Goal: Task Accomplishment & Management: Use online tool/utility

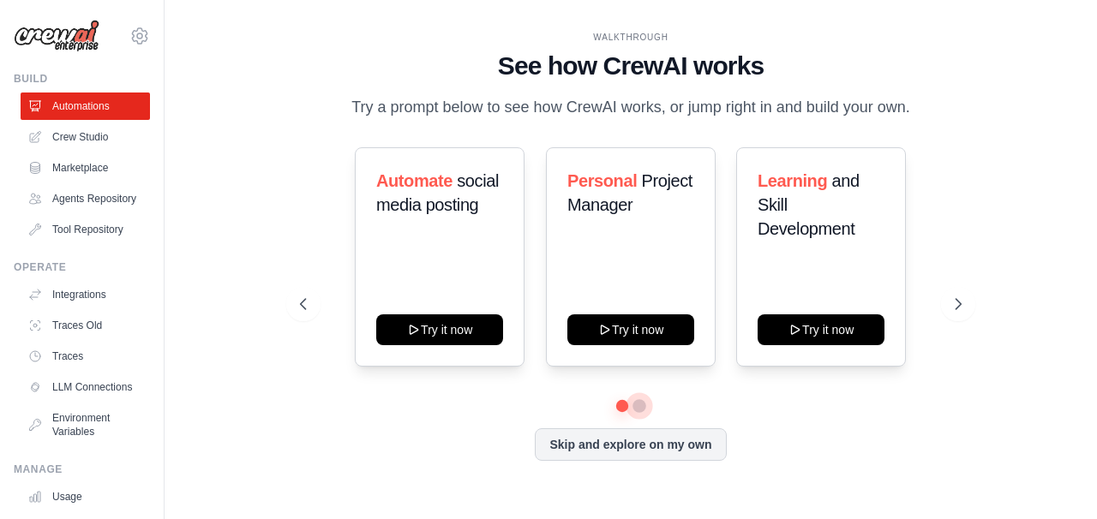
click at [637, 413] on button at bounding box center [639, 406] width 14 height 14
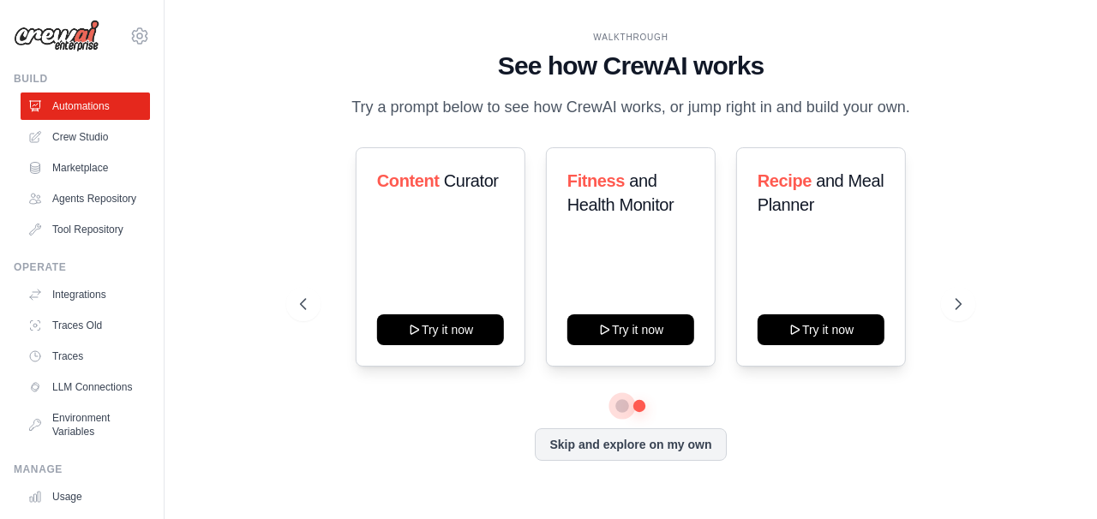
click at [618, 412] on button at bounding box center [622, 406] width 12 height 12
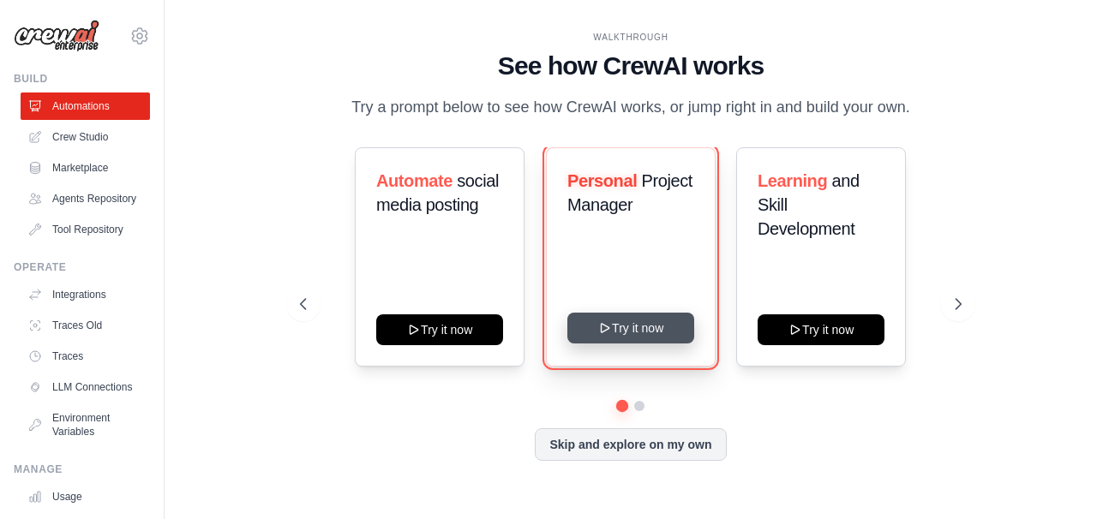
click at [625, 344] on button "Try it now" at bounding box center [630, 328] width 127 height 31
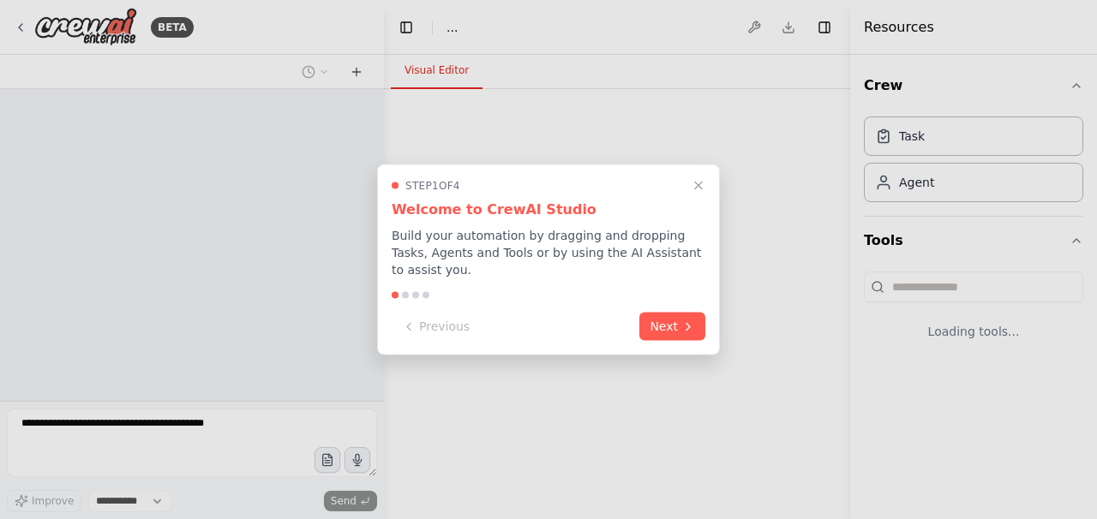
select select "****"
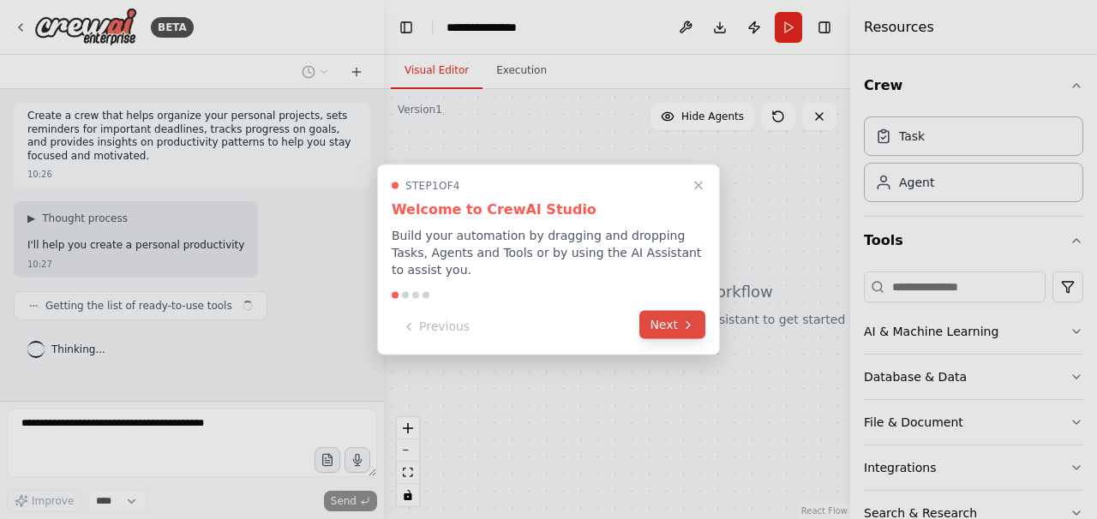
click at [664, 326] on button "Next" at bounding box center [672, 325] width 66 height 28
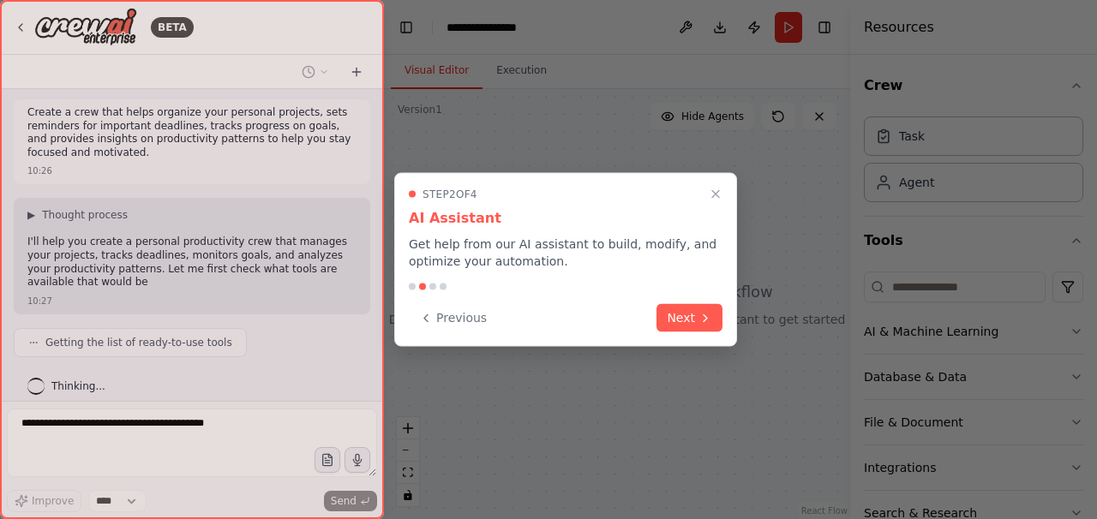
scroll to position [17, 0]
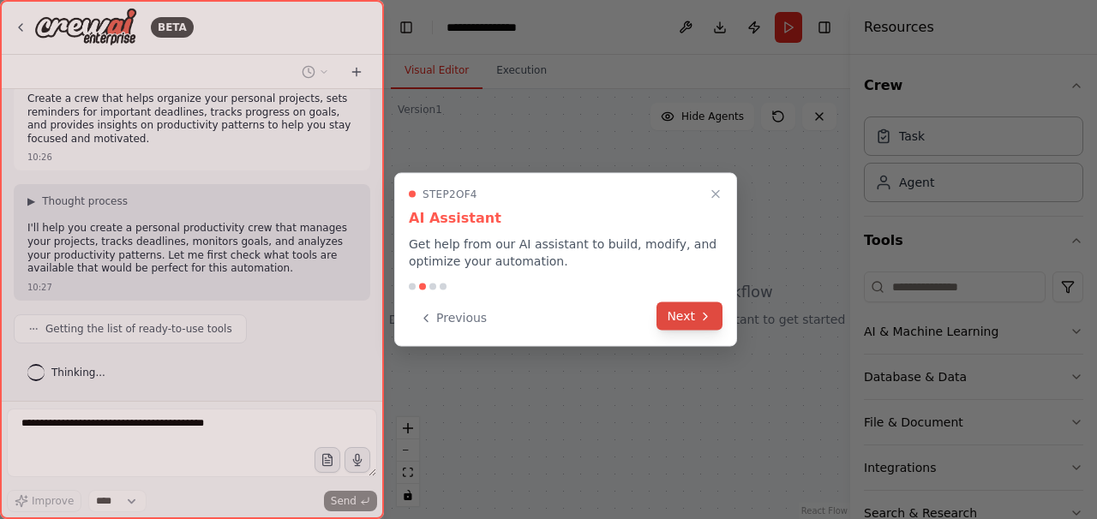
click at [679, 321] on button "Next" at bounding box center [689, 316] width 66 height 28
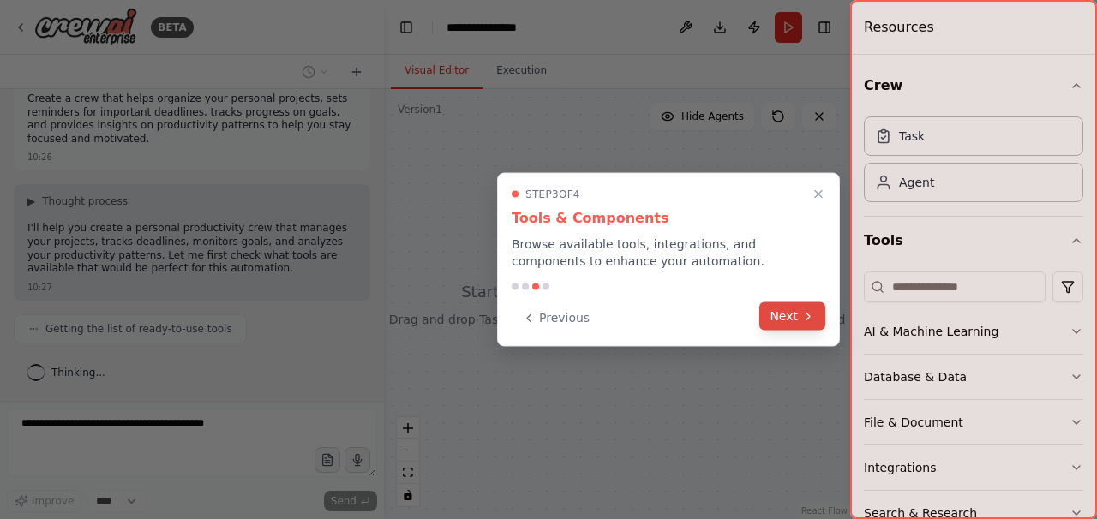
click at [793, 323] on button "Next" at bounding box center [792, 316] width 66 height 28
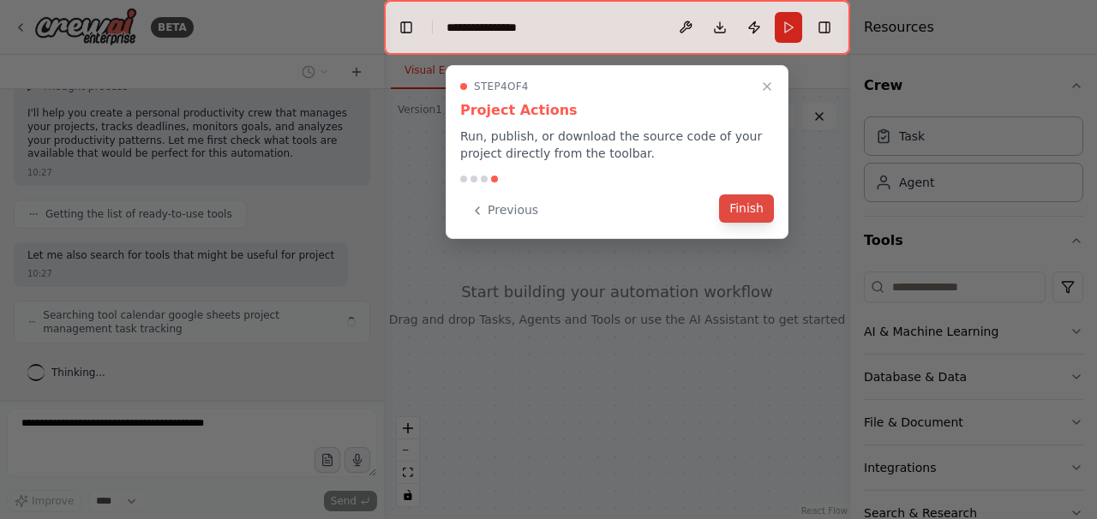
scroll to position [146, 0]
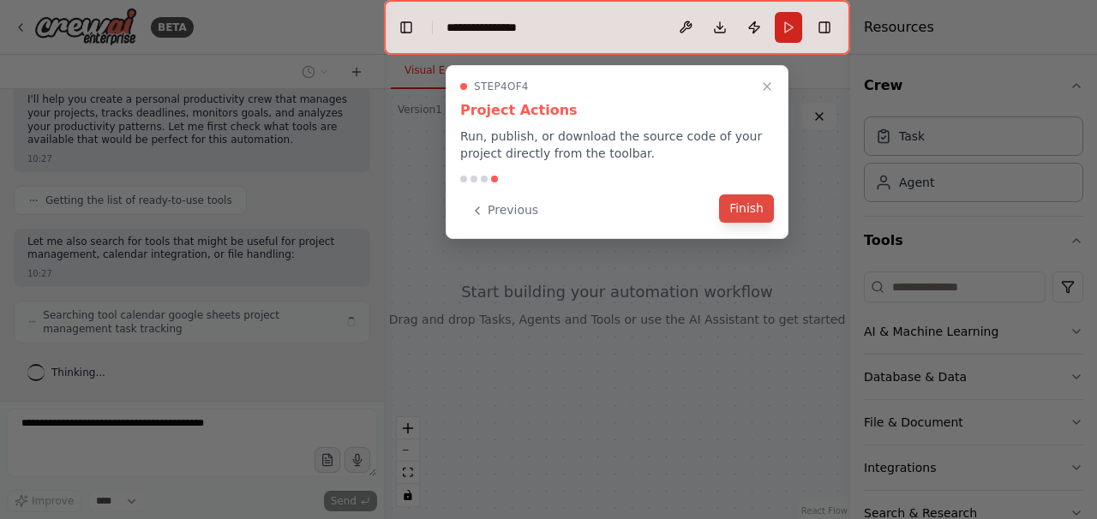
click at [742, 218] on button "Finish" at bounding box center [746, 209] width 55 height 28
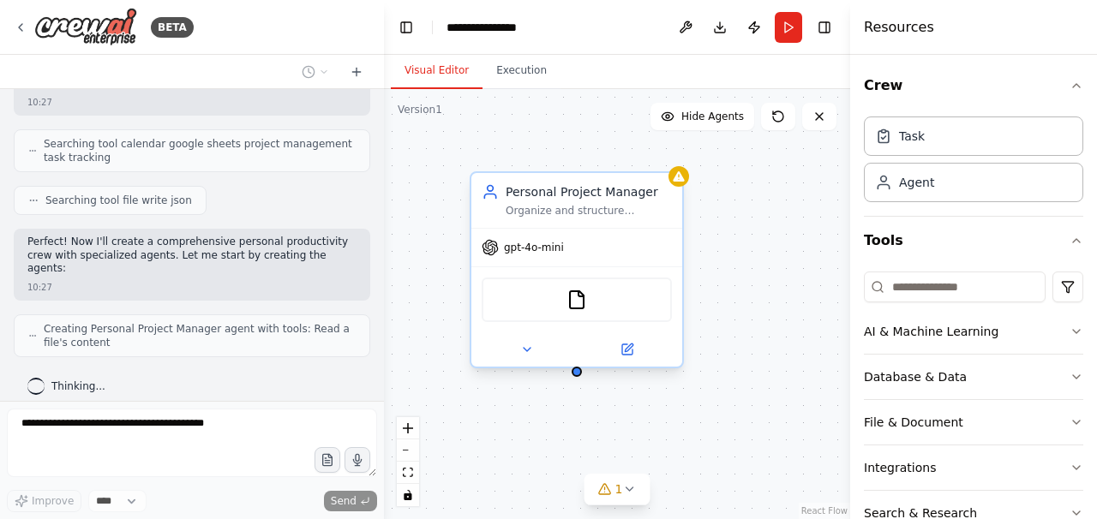
scroll to position [360, 0]
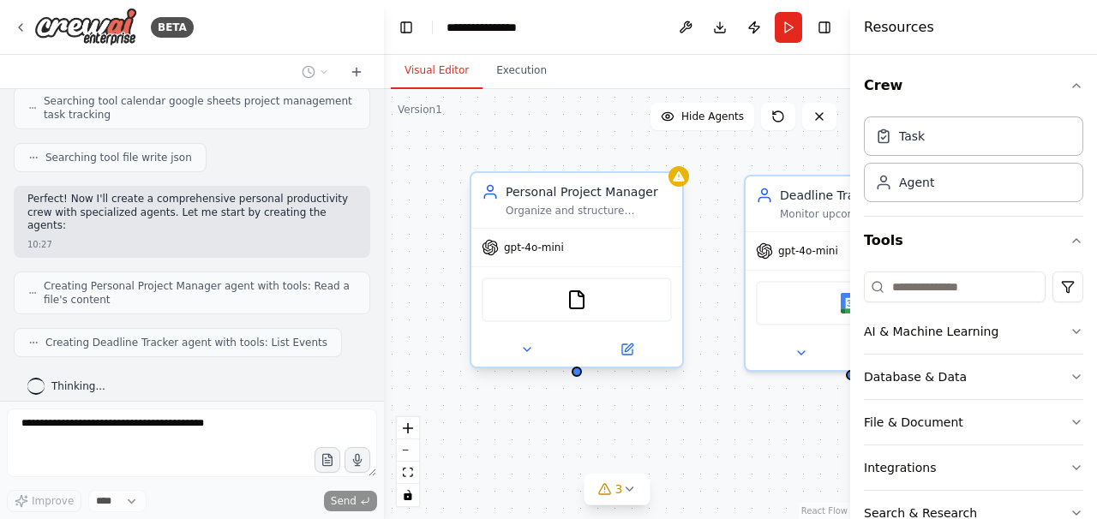
click at [530, 249] on span "gpt-4o-mini" at bounding box center [534, 248] width 60 height 14
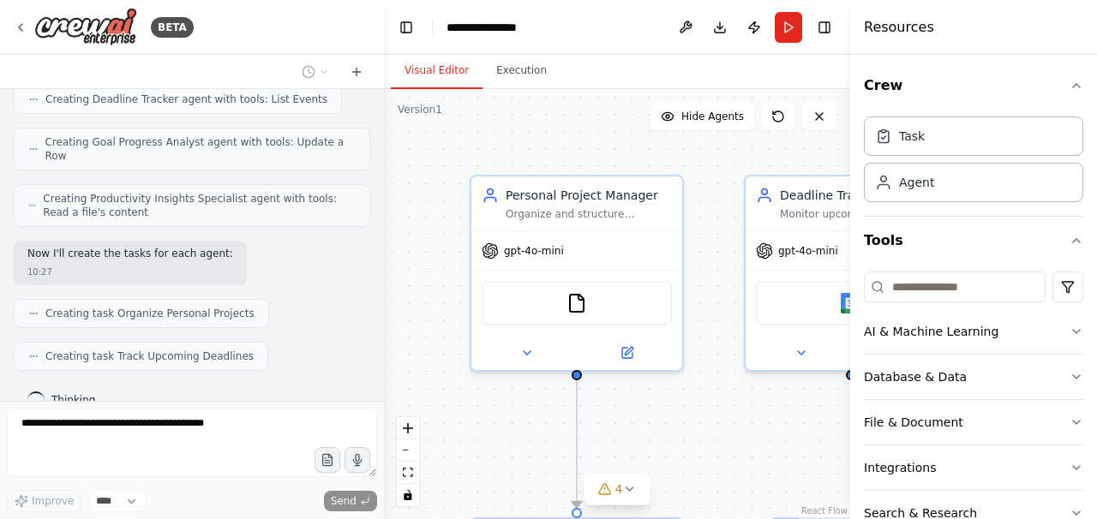
scroll to position [646, 0]
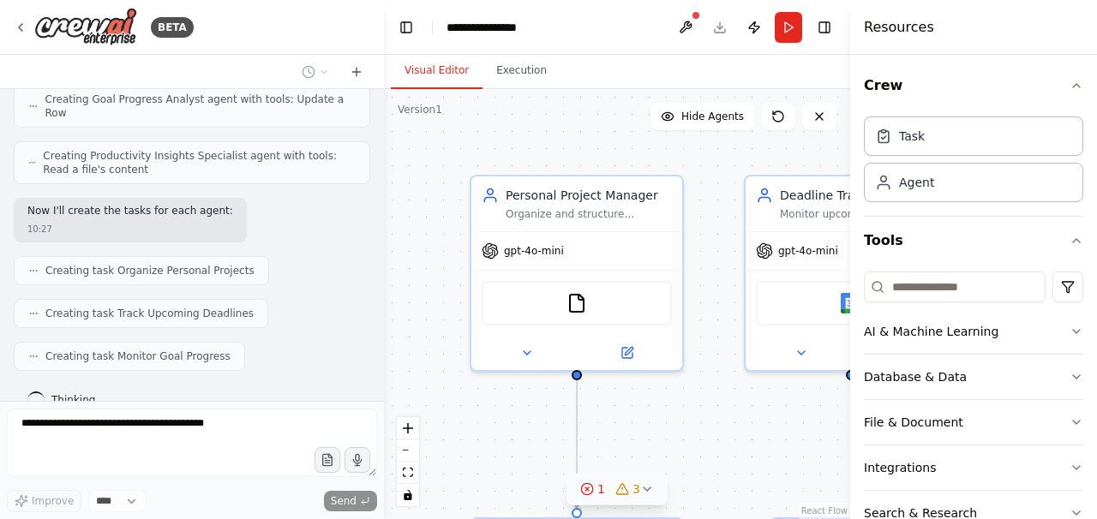
click at [651, 493] on icon at bounding box center [647, 489] width 14 height 14
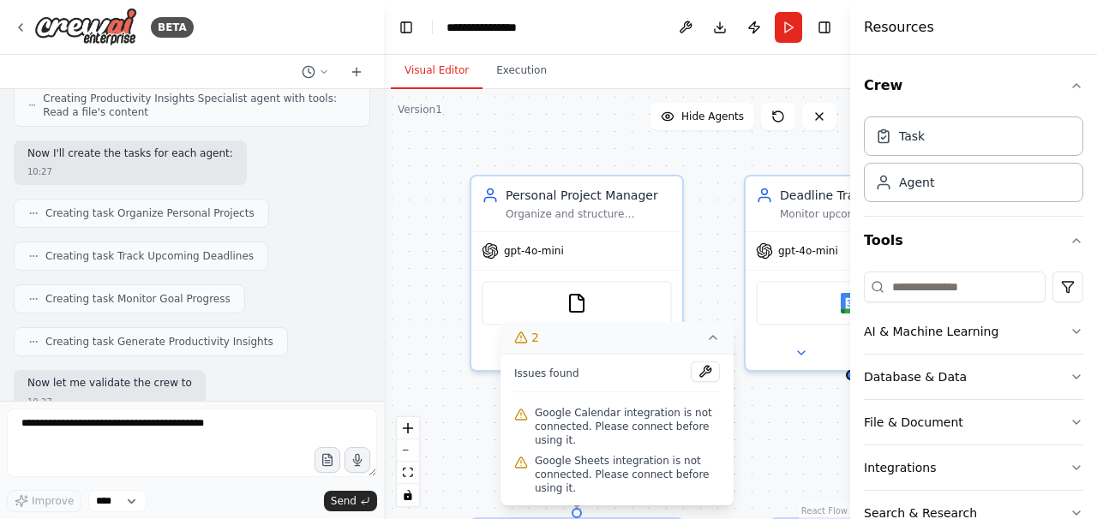
scroll to position [805, 0]
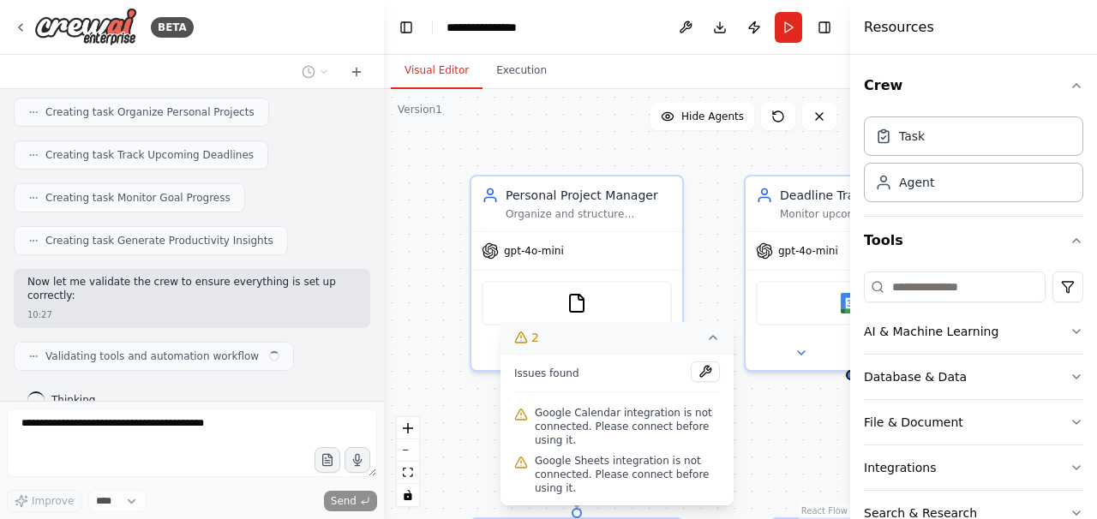
click at [711, 338] on icon at bounding box center [712, 337] width 7 height 3
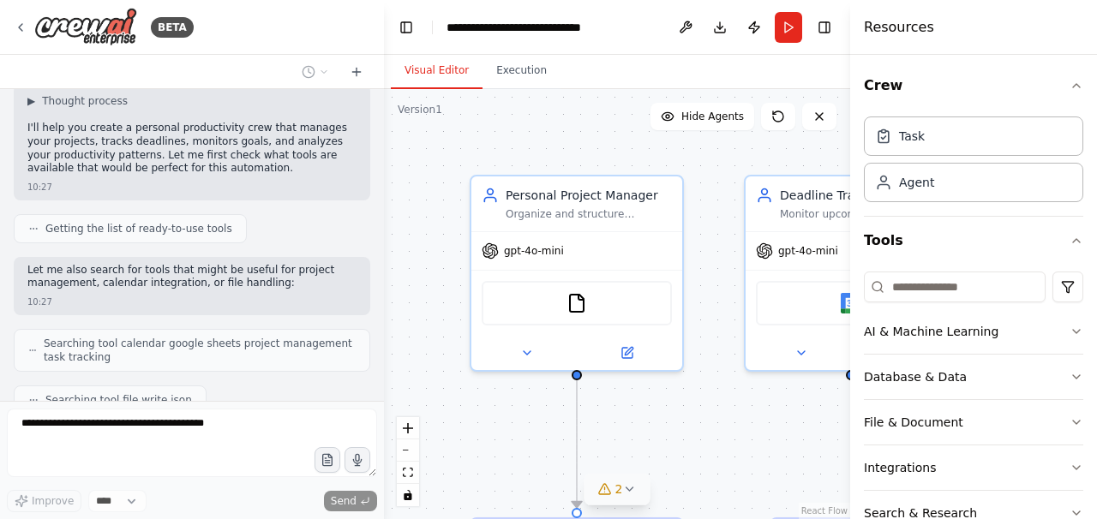
scroll to position [109, 0]
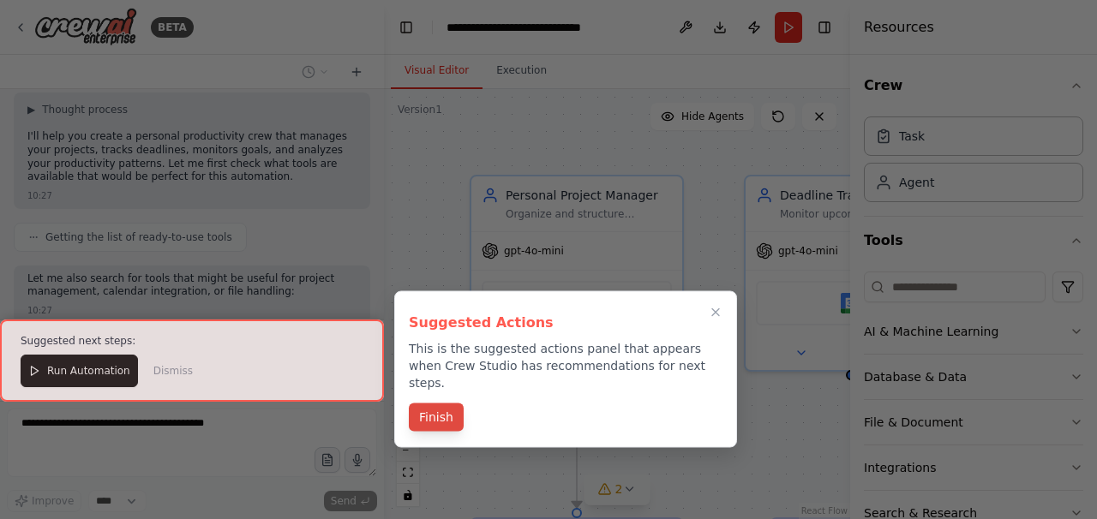
click at [427, 404] on button "Finish" at bounding box center [436, 418] width 55 height 28
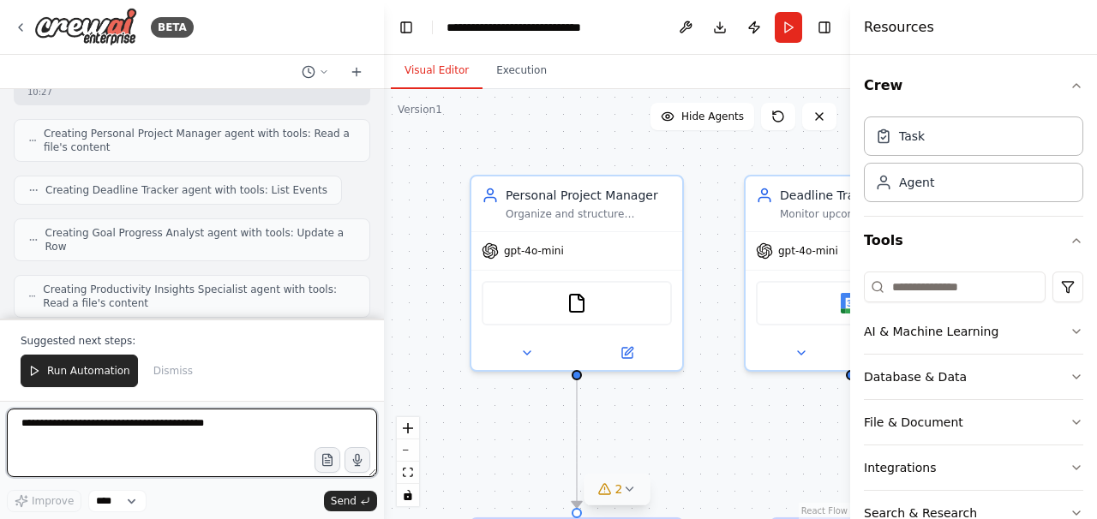
scroll to position [564, 0]
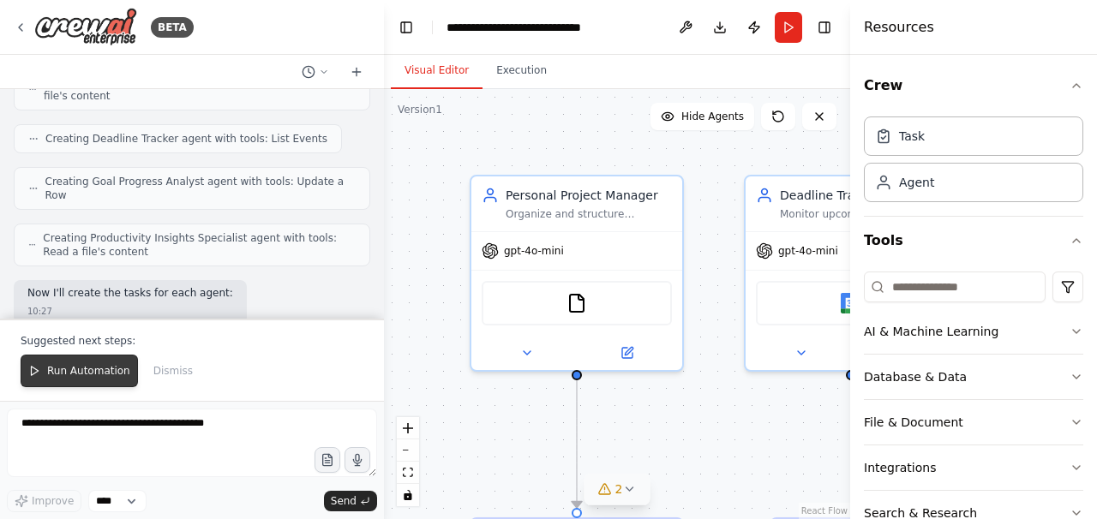
click at [86, 381] on button "Run Automation" at bounding box center [79, 371] width 117 height 33
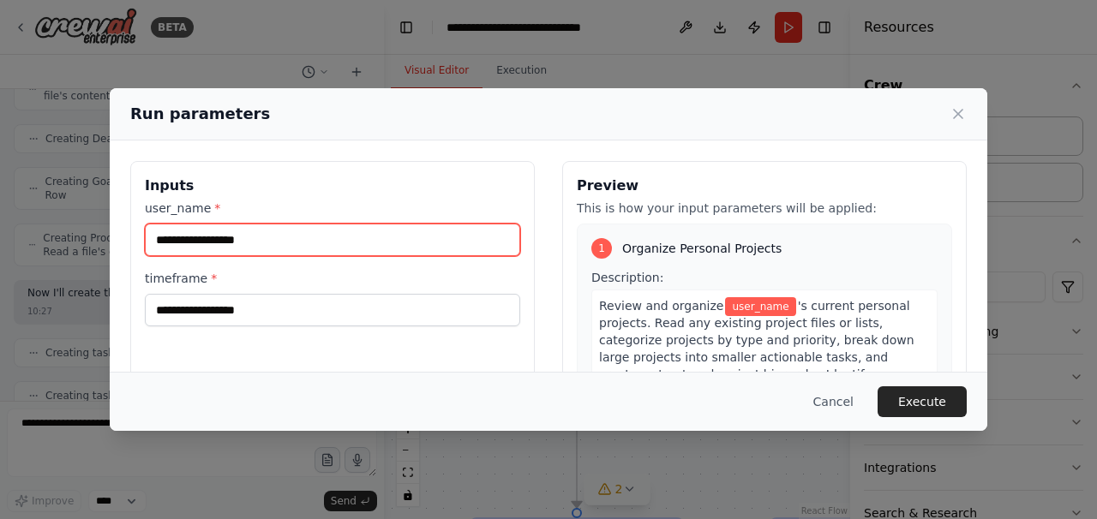
click at [234, 249] on input "user_name *" at bounding box center [332, 240] width 375 height 33
type input "***"
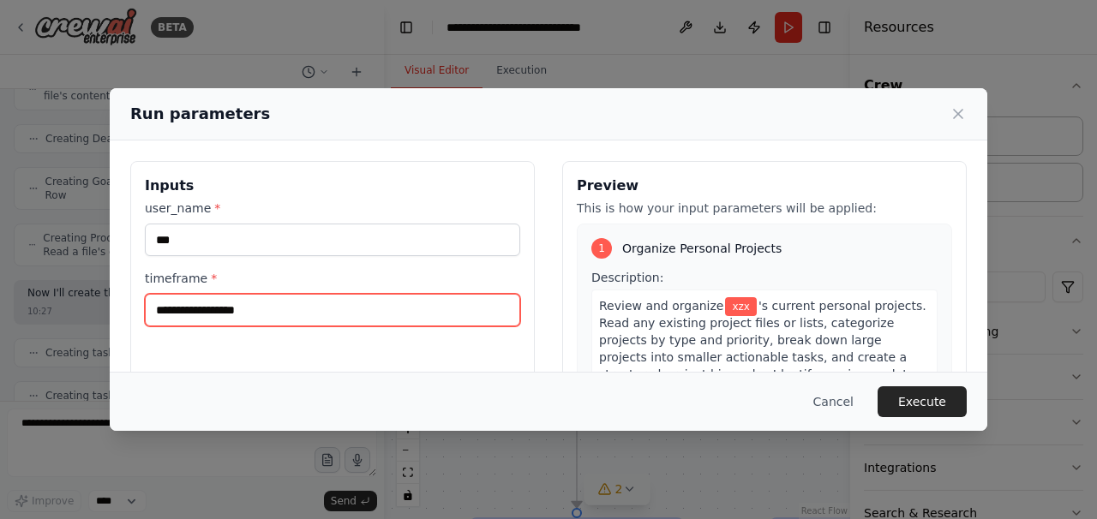
type input "*"
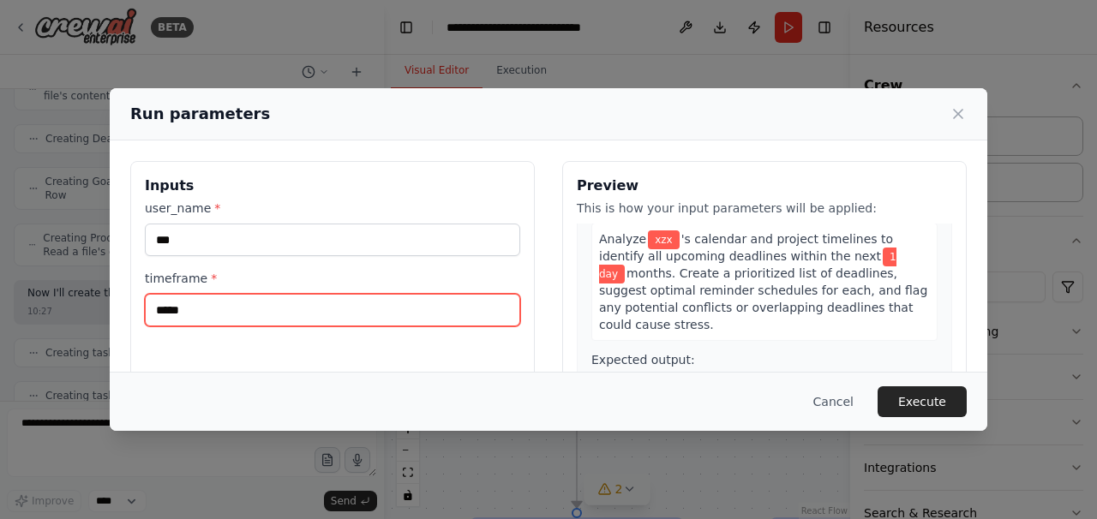
scroll to position [453, 0]
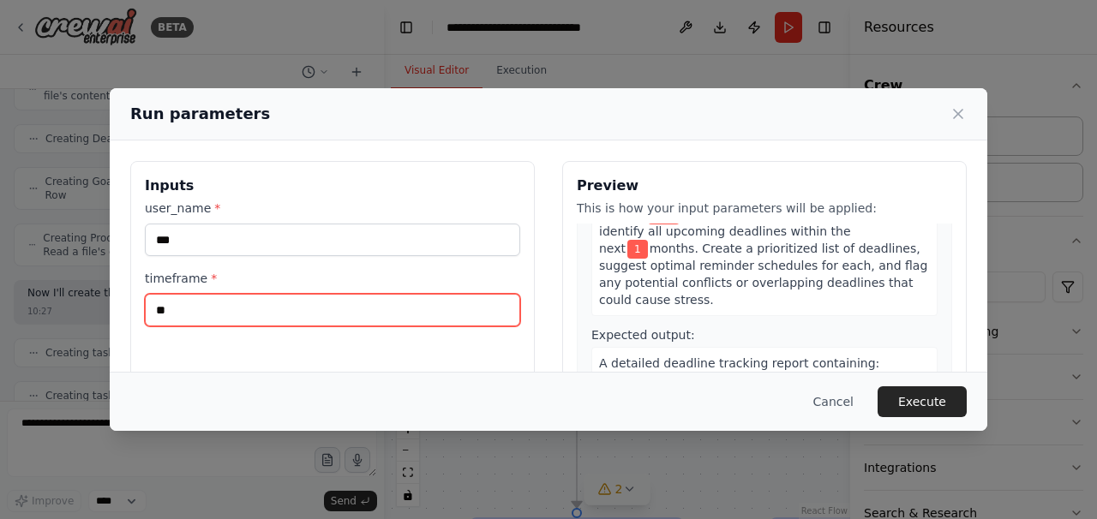
type input "*"
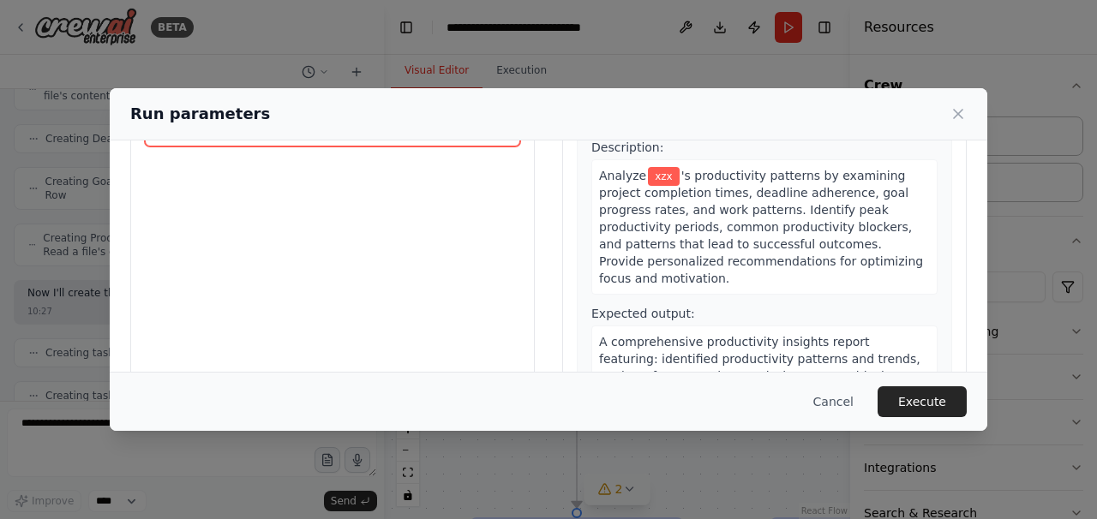
scroll to position [216, 0]
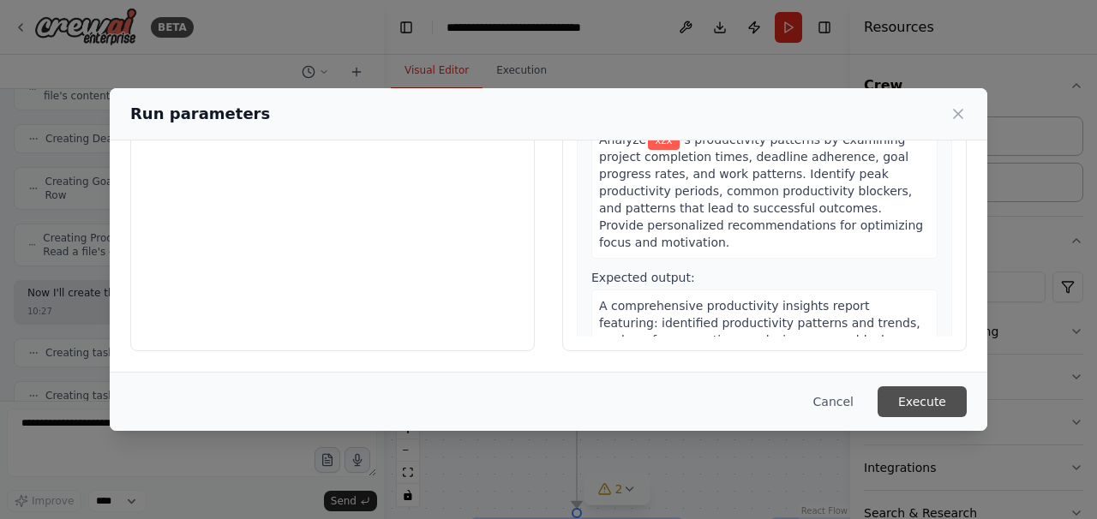
type input "*"
click at [919, 391] on button "Execute" at bounding box center [921, 401] width 89 height 31
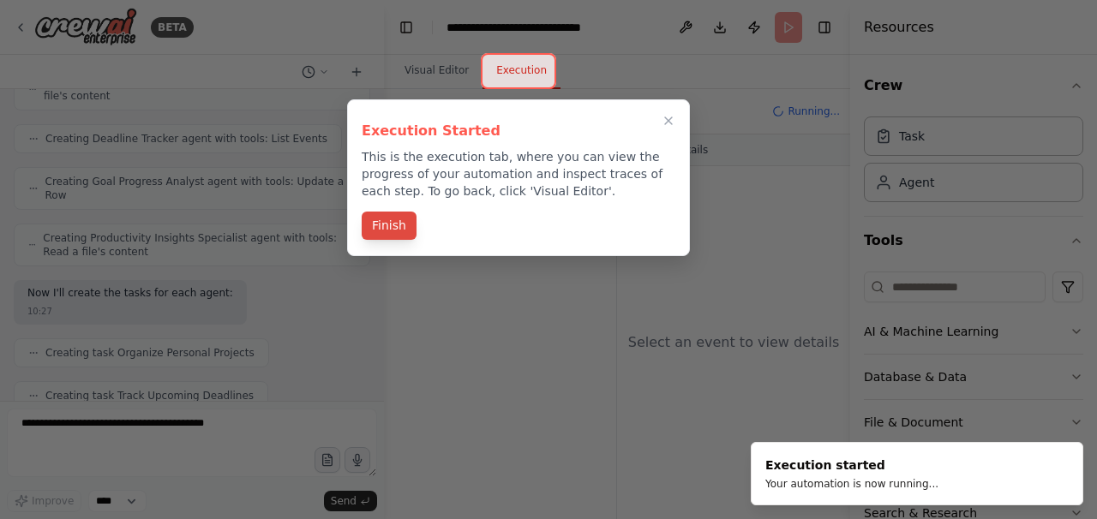
click at [397, 234] on button "Finish" at bounding box center [389, 226] width 55 height 28
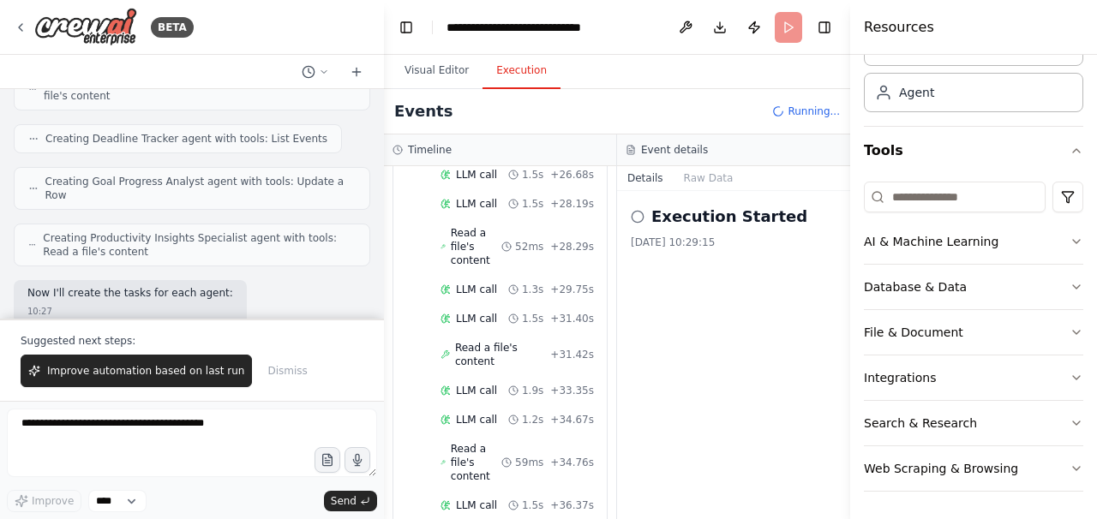
scroll to position [2643, 0]
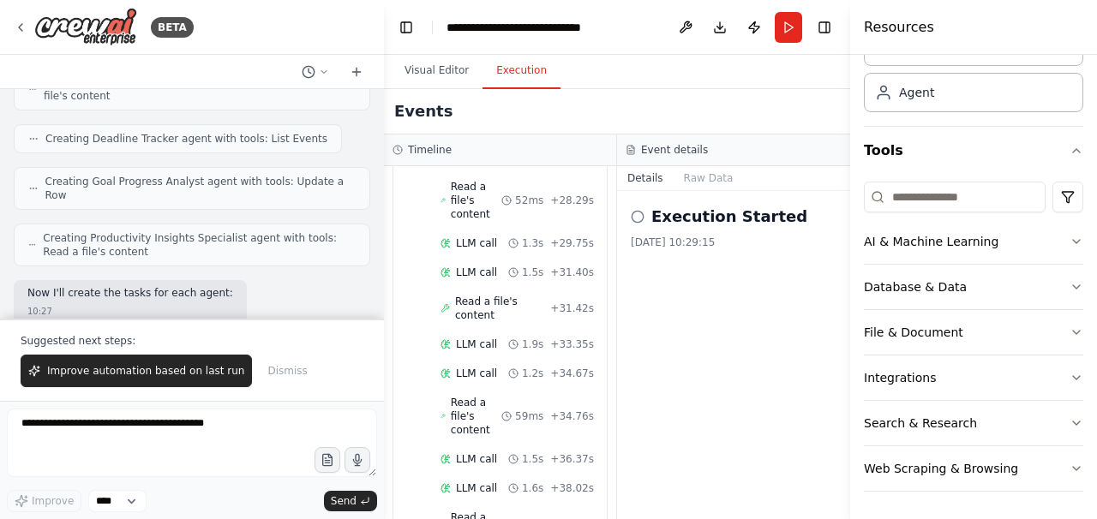
click at [638, 224] on div "Execution Started" at bounding box center [734, 217] width 206 height 24
click at [639, 218] on icon at bounding box center [638, 217] width 14 height 14
click at [768, 326] on div "Execution Started 2025/9/23 10:29:15" at bounding box center [733, 355] width 233 height 328
click at [791, 39] on button "Run" at bounding box center [788, 27] width 27 height 31
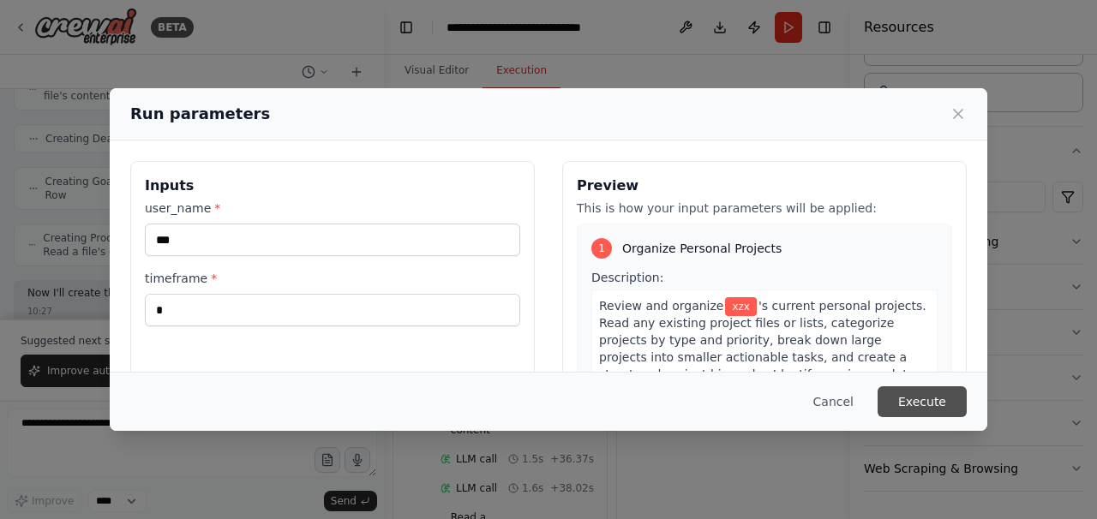
click at [925, 404] on button "Execute" at bounding box center [921, 401] width 89 height 31
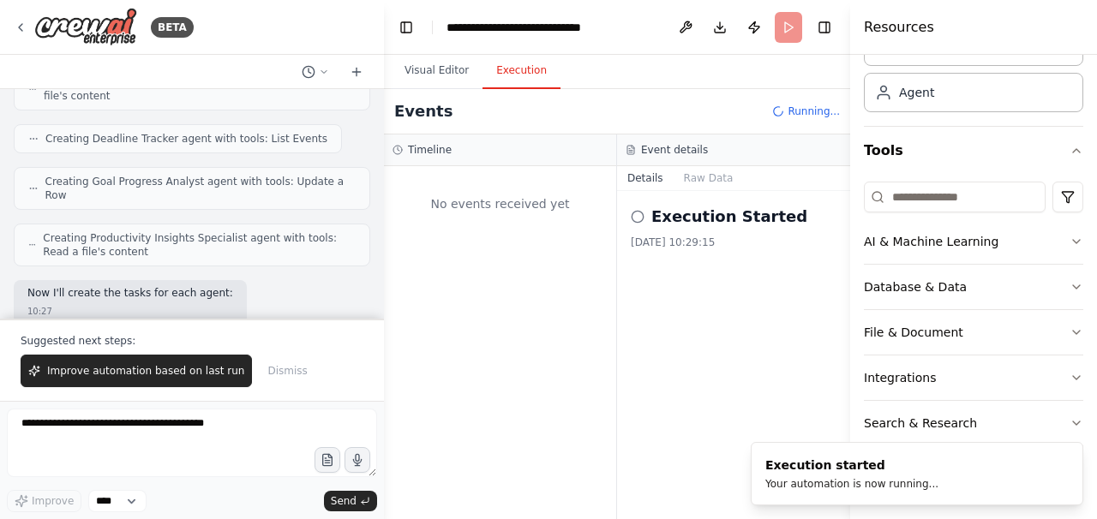
scroll to position [0, 0]
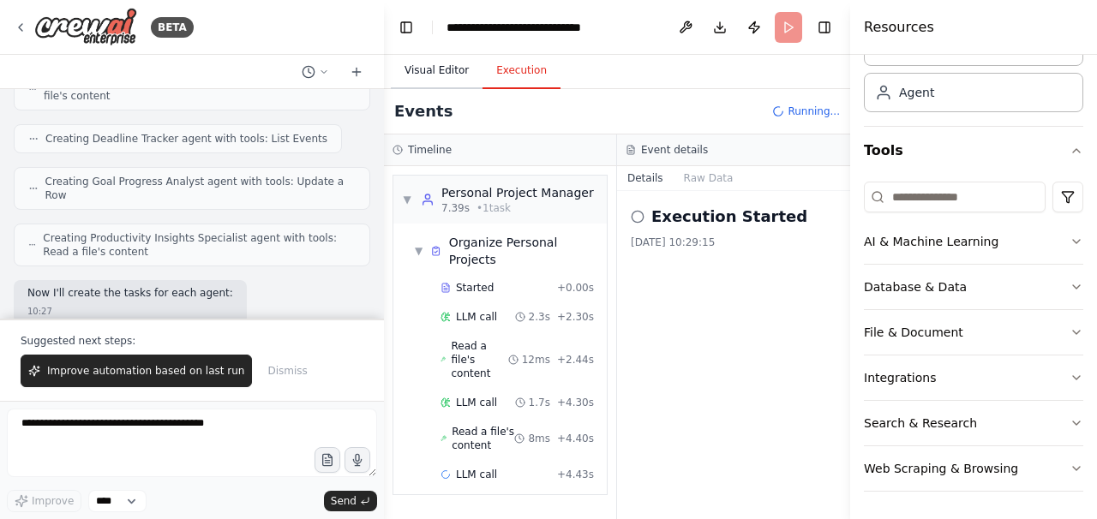
click at [432, 69] on button "Visual Editor" at bounding box center [437, 71] width 92 height 36
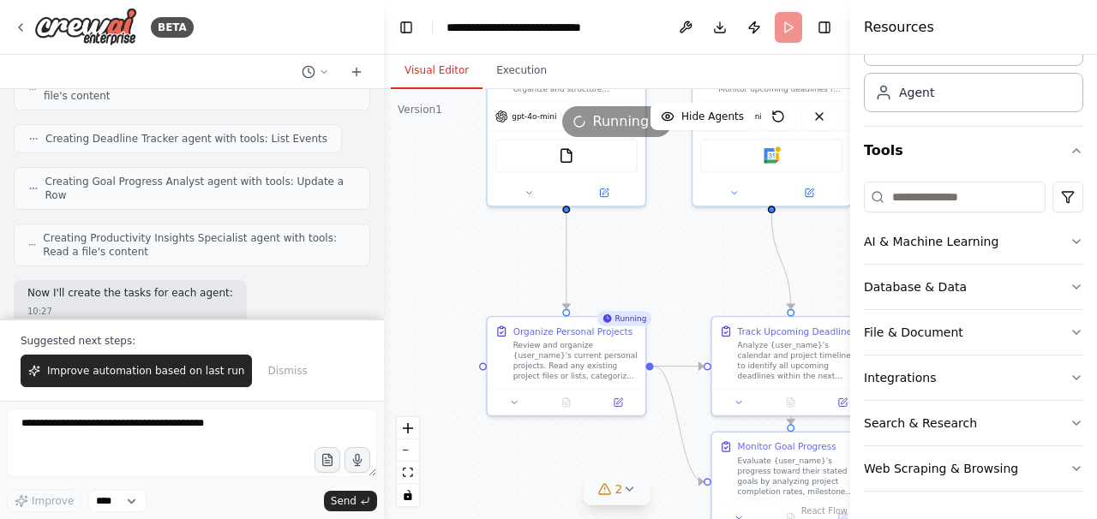
drag, startPoint x: 604, startPoint y: 427, endPoint x: 624, endPoint y: 233, distance: 194.6
click at [624, 233] on div ".deletable-edge-delete-btn { width: 20px; height: 20px; border: 0px solid #ffff…" at bounding box center [617, 304] width 466 height 430
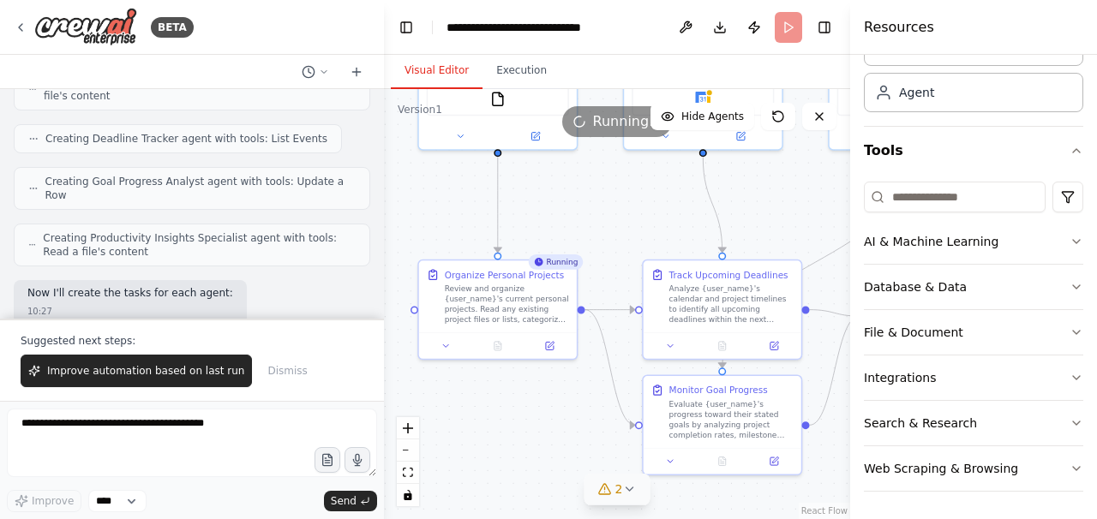
drag, startPoint x: 601, startPoint y: 452, endPoint x: 524, endPoint y: 404, distance: 90.8
click at [524, 404] on div ".deletable-edge-delete-btn { width: 20px; height: 20px; border: 0px solid #ffff…" at bounding box center [617, 304] width 466 height 430
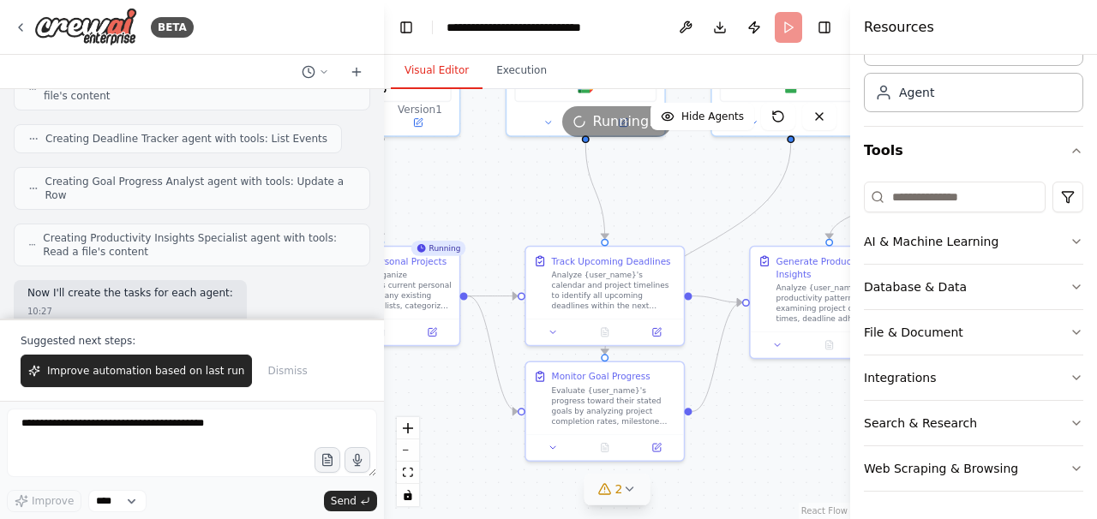
drag, startPoint x: 568, startPoint y: 422, endPoint x: 375, endPoint y: 410, distance: 193.2
click at [375, 410] on div "BETA Create a crew that helps organize your personal projects, sets reminders f…" at bounding box center [548, 259] width 1097 height 519
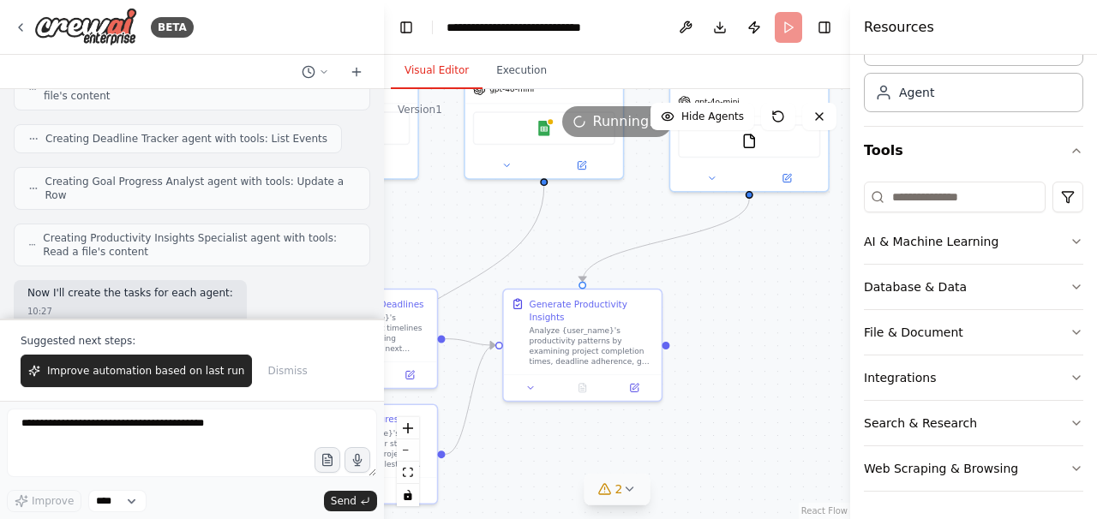
drag, startPoint x: 772, startPoint y: 400, endPoint x: 605, endPoint y: 446, distance: 173.4
click at [605, 446] on div ".deletable-edge-delete-btn { width: 20px; height: 20px; border: 0px solid #ffff…" at bounding box center [617, 304] width 466 height 430
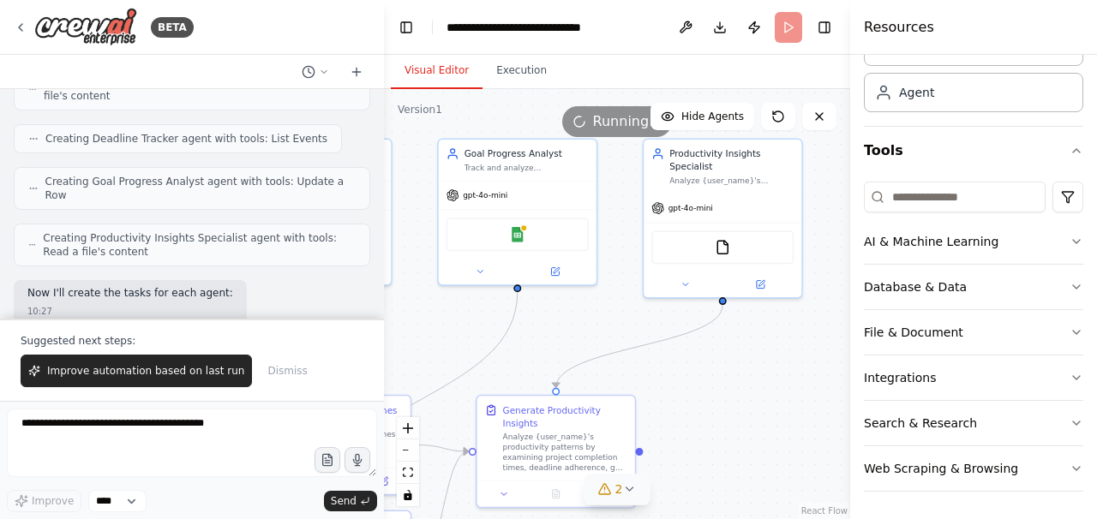
drag, startPoint x: 761, startPoint y: 269, endPoint x: 736, endPoint y: 364, distance: 98.3
click at [736, 364] on div ".deletable-edge-delete-btn { width: 20px; height: 20px; border: 0px solid #ffff…" at bounding box center [617, 304] width 466 height 430
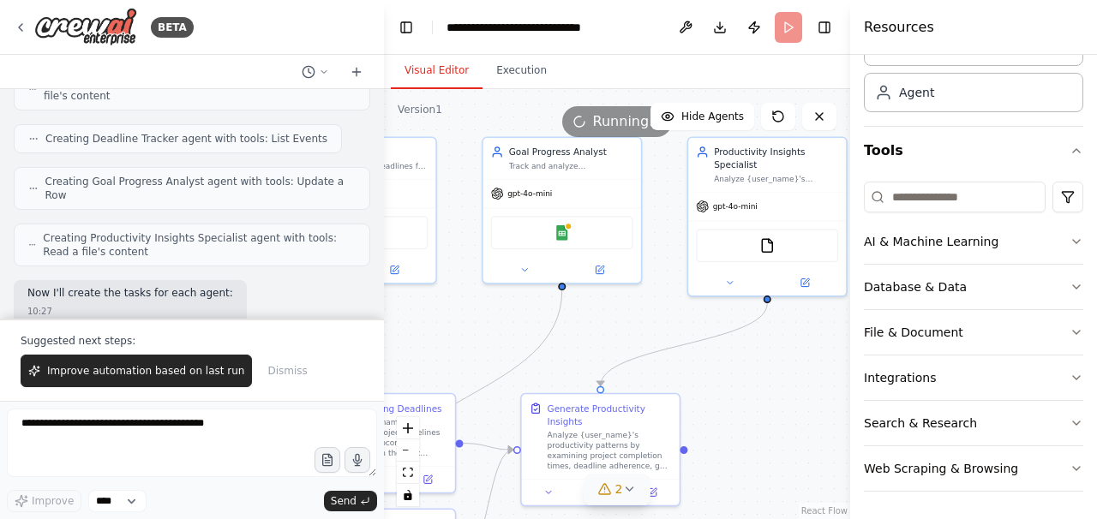
drag, startPoint x: 728, startPoint y: 405, endPoint x: 794, endPoint y: 398, distance: 66.3
click at [794, 398] on div ".deletable-edge-delete-btn { width: 20px; height: 20px; border: 0px solid #ffff…" at bounding box center [617, 304] width 466 height 430
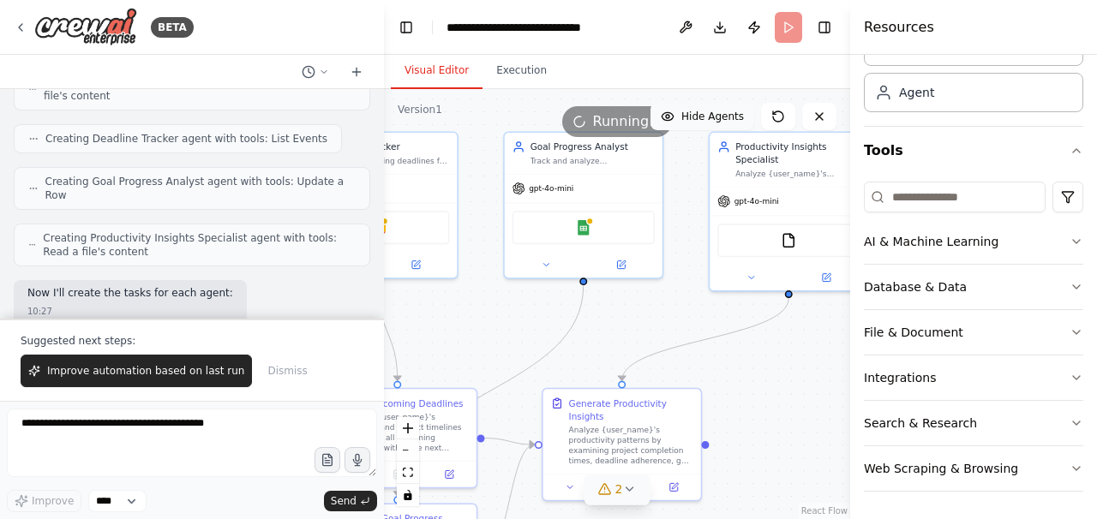
click at [684, 123] on button "Hide Agents" at bounding box center [702, 116] width 104 height 27
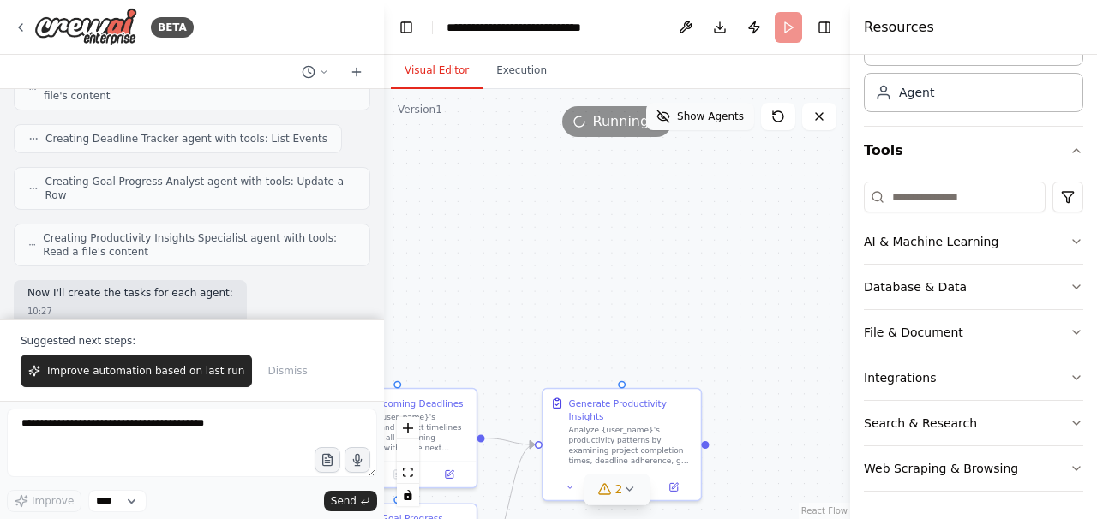
click at [684, 123] on span "Show Agents" at bounding box center [710, 117] width 67 height 14
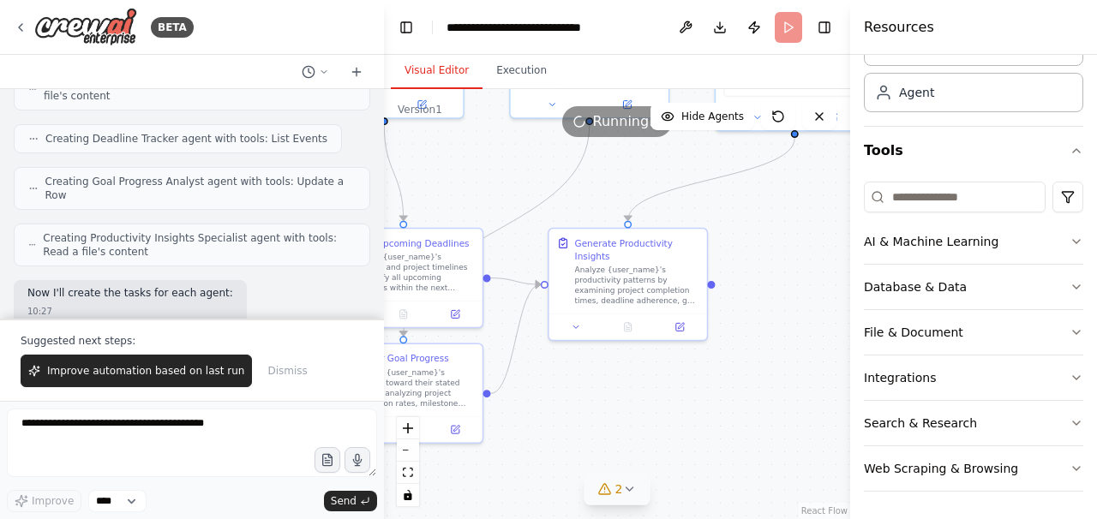
drag, startPoint x: 776, startPoint y: 391, endPoint x: 782, endPoint y: 230, distance: 160.3
click at [782, 230] on div ".deletable-edge-delete-btn { width: 20px; height: 20px; border: 0px solid #ffff…" at bounding box center [617, 304] width 466 height 430
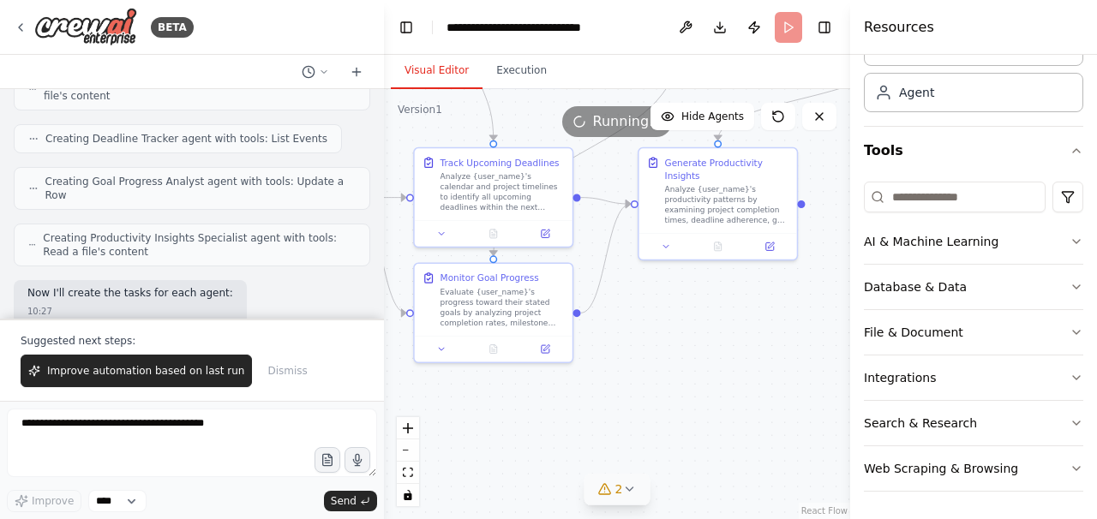
drag, startPoint x: 638, startPoint y: 416, endPoint x: 730, endPoint y: 335, distance: 122.6
click at [730, 335] on div ".deletable-edge-delete-btn { width: 20px; height: 20px; border: 0px solid #ffff…" at bounding box center [617, 304] width 466 height 430
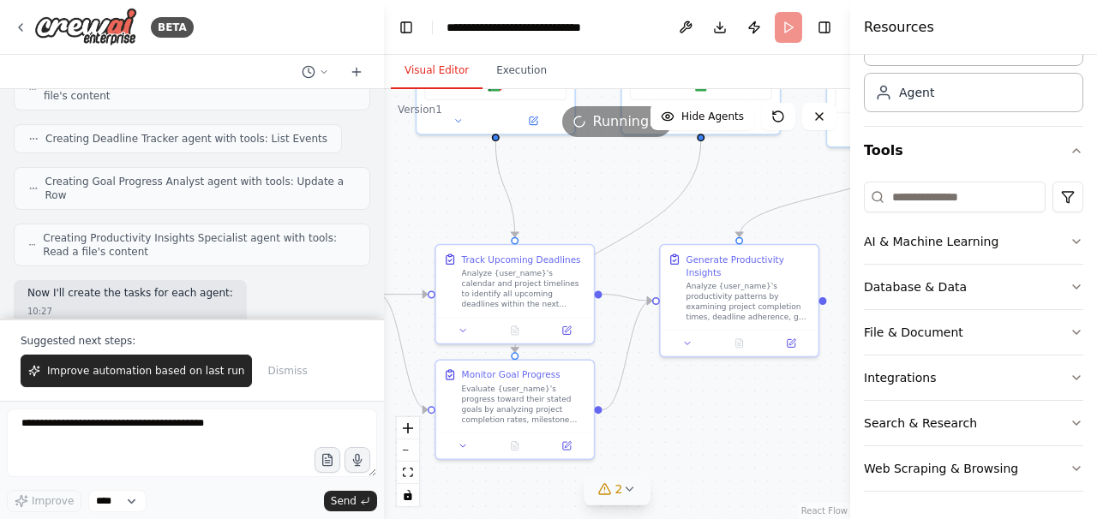
drag, startPoint x: 650, startPoint y: 321, endPoint x: 695, endPoint y: 458, distance: 144.2
click at [695, 458] on div ".deletable-edge-delete-btn { width: 20px; height: 20px; border: 0px solid #ffff…" at bounding box center [617, 304] width 466 height 430
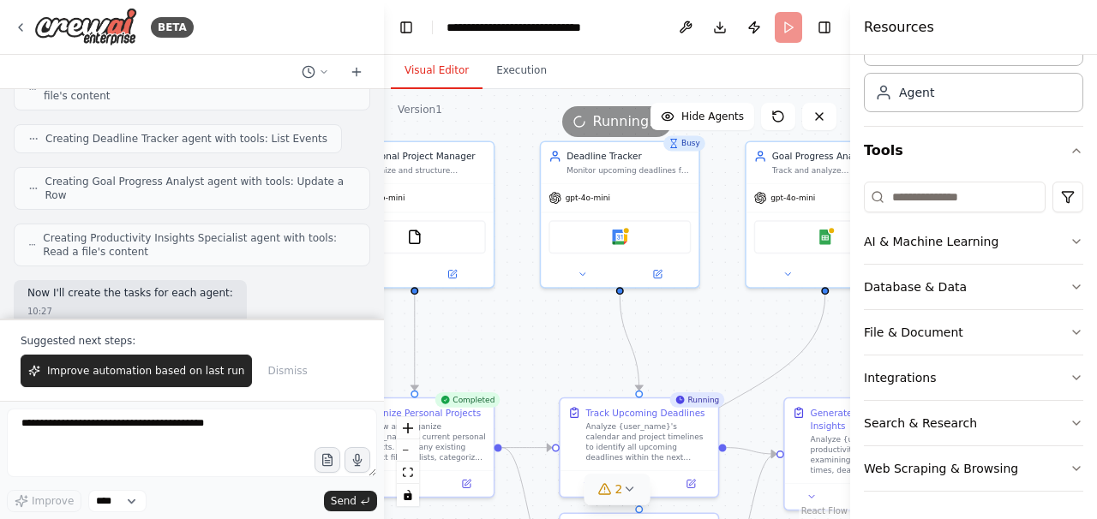
drag, startPoint x: 649, startPoint y: 236, endPoint x: 751, endPoint y: 350, distance: 152.9
click at [751, 350] on div ".deletable-edge-delete-btn { width: 20px; height: 20px; border: 0px solid #ffff…" at bounding box center [617, 304] width 466 height 430
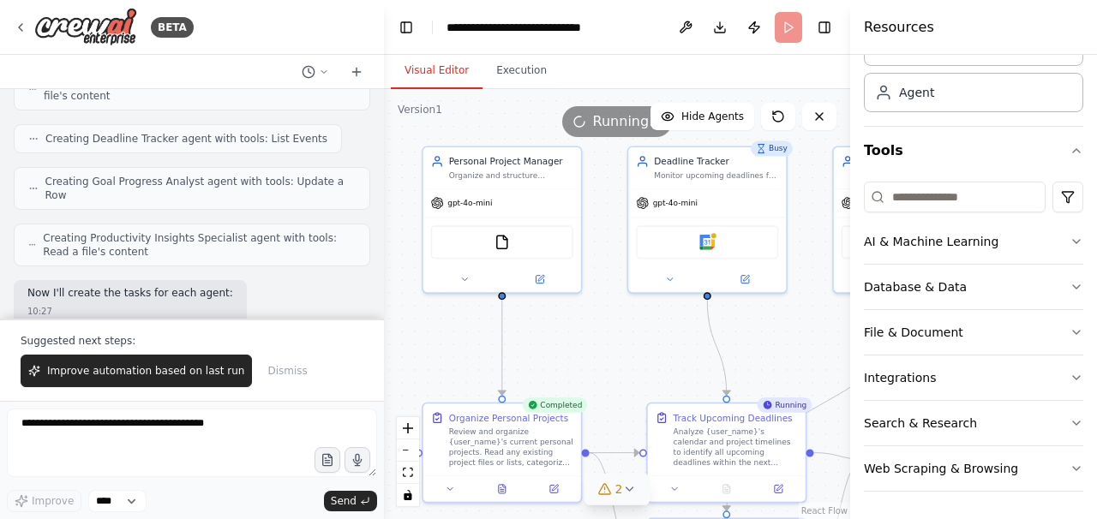
drag, startPoint x: 529, startPoint y: 338, endPoint x: 614, endPoint y: 343, distance: 85.0
click at [614, 343] on div ".deletable-edge-delete-btn { width: 20px; height: 20px; border: 0px solid #ffff…" at bounding box center [617, 304] width 466 height 430
click at [528, 74] on button "Execution" at bounding box center [521, 71] width 78 height 36
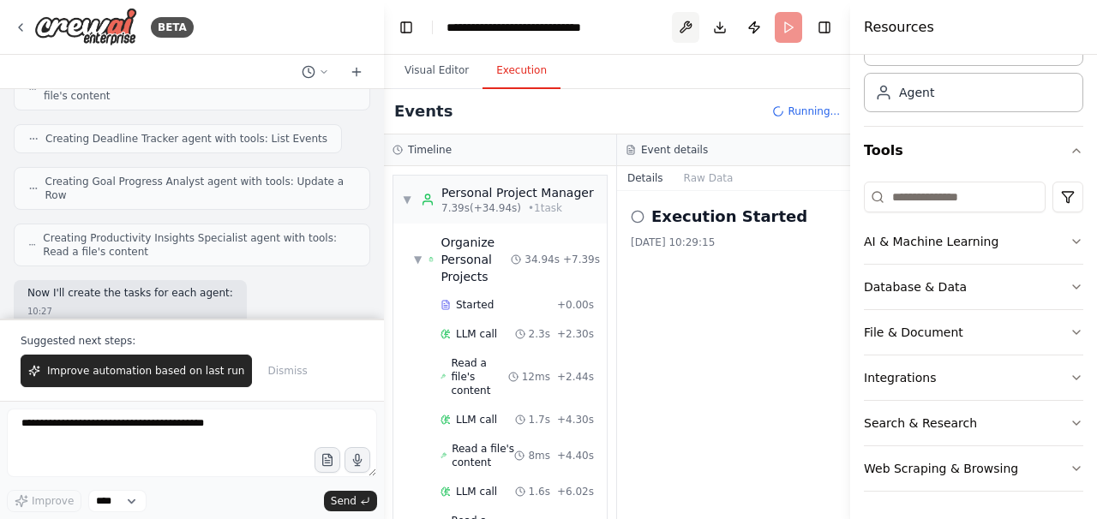
click at [684, 26] on button at bounding box center [685, 27] width 27 height 31
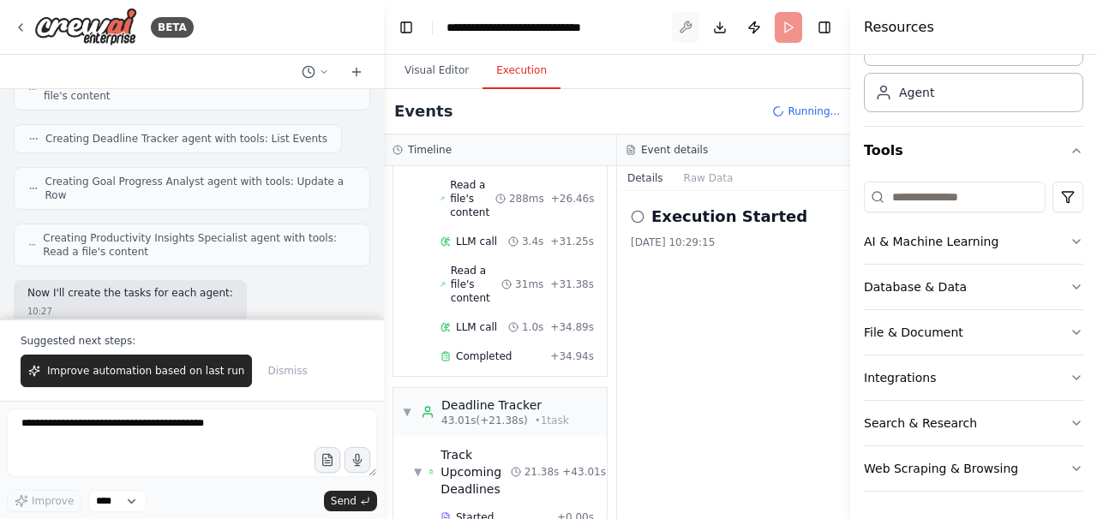
scroll to position [1263, 0]
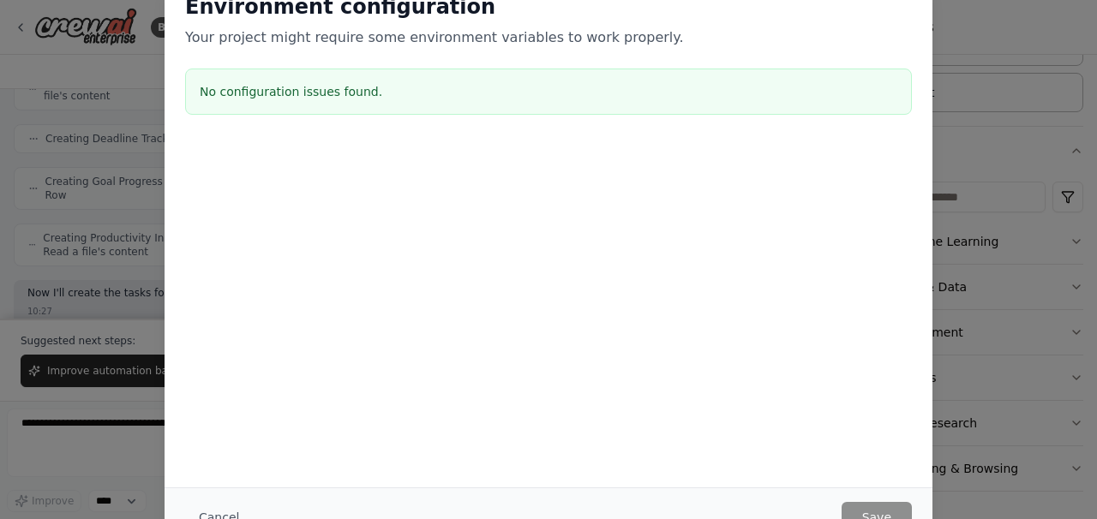
click at [96, 309] on div "Environment configuration Your project might require some environment variables…" at bounding box center [548, 259] width 1097 height 519
click at [216, 510] on button "Cancel" at bounding box center [219, 517] width 68 height 31
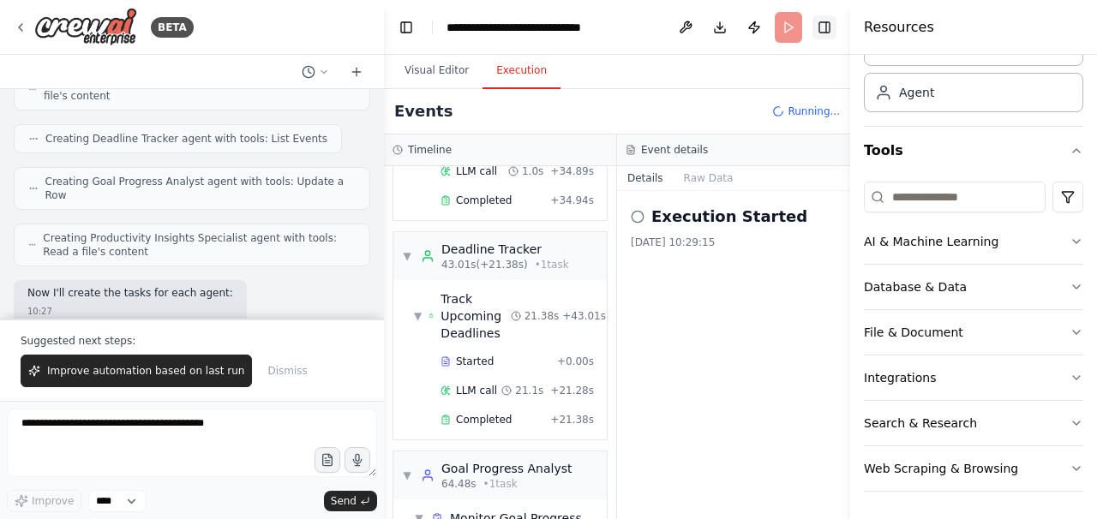
click at [823, 26] on button "Toggle Right Sidebar" at bounding box center [824, 27] width 24 height 24
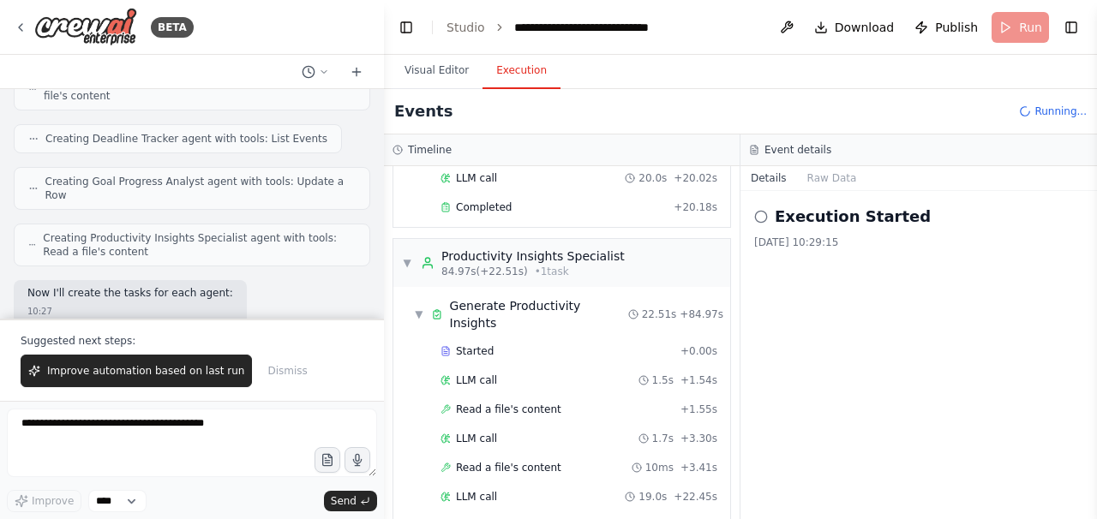
scroll to position [1278, 0]
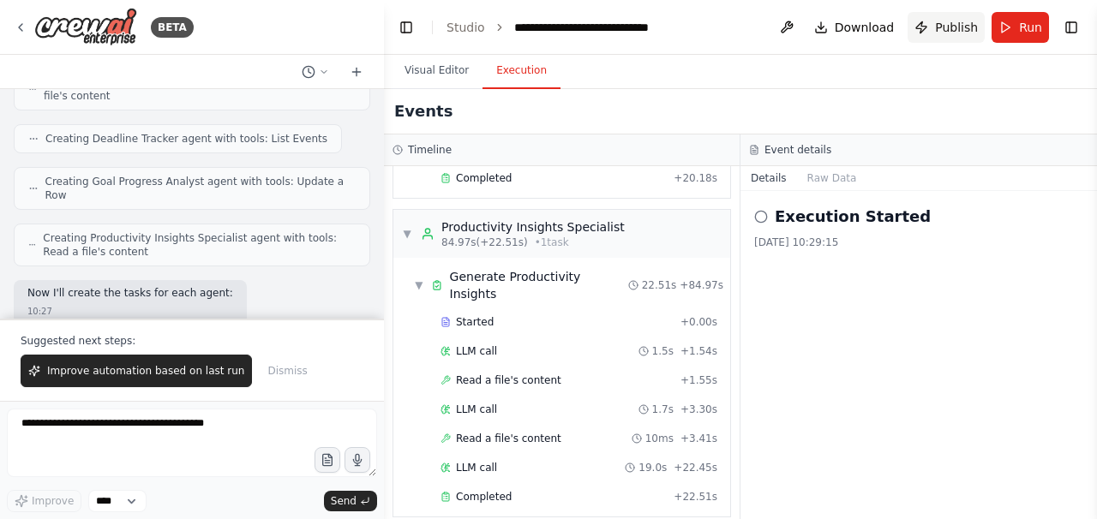
click at [949, 30] on span "Publish" at bounding box center [956, 27] width 43 height 17
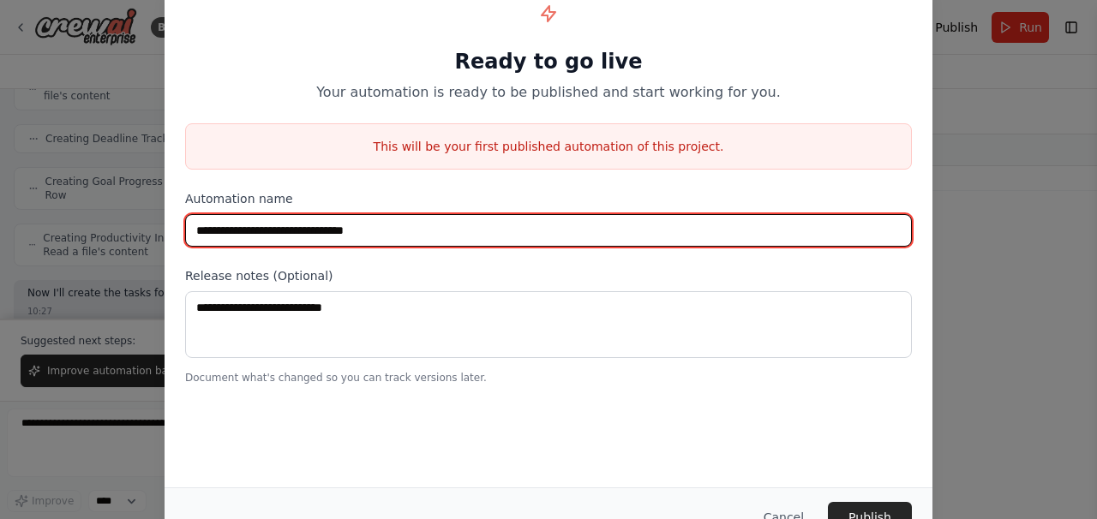
click at [560, 222] on input "**********" at bounding box center [548, 230] width 727 height 33
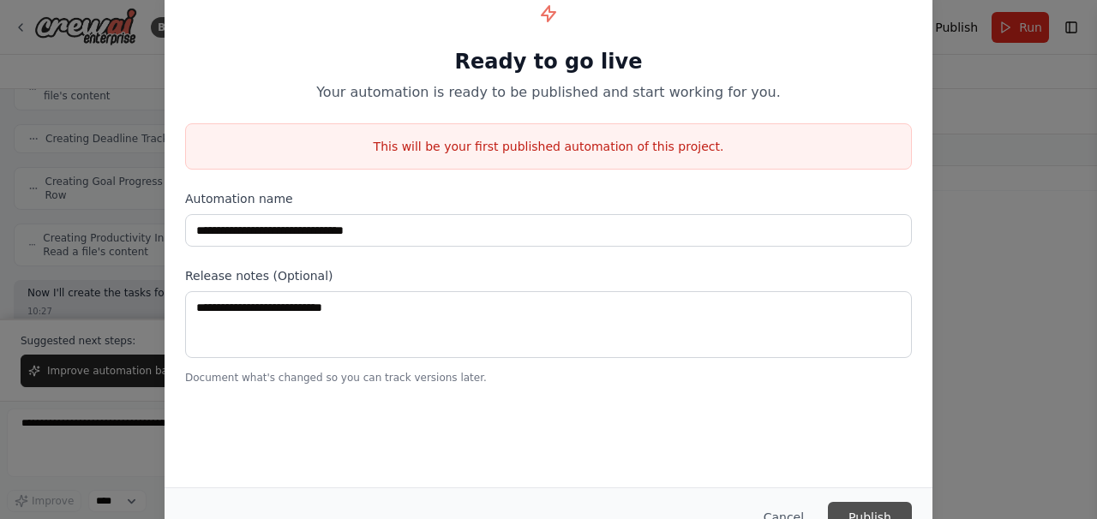
click at [852, 512] on button "Publish" at bounding box center [870, 517] width 84 height 31
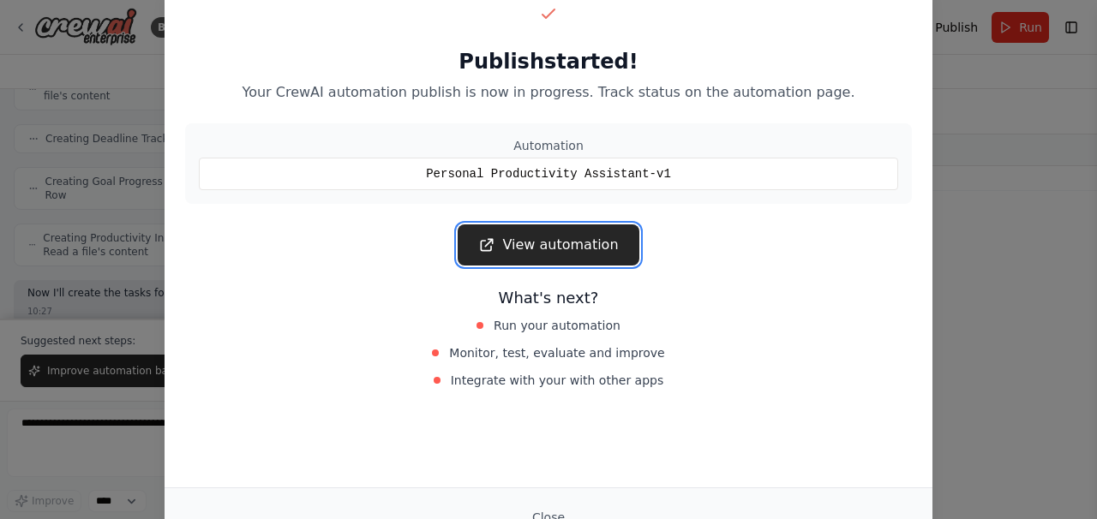
click at [569, 245] on link "View automation" at bounding box center [548, 244] width 181 height 41
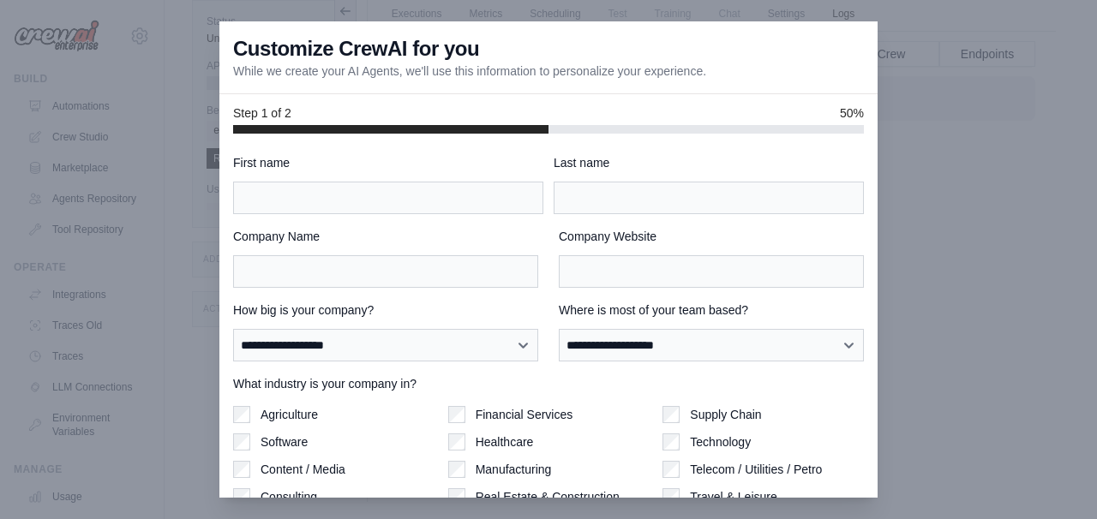
click at [331, 215] on div "**********" at bounding box center [548, 383] width 631 height 458
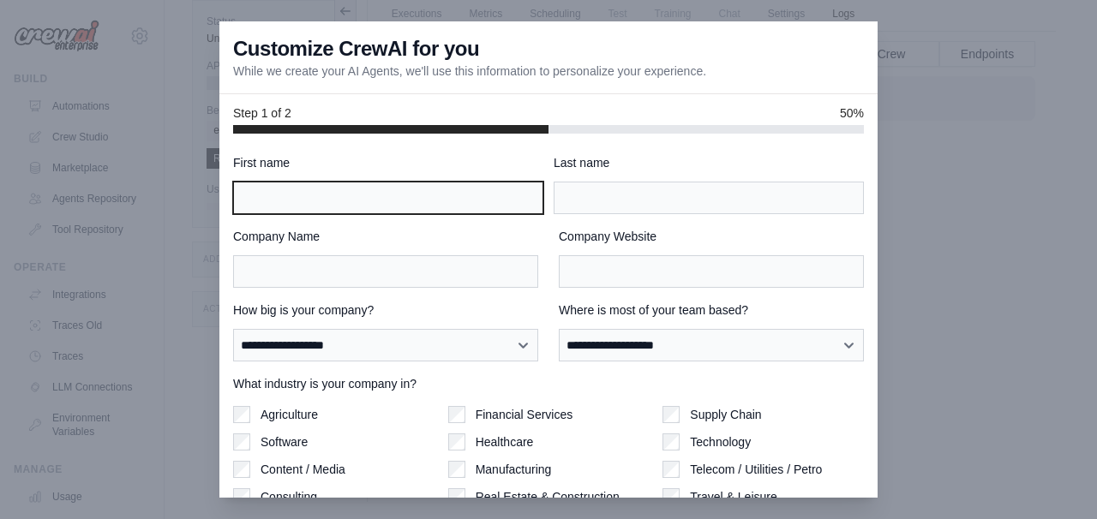
click at [340, 195] on input "First name" at bounding box center [388, 198] width 310 height 33
type input "*"
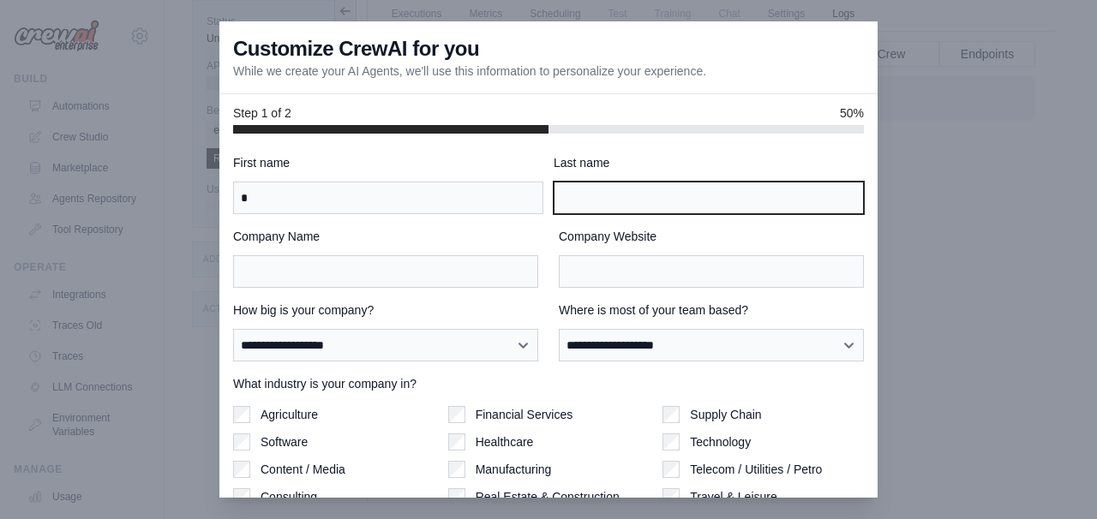
click at [650, 212] on input "Last name" at bounding box center [709, 198] width 310 height 33
type input "*"
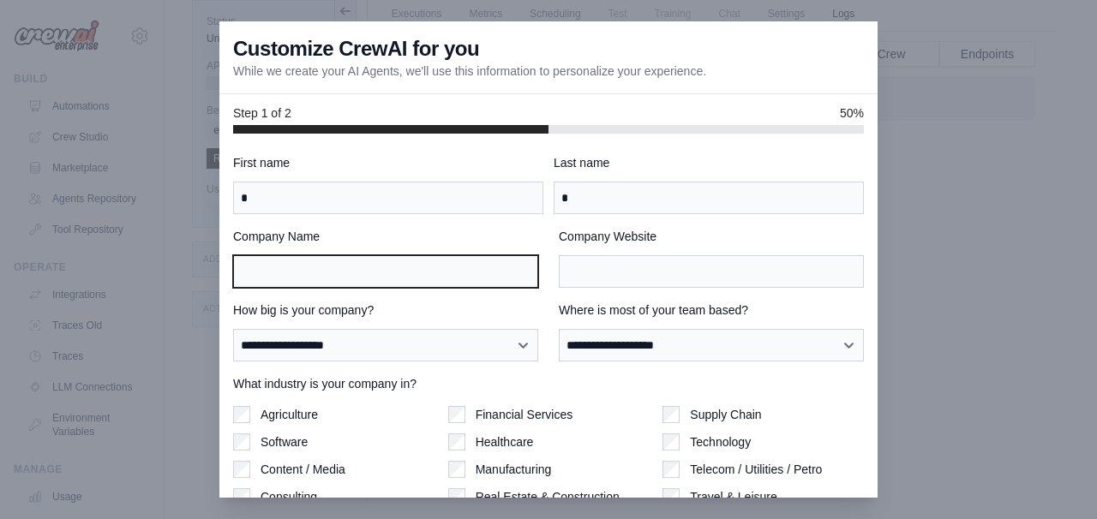
click at [367, 256] on input "Company Name" at bounding box center [385, 271] width 305 height 33
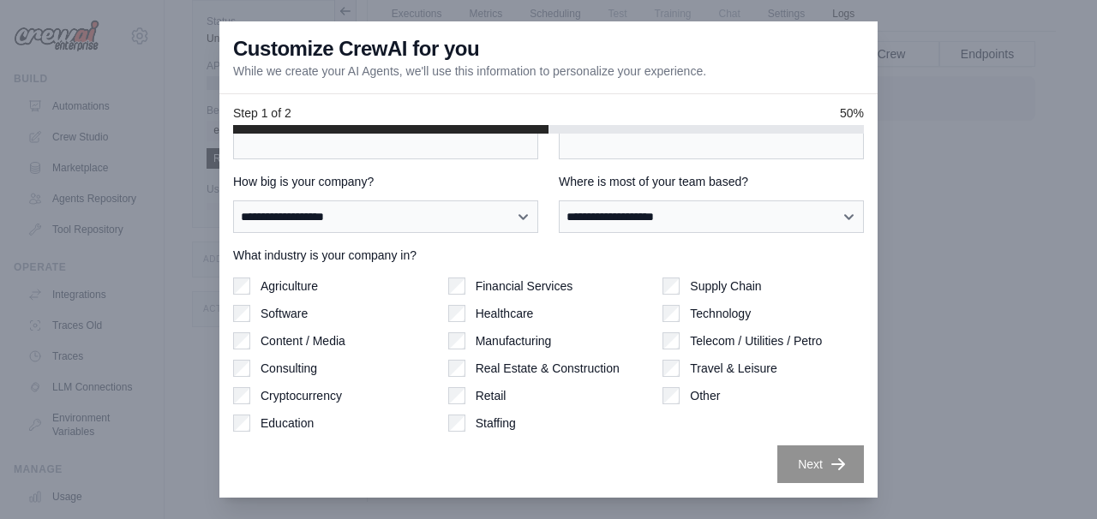
click at [290, 285] on label "Agriculture" at bounding box center [288, 286] width 57 height 17
click at [411, 229] on select "**********" at bounding box center [385, 217] width 305 height 33
select select "**********"
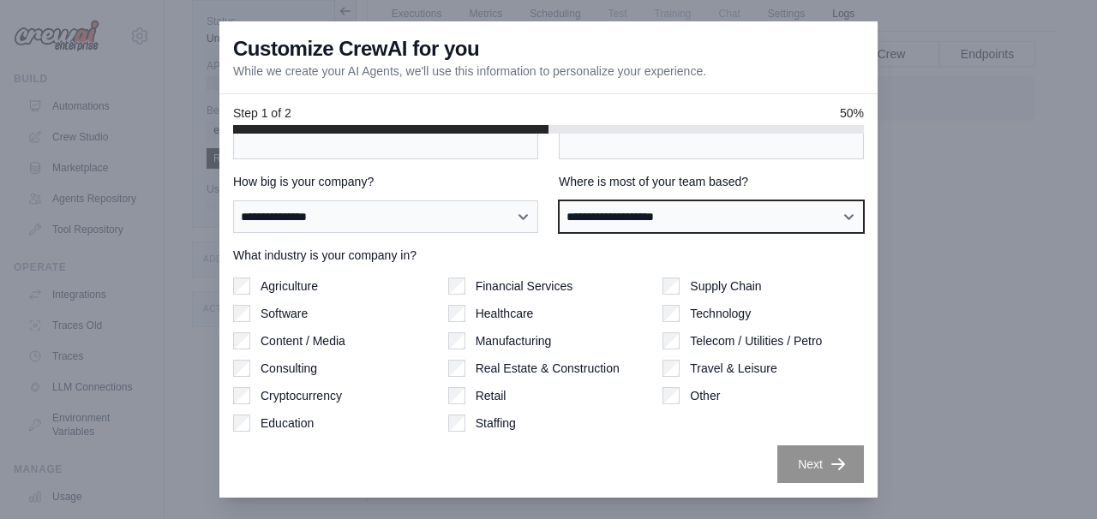
click at [692, 225] on select "**********" at bounding box center [711, 217] width 305 height 33
select select "**********"
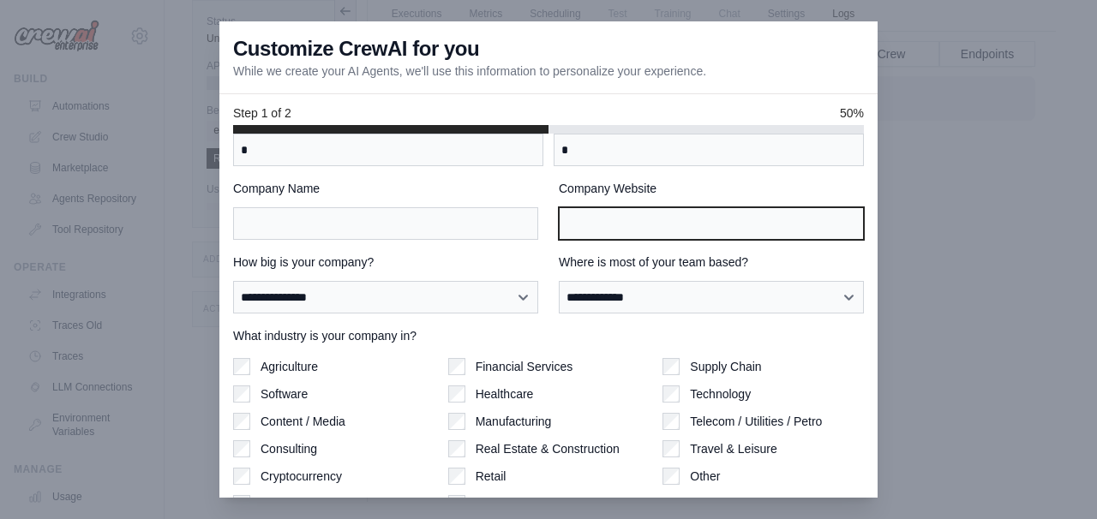
click at [631, 225] on input "Company Website" at bounding box center [711, 223] width 305 height 33
type input "****"
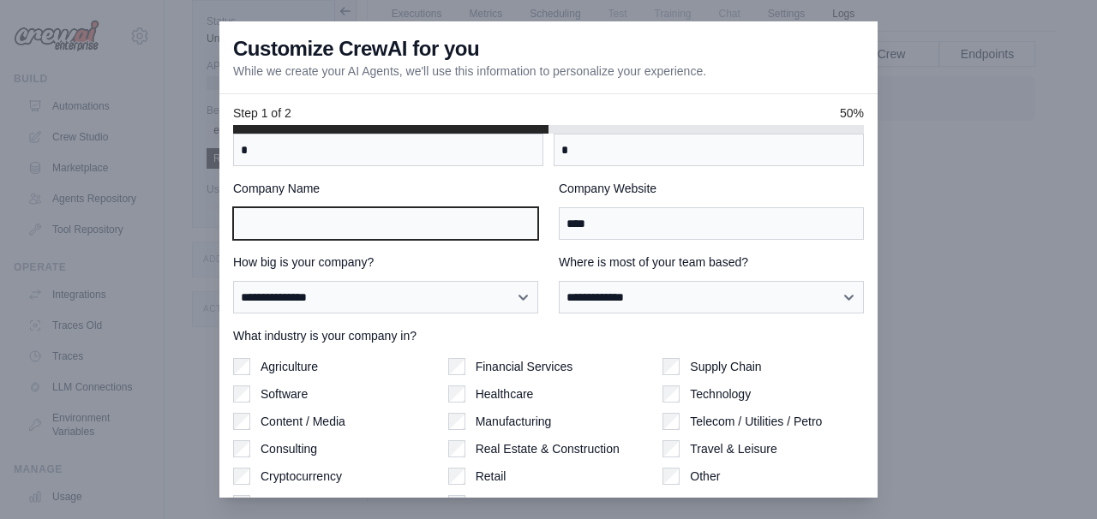
click at [481, 224] on input "Company Name" at bounding box center [385, 223] width 305 height 33
type input "****"
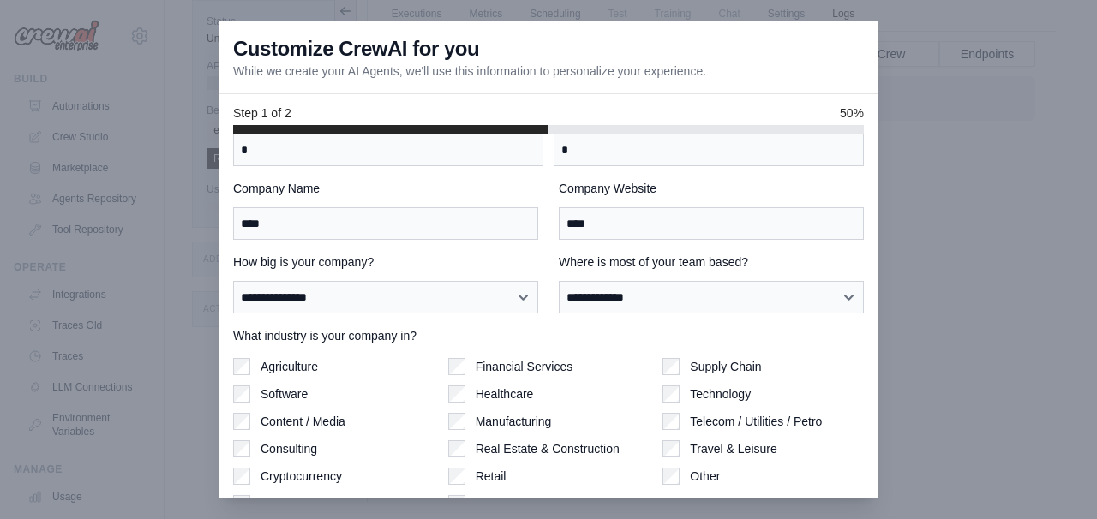
click at [861, 341] on label "What industry is your company in?" at bounding box center [548, 335] width 631 height 17
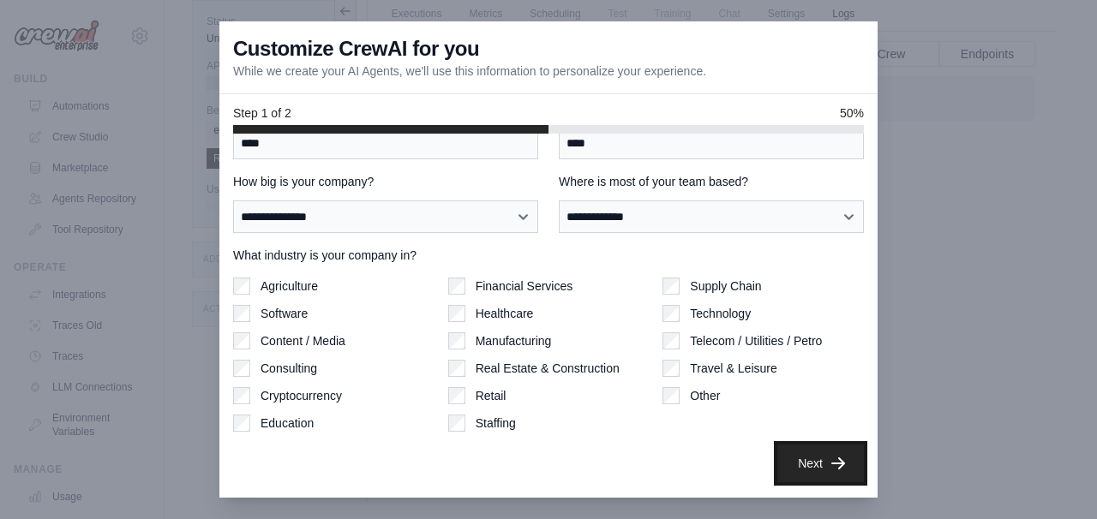
click at [817, 472] on button "Next" at bounding box center [820, 464] width 87 height 38
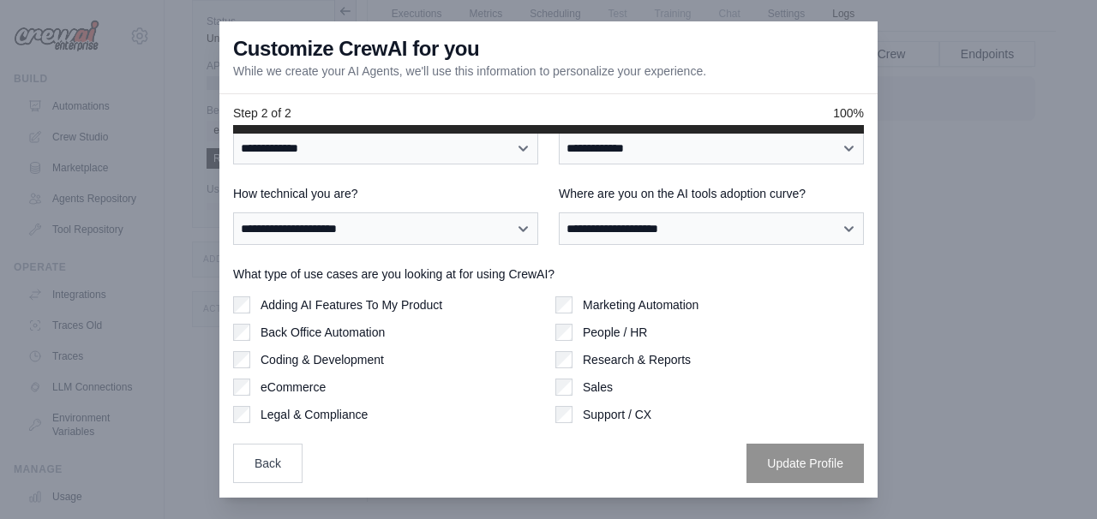
scroll to position [0, 0]
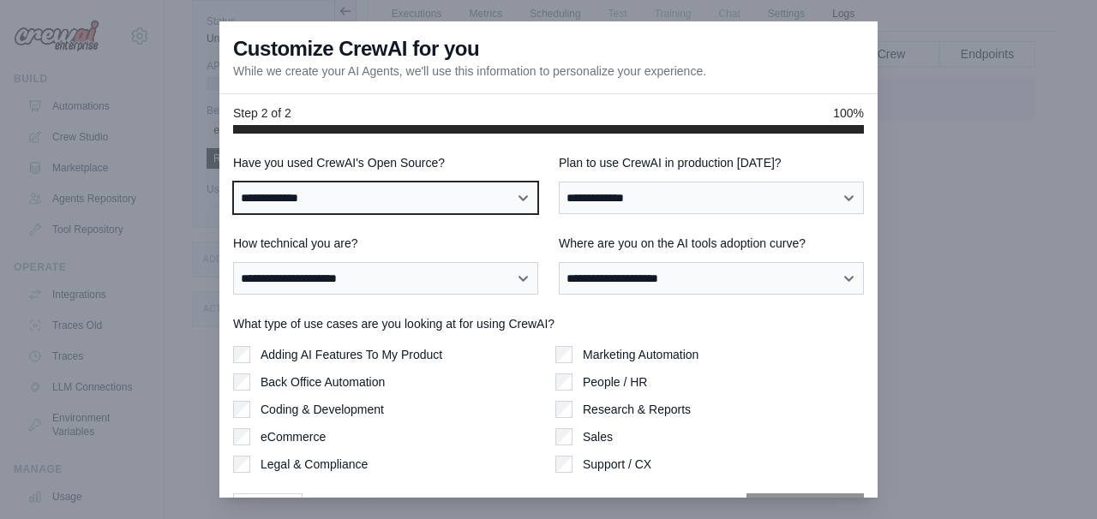
click at [495, 210] on select "**********" at bounding box center [385, 198] width 305 height 33
select select "**********"
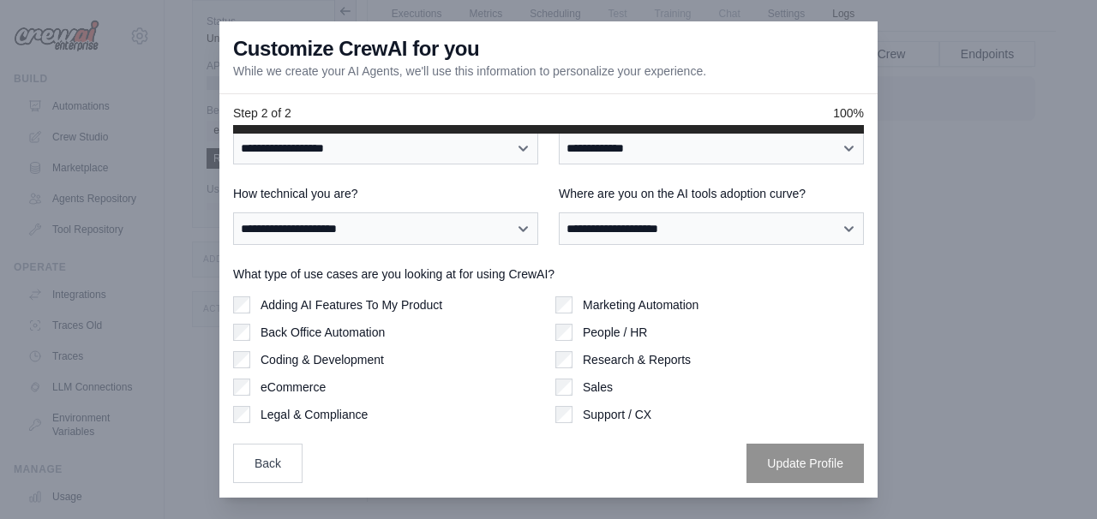
click at [644, 329] on label "People / HR" at bounding box center [615, 332] width 64 height 17
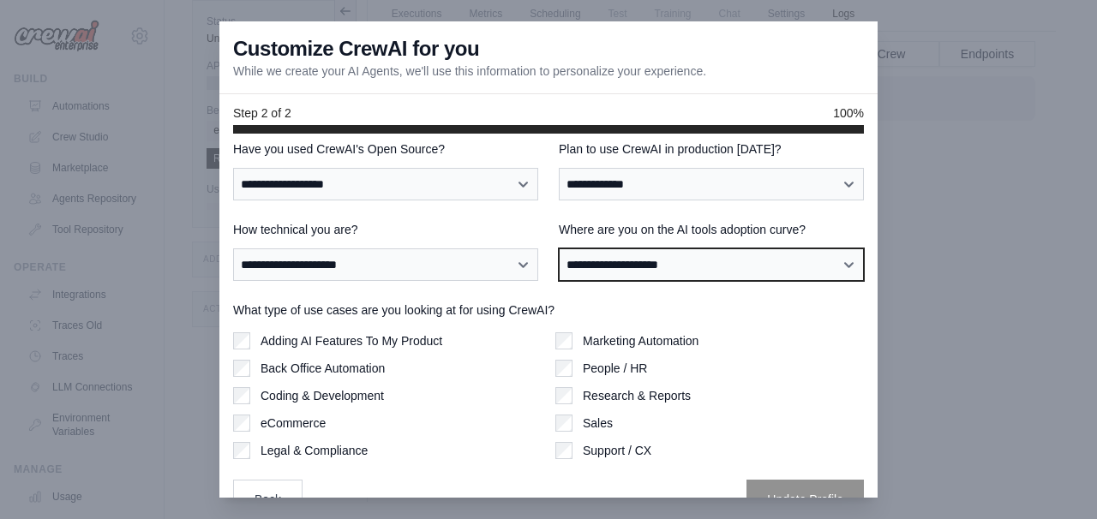
click at [665, 260] on select "**********" at bounding box center [711, 264] width 305 height 33
select select "**********"
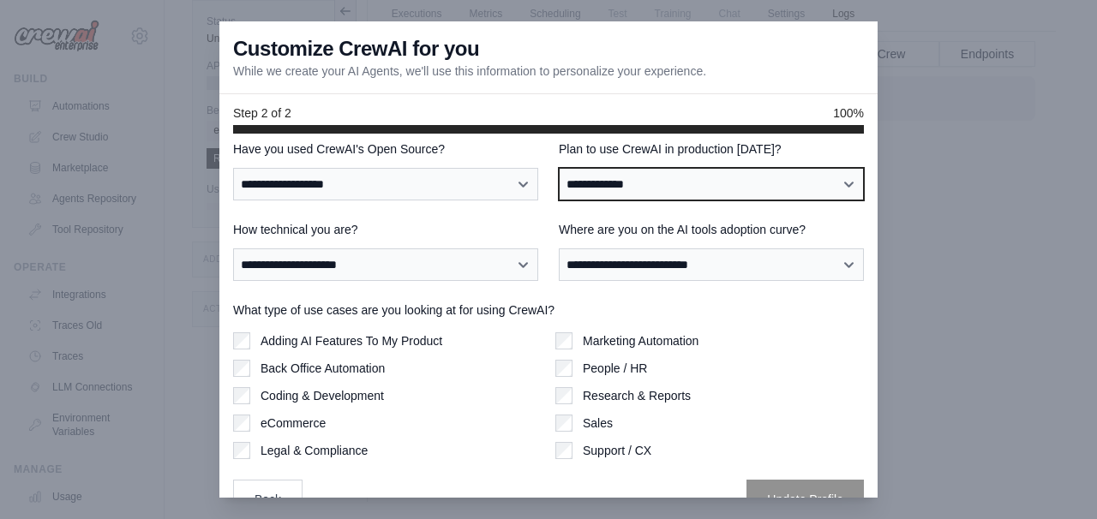
click at [644, 188] on select "**********" at bounding box center [711, 184] width 305 height 33
click at [637, 191] on select "**********" at bounding box center [711, 184] width 305 height 33
select select "****"
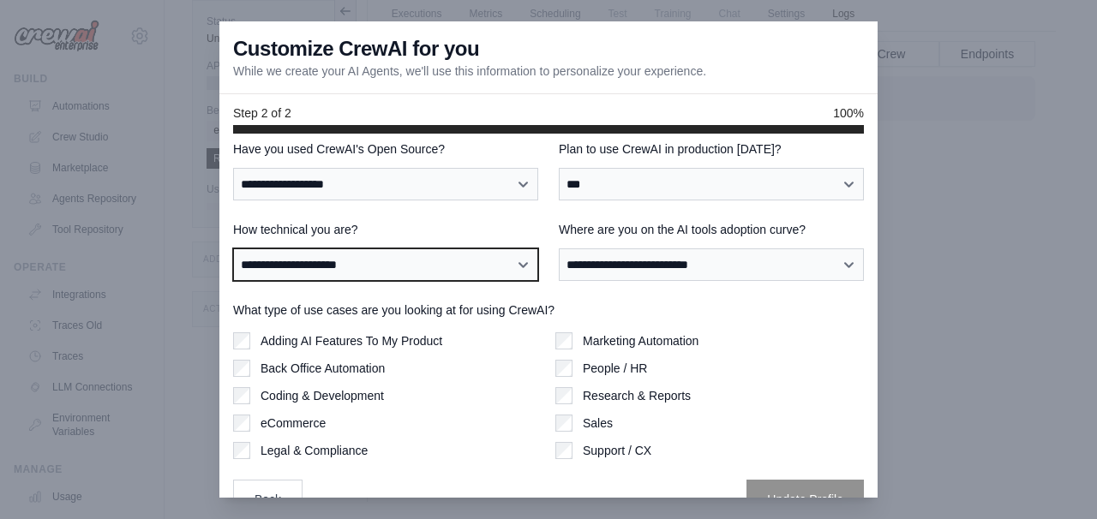
click at [469, 260] on select "**********" at bounding box center [385, 264] width 305 height 33
select select "**********"
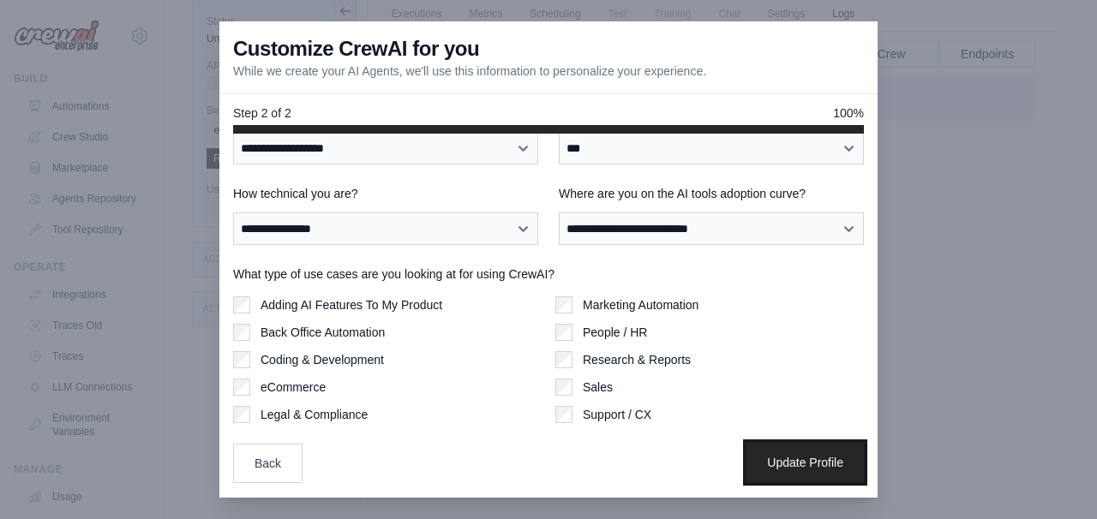
click at [780, 455] on button "Update Profile" at bounding box center [804, 462] width 117 height 39
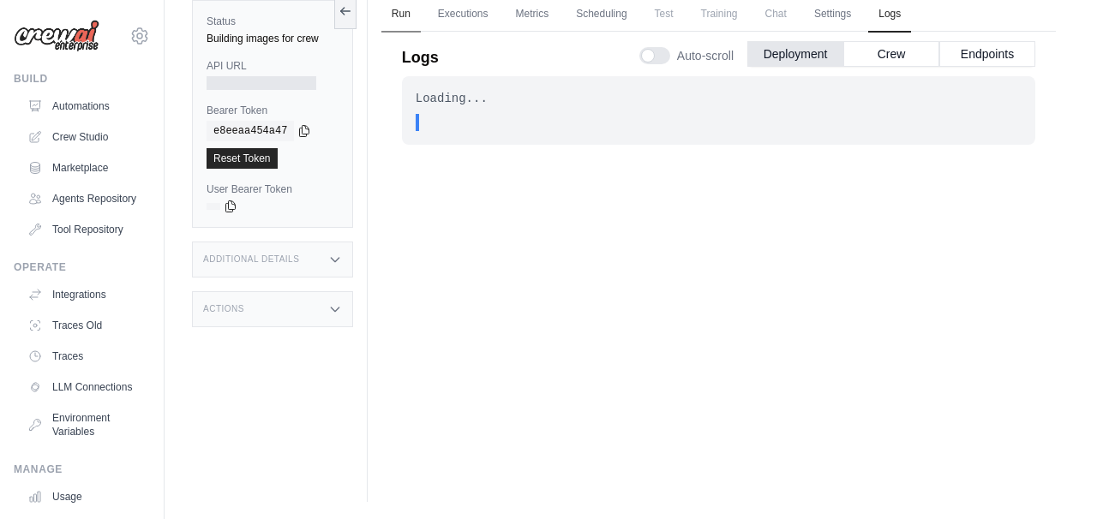
click at [409, 7] on link "Run" at bounding box center [400, 15] width 39 height 36
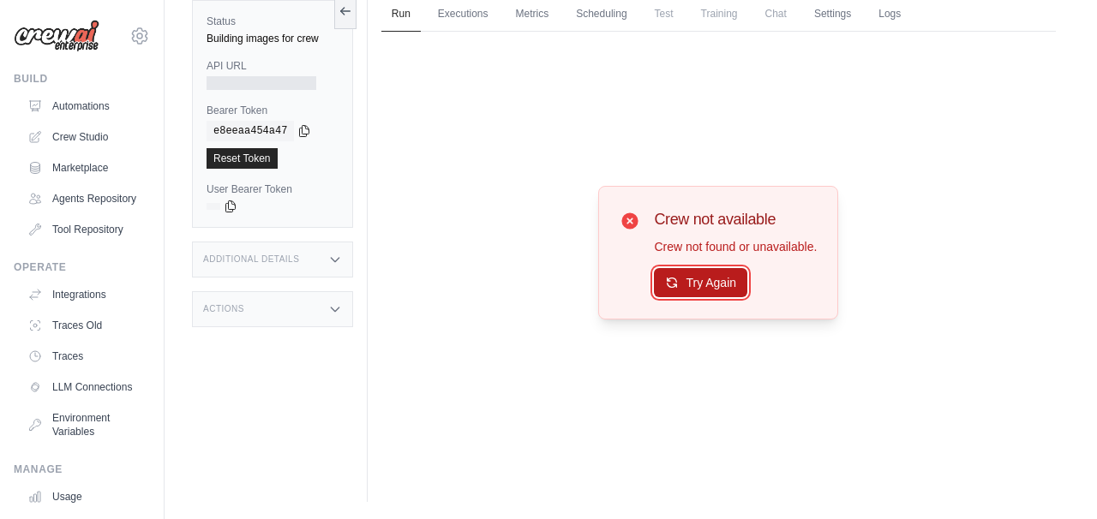
click at [700, 278] on button "Try Again" at bounding box center [700, 282] width 93 height 29
click at [742, 262] on div "Crew not available Crew not found or unavailable. Try Again" at bounding box center [735, 252] width 163 height 91
click at [717, 288] on button "Try Again" at bounding box center [700, 282] width 93 height 29
click at [911, 3] on link "Logs" at bounding box center [889, 15] width 43 height 36
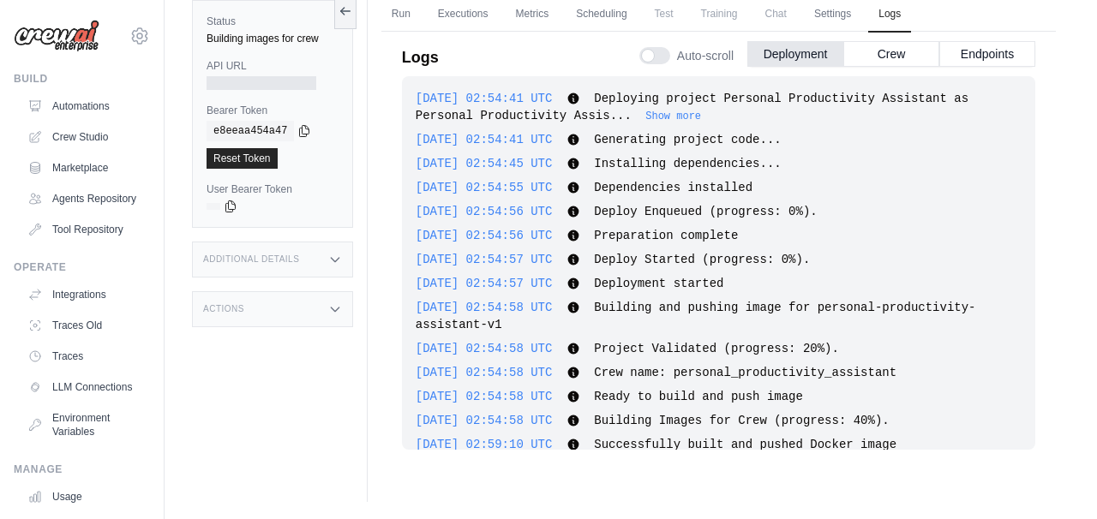
scroll to position [71, 0]
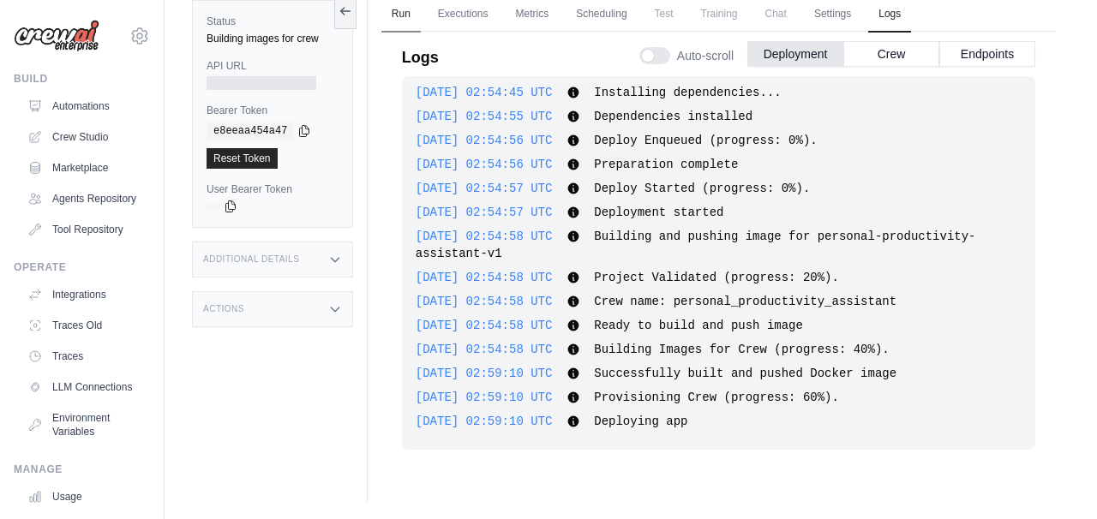
click at [392, 17] on link "Run" at bounding box center [400, 15] width 39 height 36
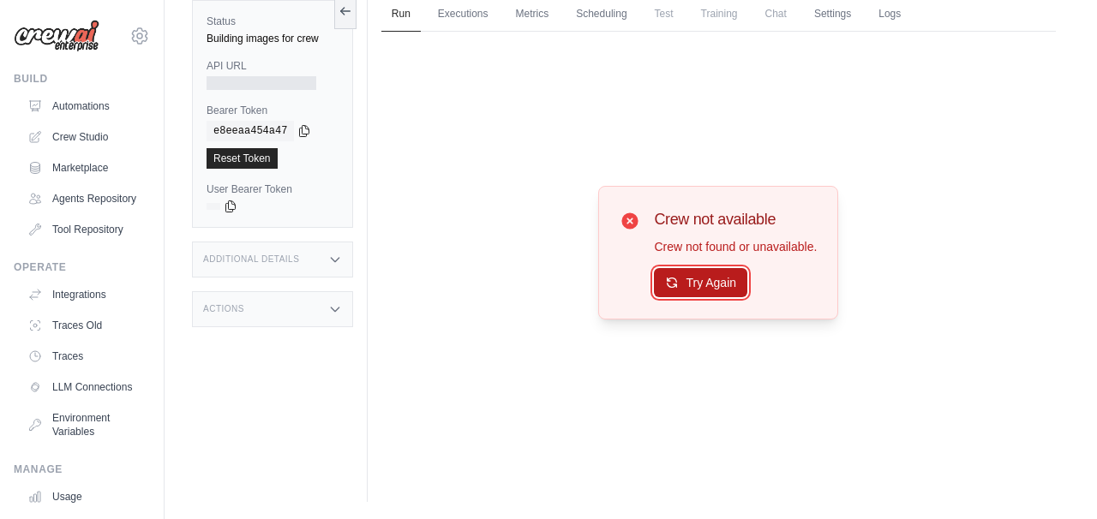
click at [701, 274] on button "Try Again" at bounding box center [700, 282] width 93 height 29
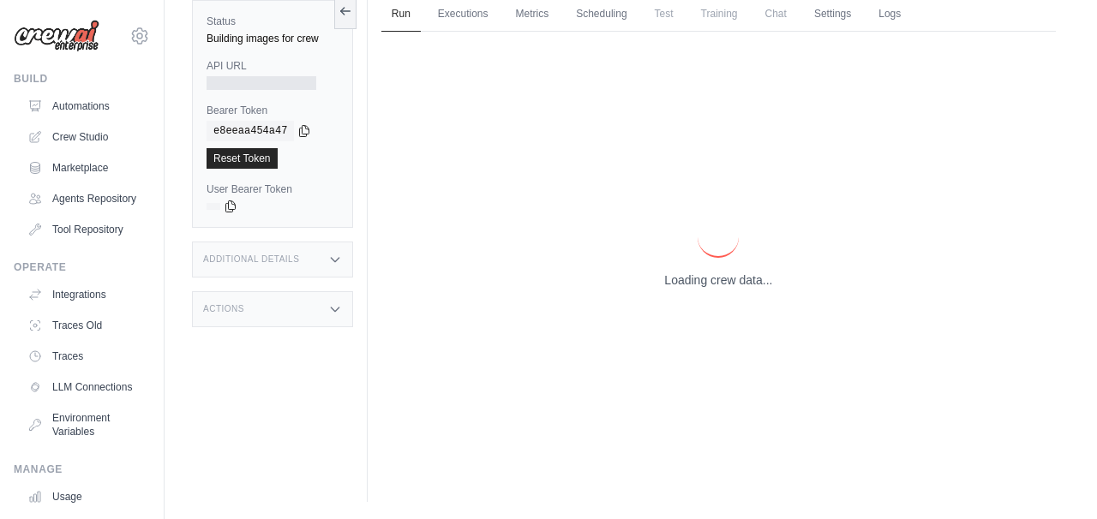
click at [701, 274] on p "Loading crew data..." at bounding box center [718, 280] width 108 height 17
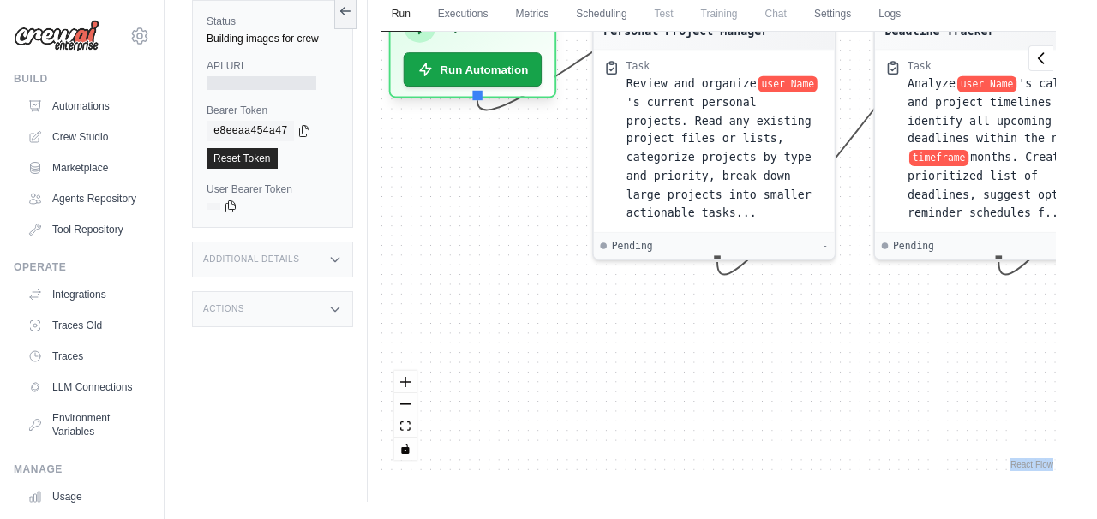
drag, startPoint x: 471, startPoint y: 391, endPoint x: 801, endPoint y: 410, distance: 330.5
click at [801, 410] on div "Agent Personal Project Manager Task Review and organize user Name 's current pe…" at bounding box center [718, 252] width 674 height 441
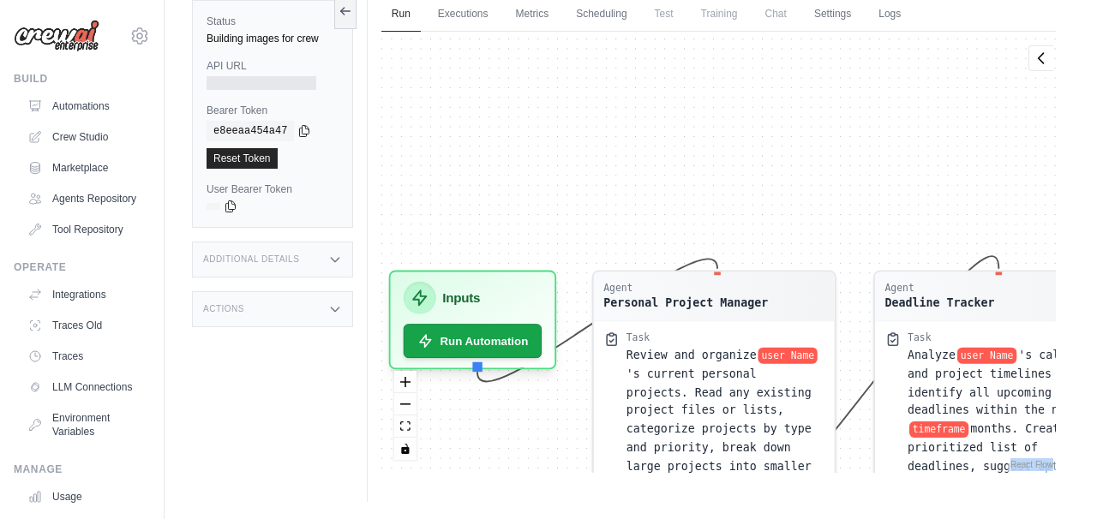
drag, startPoint x: 517, startPoint y: 207, endPoint x: 518, endPoint y: 479, distance: 271.6
click at [518, 479] on div "Run Executions Metrics Scheduling Test Training Chat Settings Logs 0 Running 0 …" at bounding box center [719, 242] width 702 height 519
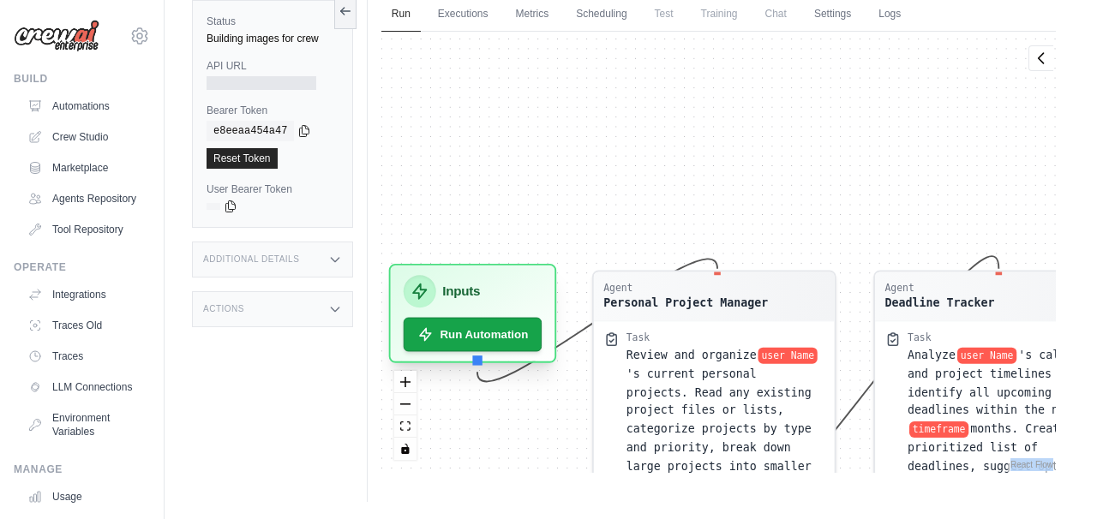
click at [506, 354] on div "Inputs Run Automation" at bounding box center [472, 313] width 168 height 99
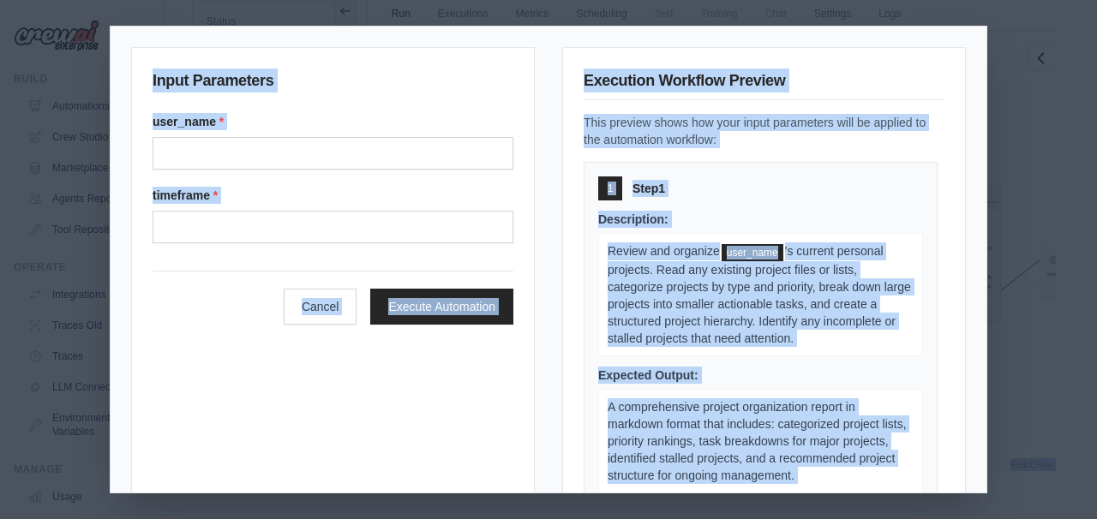
click at [453, 412] on div "Input Parameters user_name * timeframe * Cancel Execute Automation" at bounding box center [333, 308] width 404 height 522
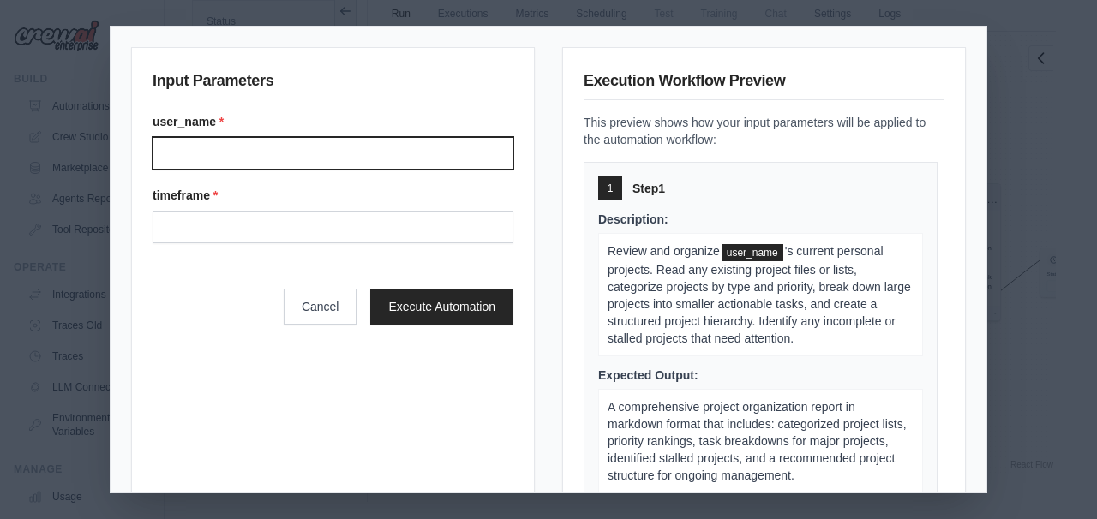
click at [238, 149] on input "user_name *" at bounding box center [333, 153] width 361 height 33
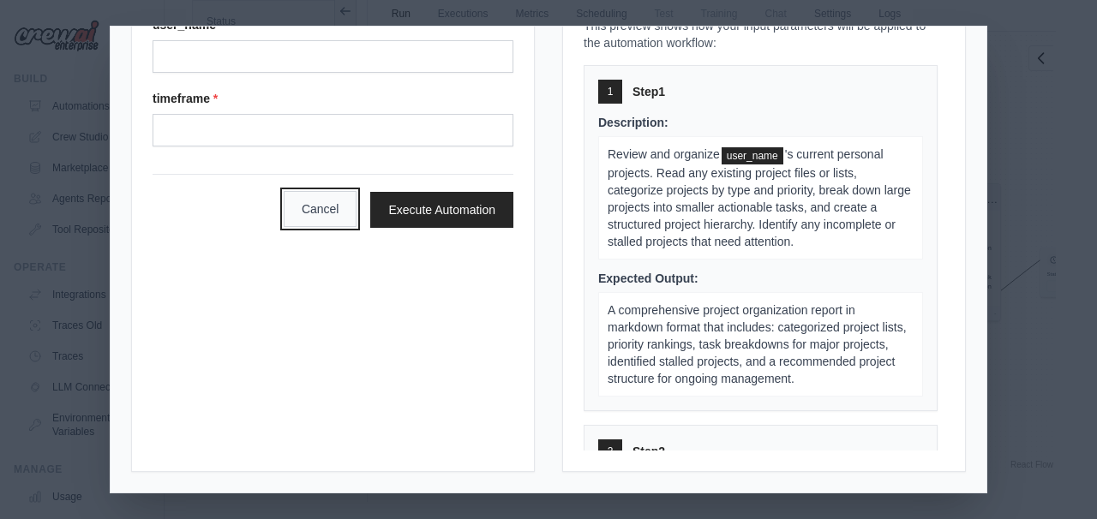
click at [304, 215] on button "Cancel" at bounding box center [321, 209] width 74 height 36
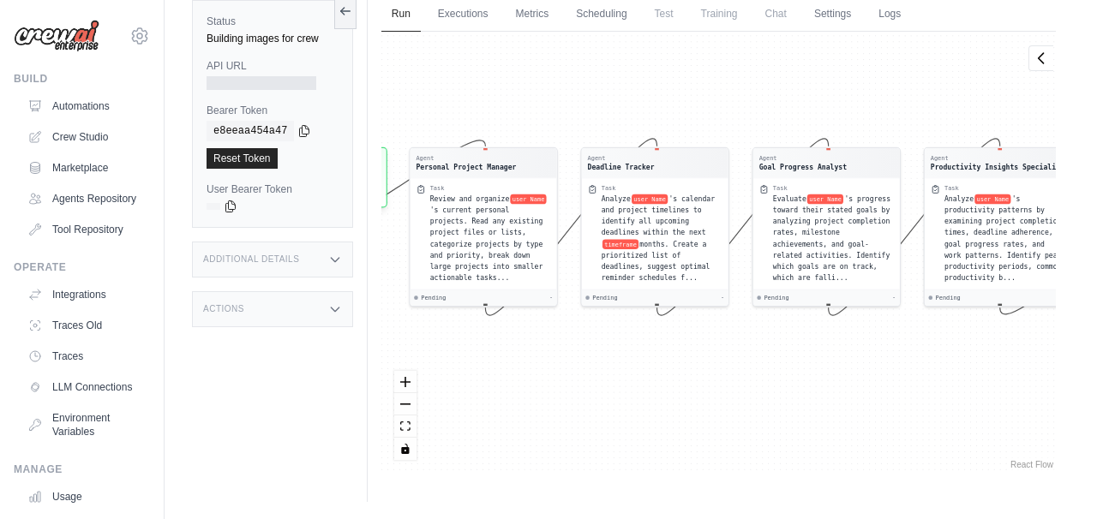
click at [675, 15] on span "Test" at bounding box center [663, 14] width 39 height 34
click at [730, 17] on span "Training" at bounding box center [719, 14] width 57 height 34
click at [614, 9] on link "Scheduling" at bounding box center [601, 15] width 71 height 36
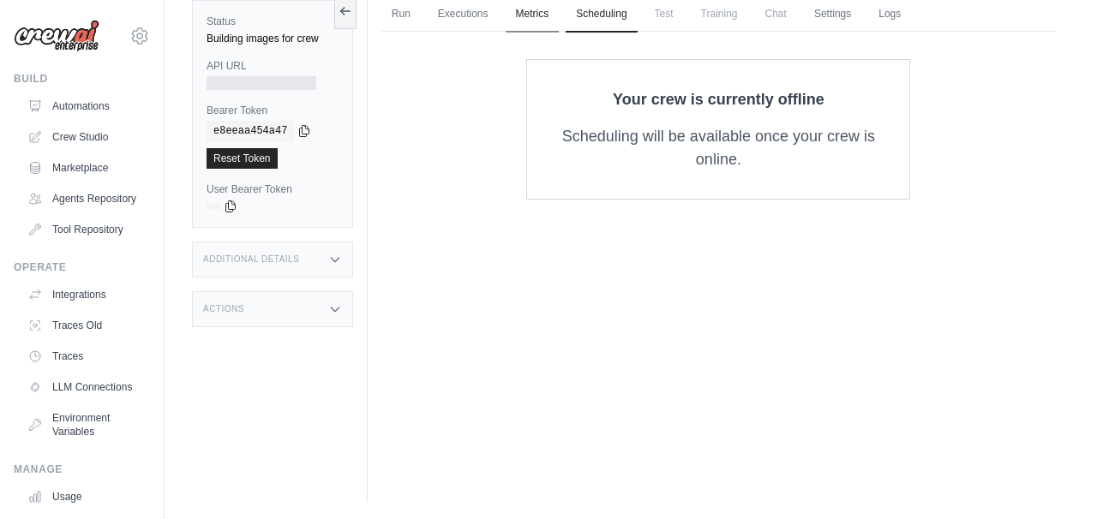
click at [538, 17] on link "Metrics" at bounding box center [533, 15] width 54 height 36
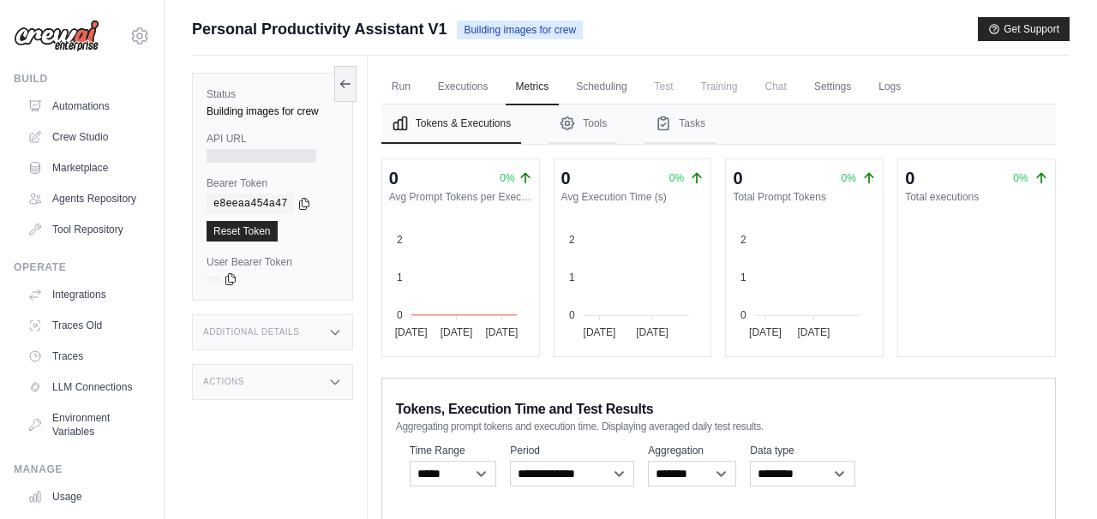
drag, startPoint x: 1093, startPoint y: 251, endPoint x: 1069, endPoint y: 255, distance: 24.4
click at [1069, 255] on div "Submit a support request Describe your issue or question * Please be specific a…" at bounding box center [631, 432] width 932 height 831
click at [473, 87] on link "Executions" at bounding box center [463, 87] width 71 height 36
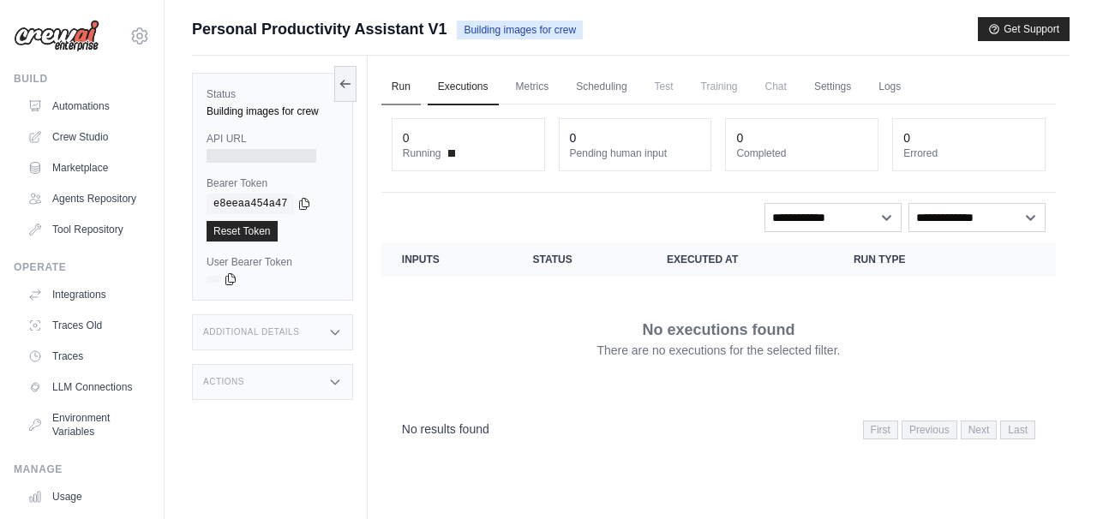
click at [411, 84] on link "Run" at bounding box center [400, 87] width 39 height 36
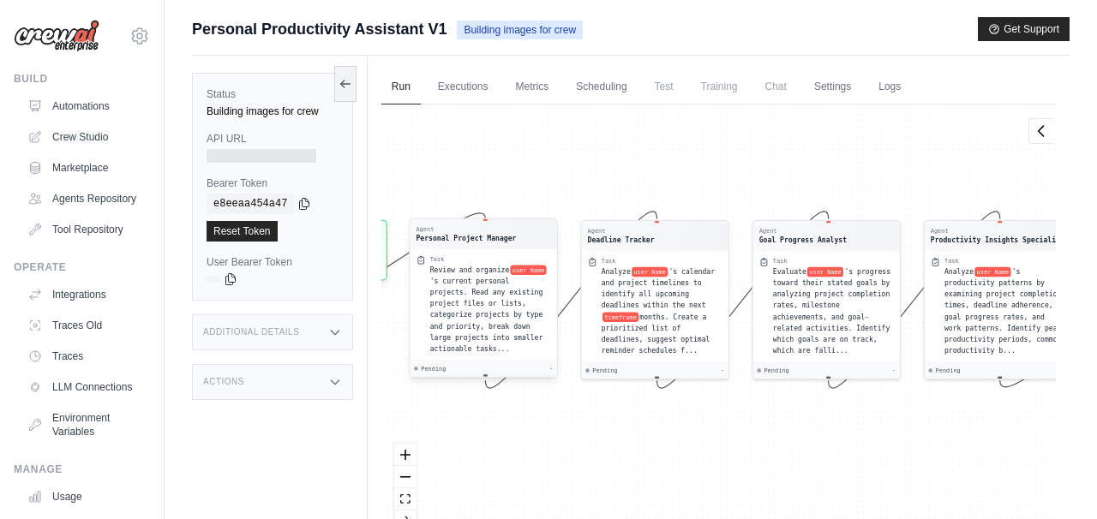
click at [510, 314] on span "'s current personal projects. Read any existing project files or lists, categor…" at bounding box center [485, 314] width 113 height 75
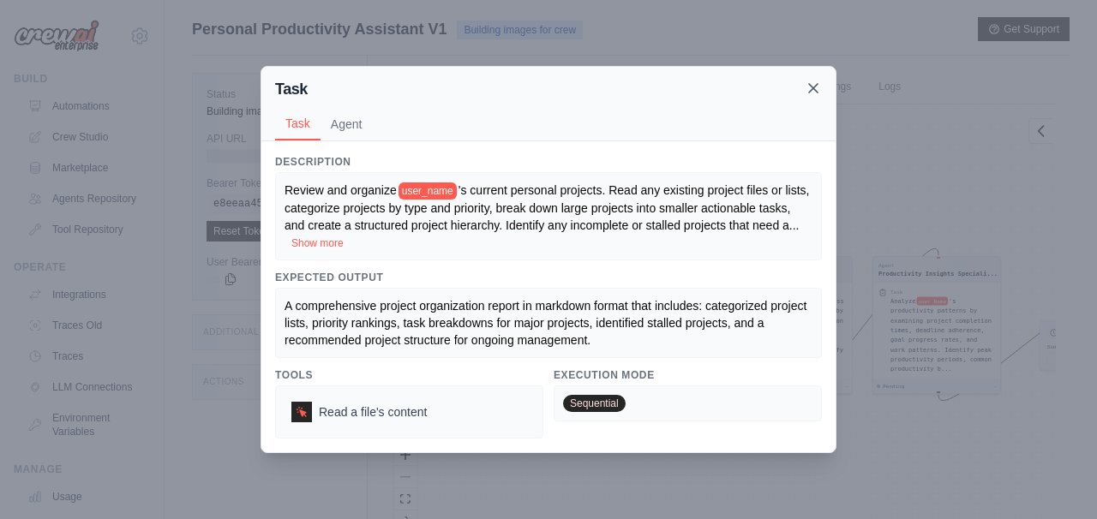
click at [817, 87] on icon at bounding box center [813, 88] width 17 height 17
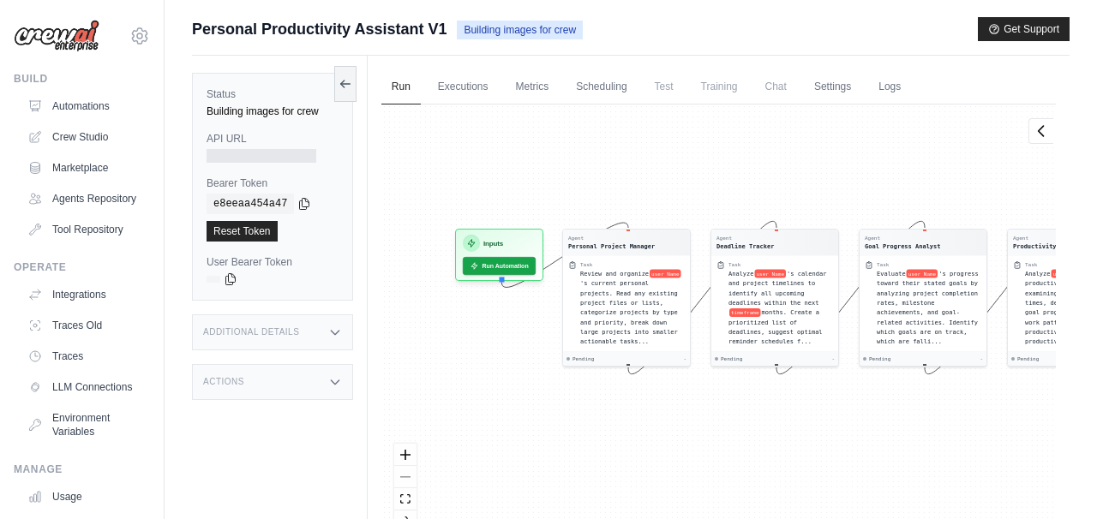
drag, startPoint x: 603, startPoint y: 446, endPoint x: 727, endPoint y: 419, distance: 126.4
click at [744, 419] on div "Agent Personal Project Manager Task Review and organize user Name 's current pe…" at bounding box center [718, 325] width 674 height 441
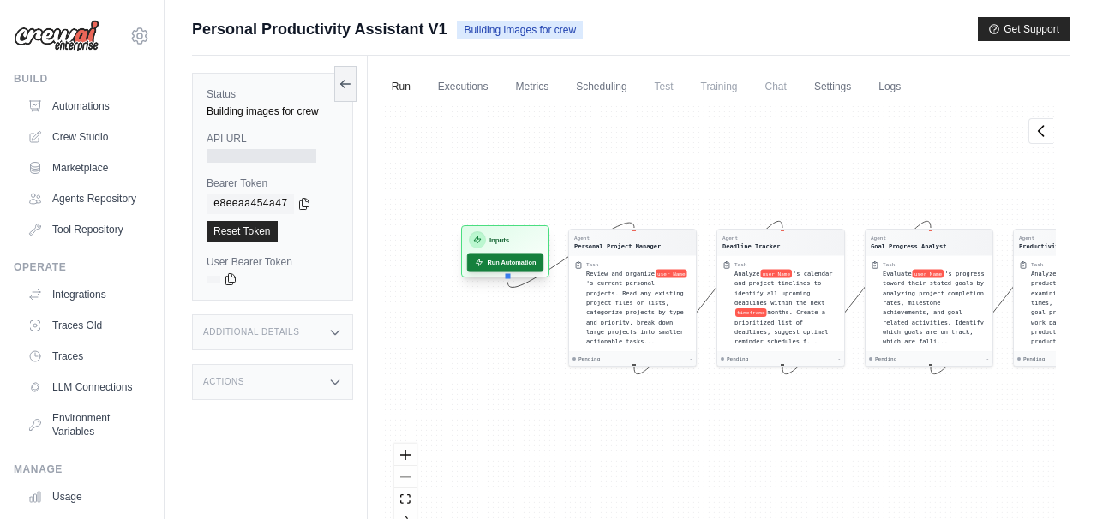
click at [515, 266] on button "Run Automation" at bounding box center [505, 262] width 76 height 19
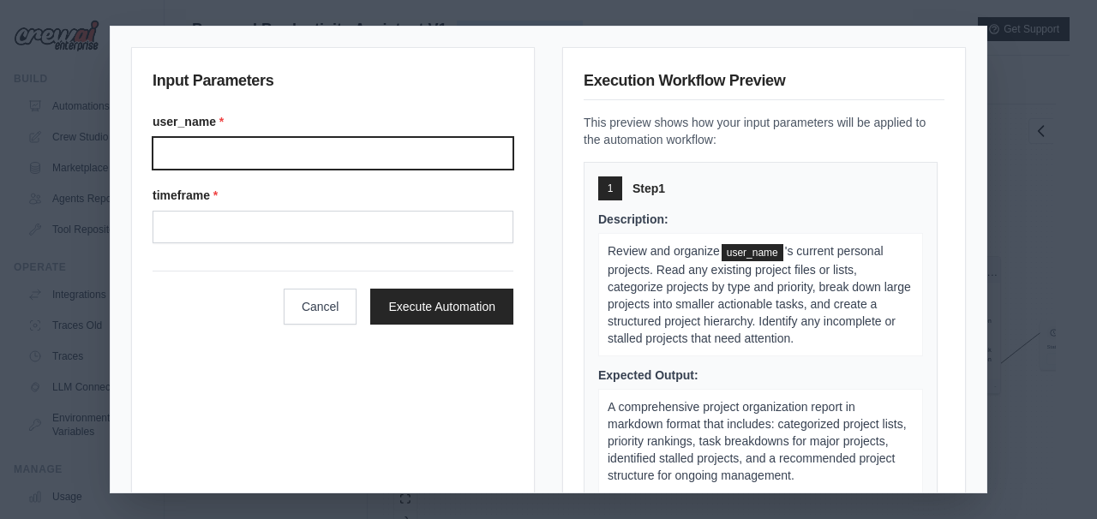
click at [290, 153] on input "user_name *" at bounding box center [333, 153] width 361 height 33
type input "***"
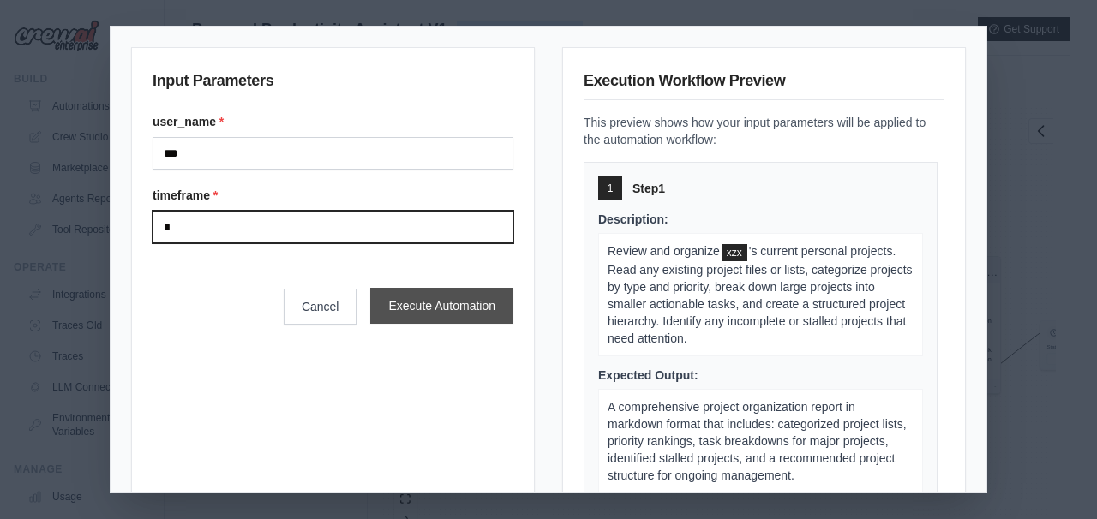
type input "*"
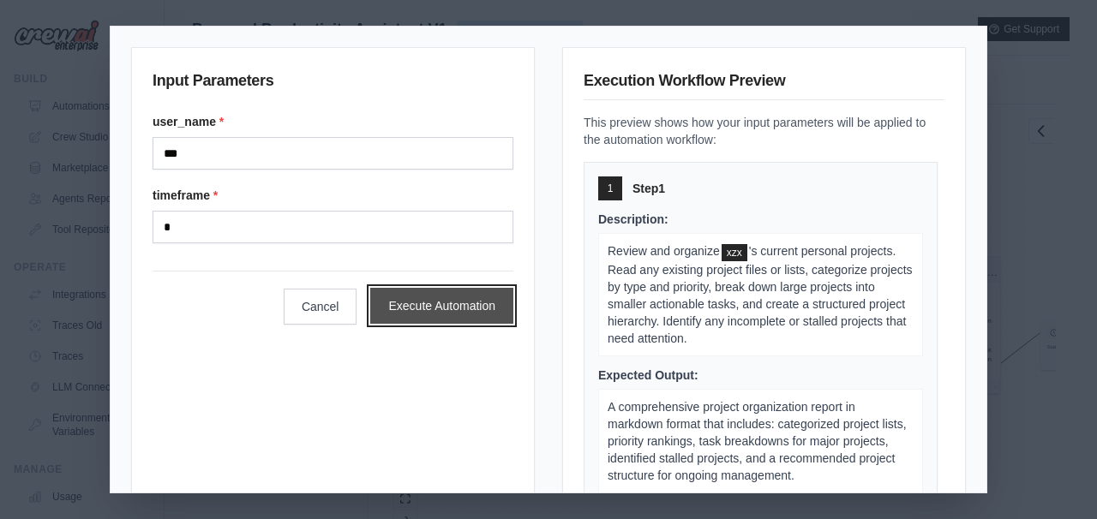
click at [390, 307] on button "Execute Automation" at bounding box center [441, 306] width 143 height 36
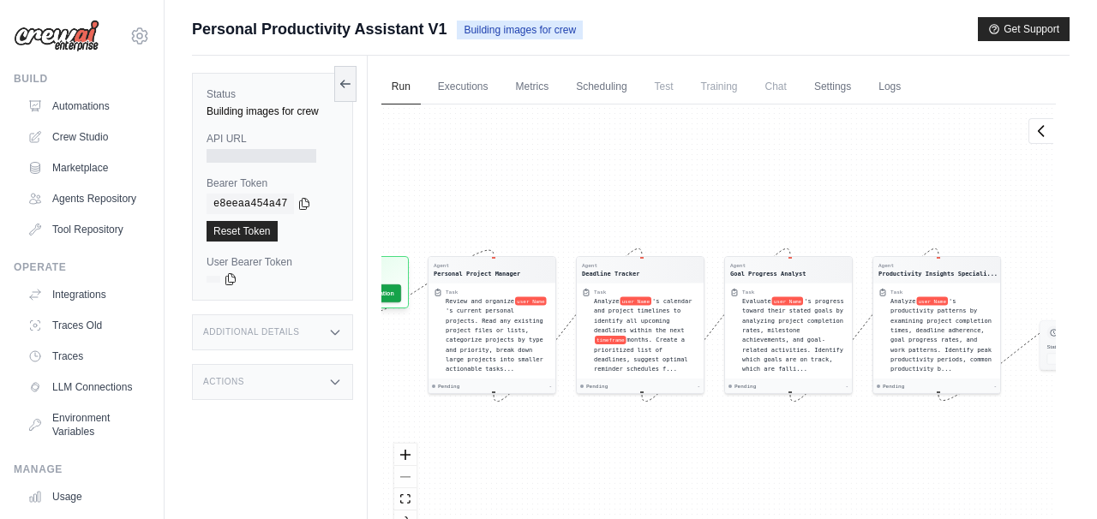
scroll to position [111, 0]
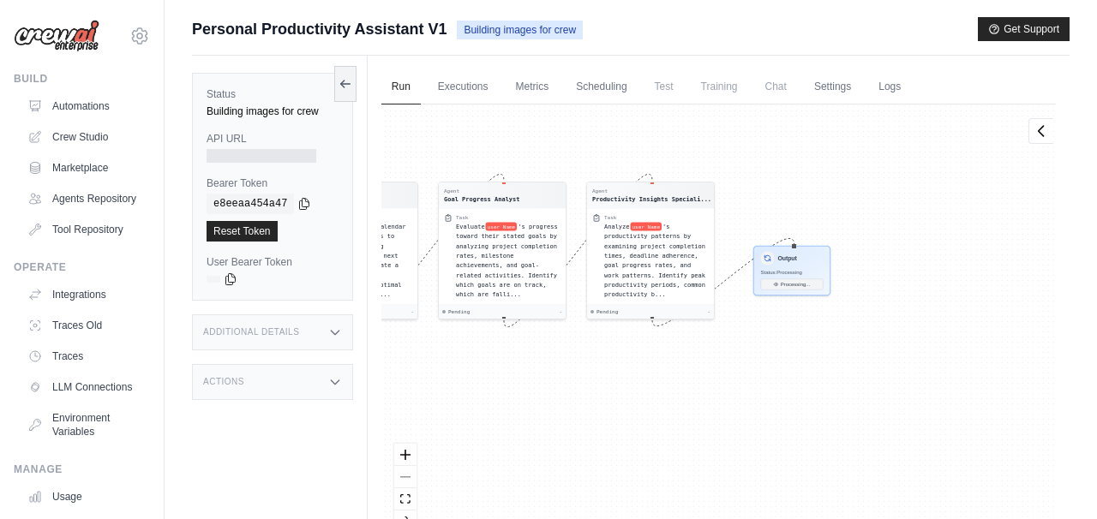
drag, startPoint x: 769, startPoint y: 452, endPoint x: 483, endPoint y: 375, distance: 296.2
click at [483, 375] on div "Agent Personal Project Manager Task Review and organize user Name 's current pe…" at bounding box center [718, 325] width 674 height 441
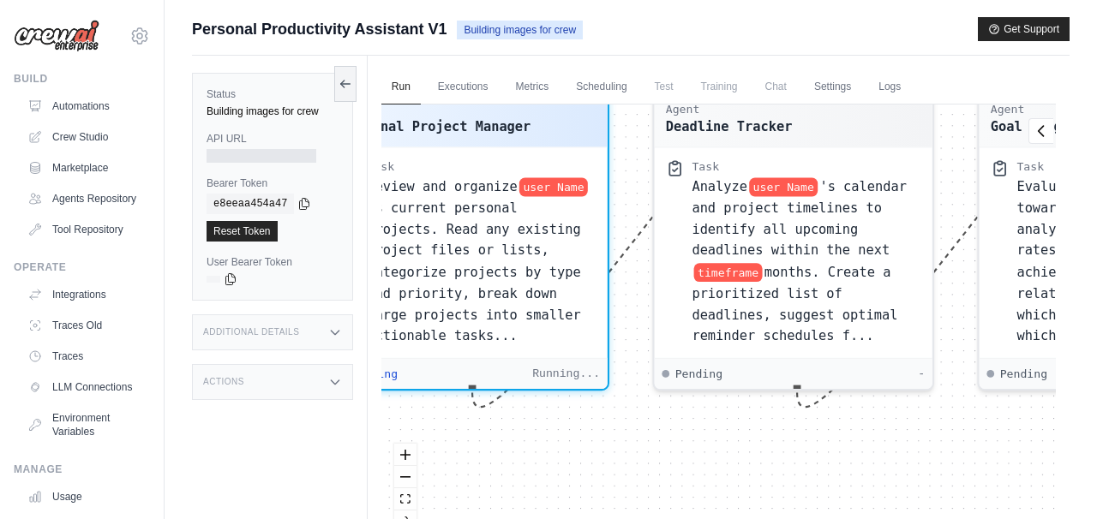
drag, startPoint x: 697, startPoint y: 430, endPoint x: 889, endPoint y: 447, distance: 191.8
click at [889, 447] on div "Agent Personal Project Manager Task Review and organize user Name 's current pe…" at bounding box center [718, 325] width 674 height 441
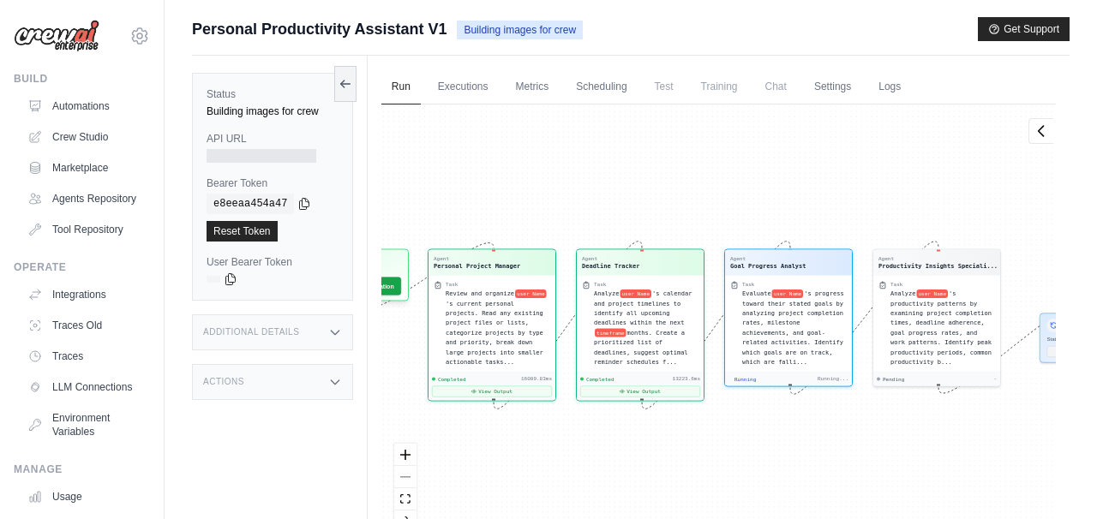
scroll to position [585, 0]
click at [494, 393] on button "View Output" at bounding box center [492, 389] width 120 height 11
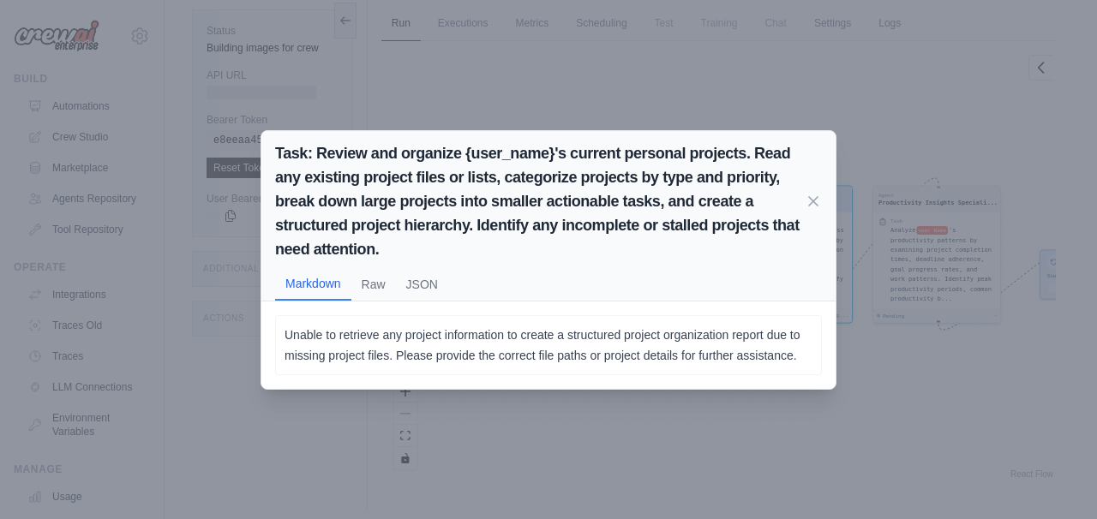
scroll to position [73, 0]
click at [386, 274] on button "Raw" at bounding box center [373, 283] width 45 height 33
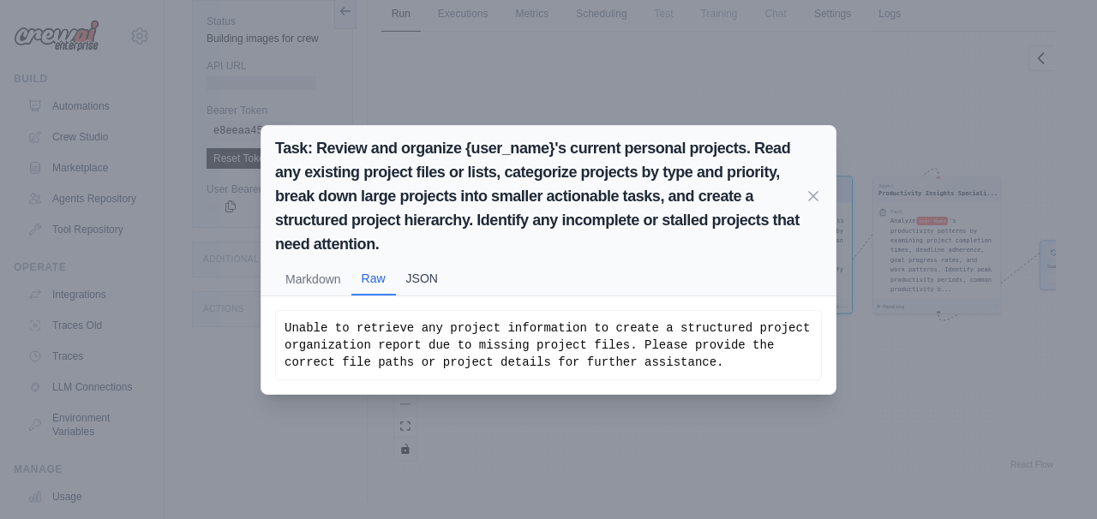
click at [431, 272] on button "JSON" at bounding box center [422, 278] width 52 height 33
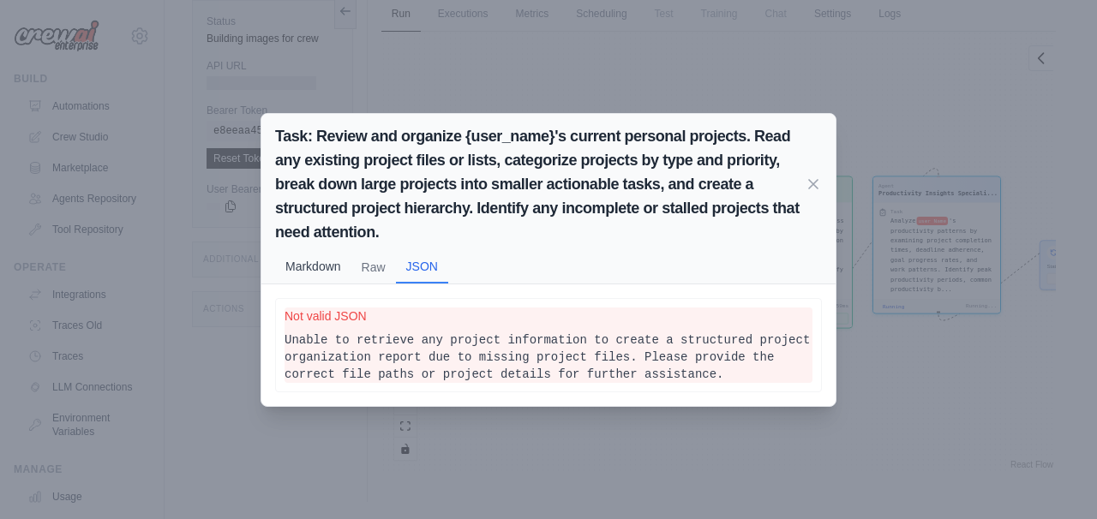
scroll to position [799, 0]
click at [336, 266] on button "Markdown" at bounding box center [313, 266] width 76 height 33
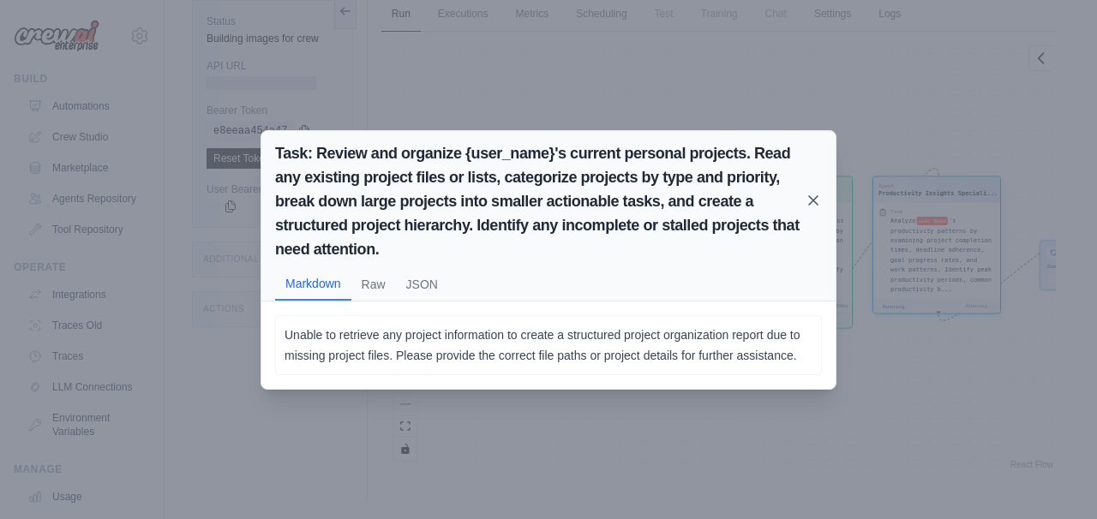
click at [816, 192] on icon at bounding box center [813, 200] width 17 height 17
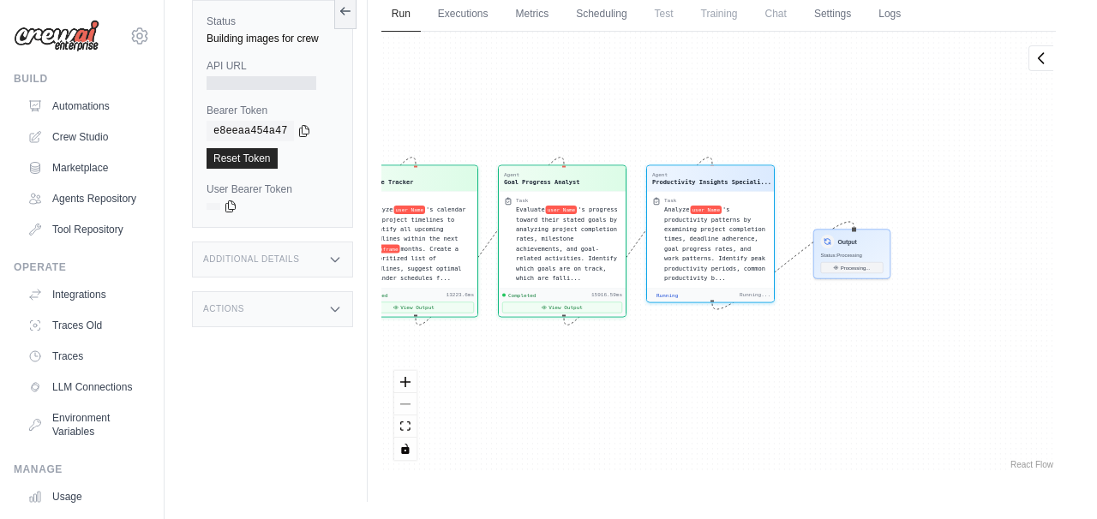
drag, startPoint x: 726, startPoint y: 401, endPoint x: 494, endPoint y: 389, distance: 231.7
click at [494, 389] on div "Agent Personal Project Manager Task Review and organize user Name 's current pe…" at bounding box center [718, 252] width 674 height 441
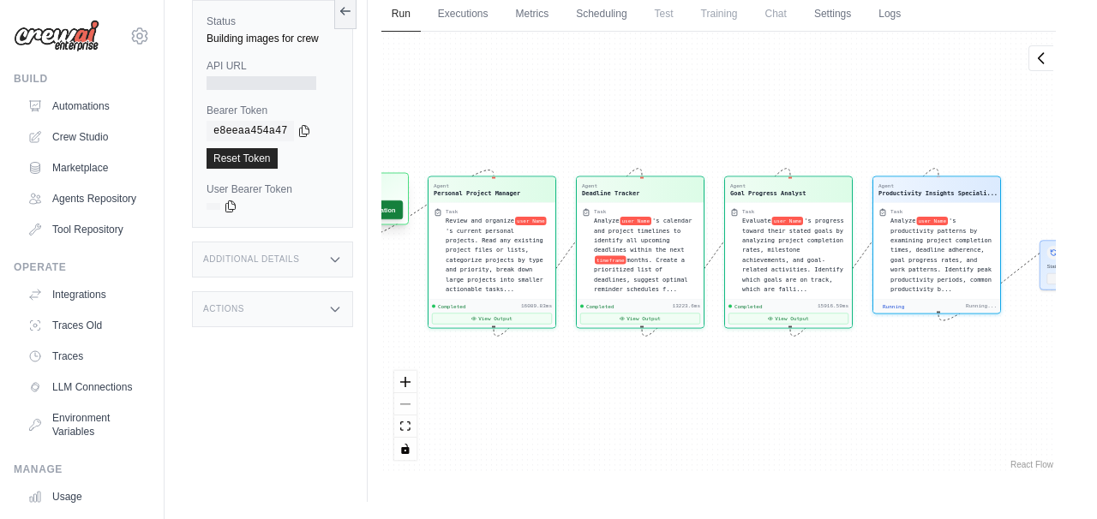
click at [398, 208] on button "Run Automation" at bounding box center [364, 210] width 76 height 19
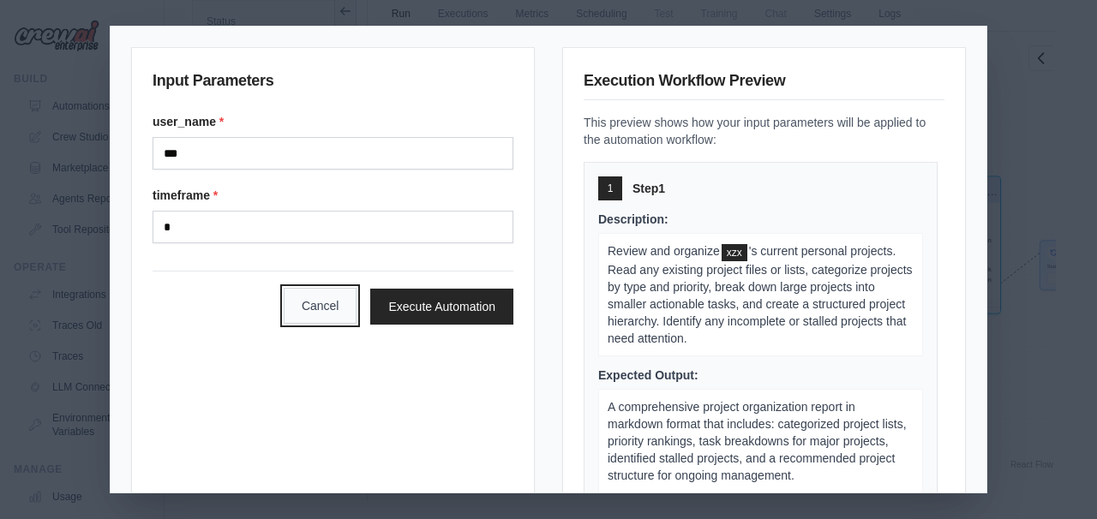
click at [320, 313] on button "Cancel" at bounding box center [321, 306] width 74 height 36
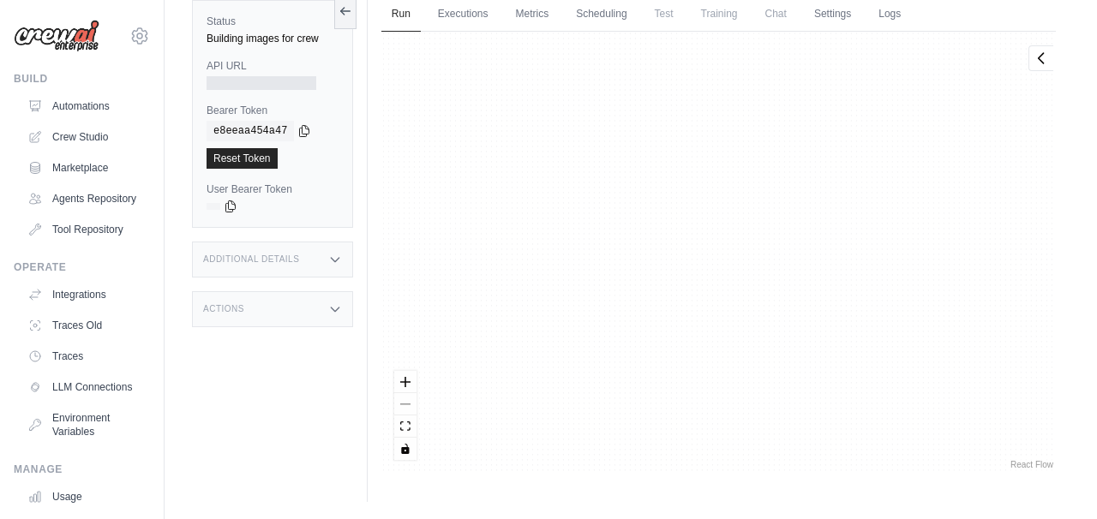
scroll to position [861, 0]
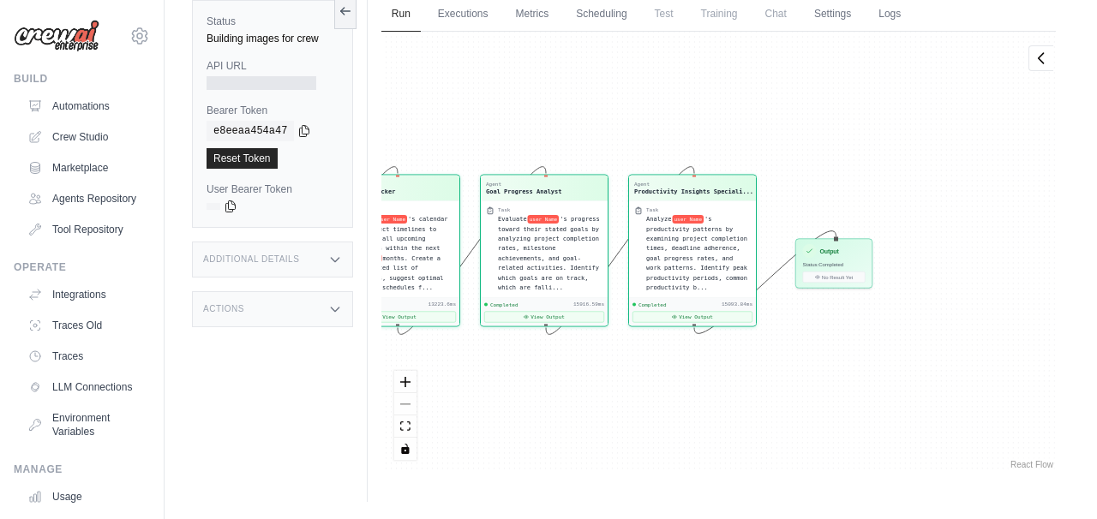
drag, startPoint x: 854, startPoint y: 384, endPoint x: 610, endPoint y: 382, distance: 244.2
click at [610, 382] on div "Agent Personal Project Manager Task Review and organize user Name 's current pe…" at bounding box center [718, 252] width 674 height 441
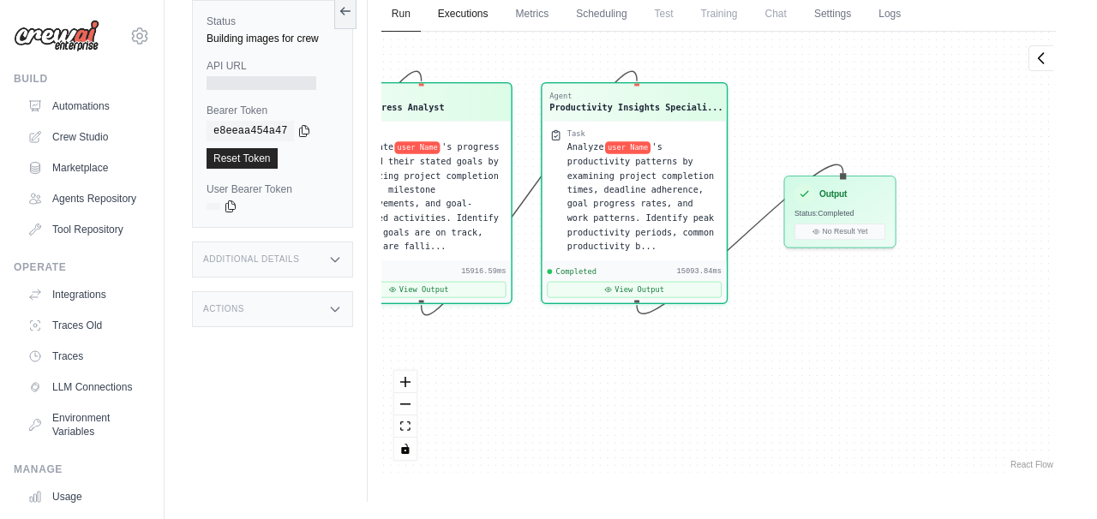
click at [466, 5] on link "Executions" at bounding box center [463, 15] width 71 height 36
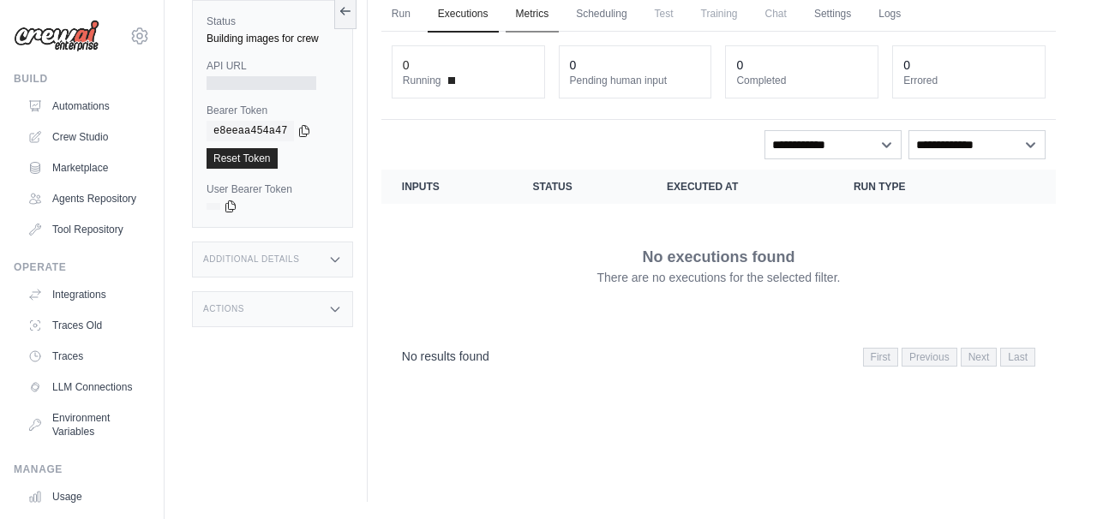
click at [530, 18] on link "Metrics" at bounding box center [533, 15] width 54 height 36
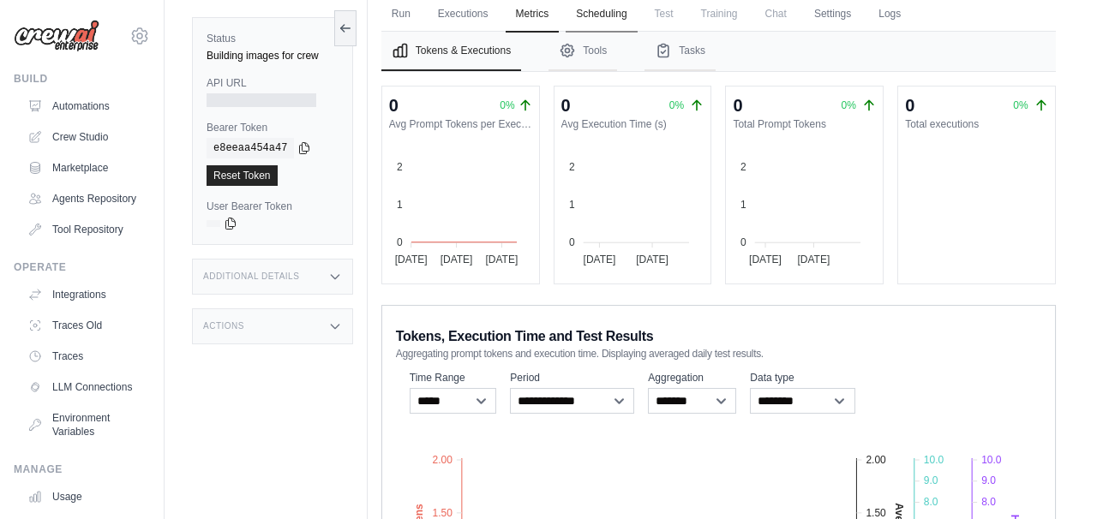
click at [602, 20] on link "Scheduling" at bounding box center [601, 15] width 71 height 36
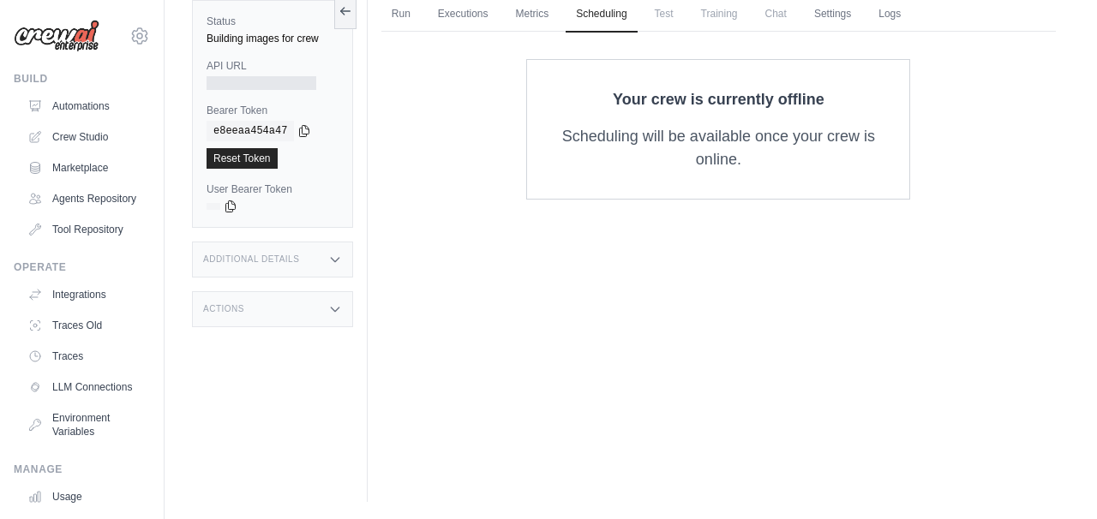
click at [676, 15] on span "Test" at bounding box center [663, 14] width 39 height 34
click at [831, 22] on link "Settings" at bounding box center [832, 15] width 57 height 36
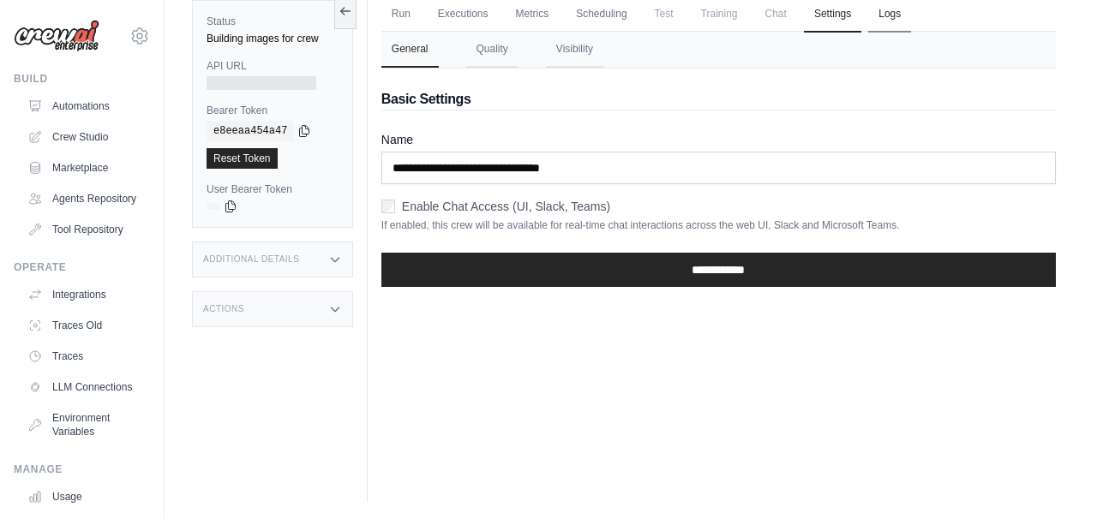
click at [911, 20] on link "Logs" at bounding box center [889, 15] width 43 height 36
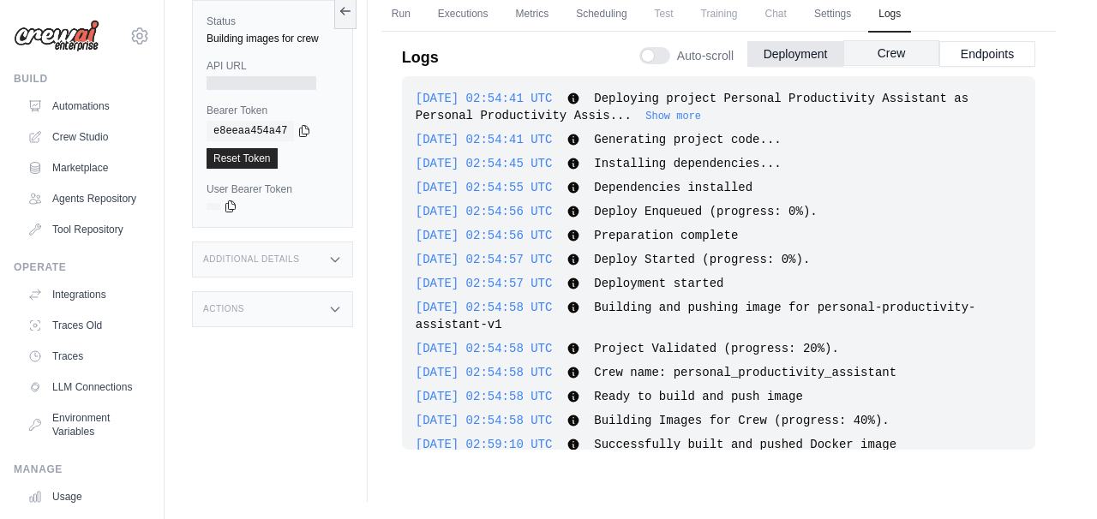
scroll to position [119, 0]
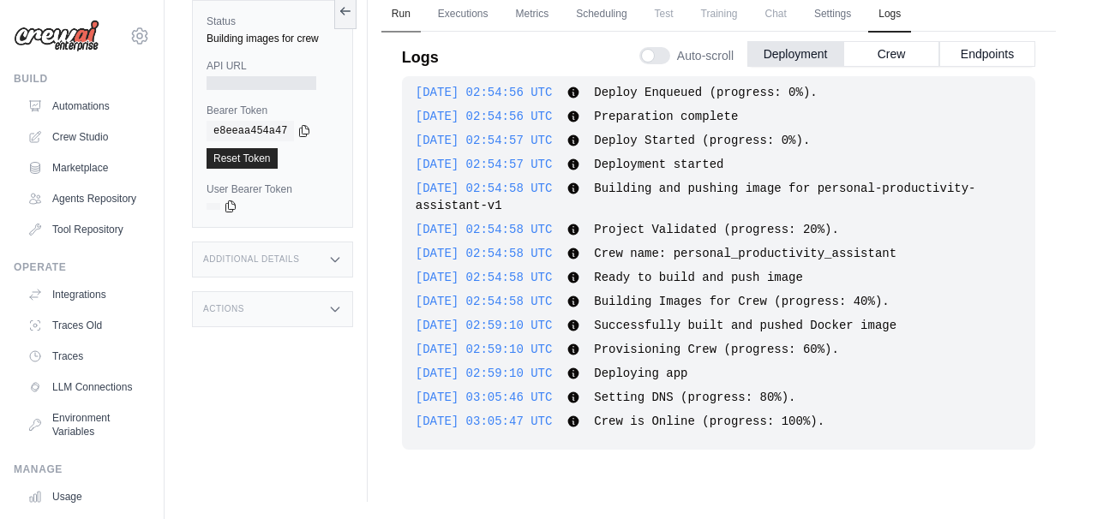
click at [392, 7] on link "Run" at bounding box center [400, 15] width 39 height 36
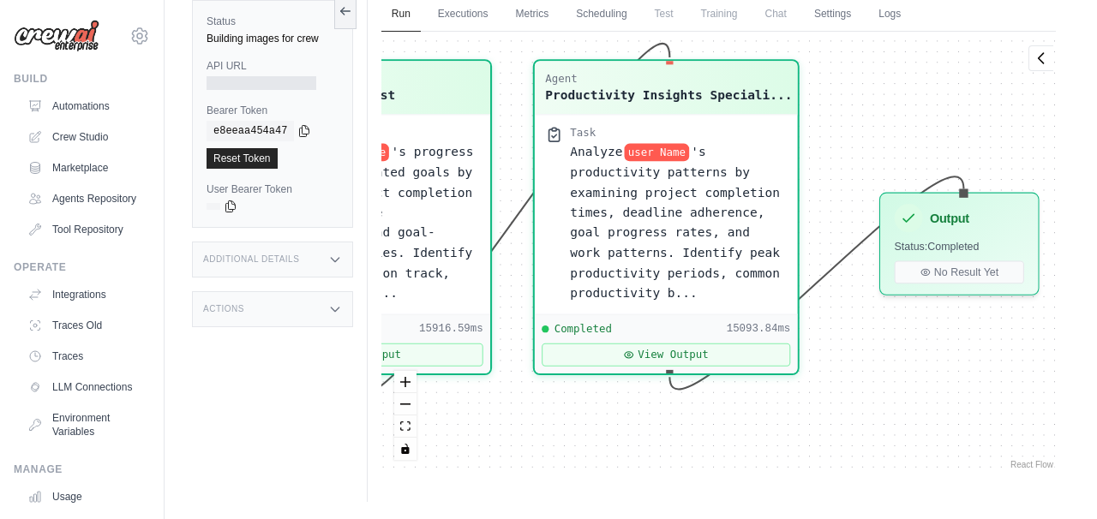
drag, startPoint x: 833, startPoint y: 353, endPoint x: 878, endPoint y: 404, distance: 68.0
click at [878, 404] on div "Agent Personal Project Manager Task Review and organize user Name 's current pe…" at bounding box center [718, 252] width 674 height 441
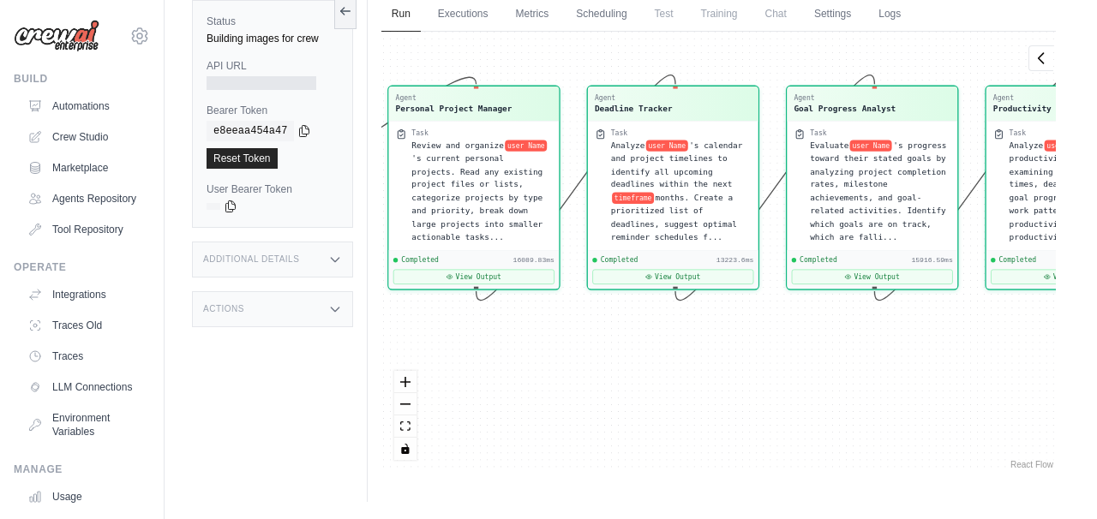
drag, startPoint x: 499, startPoint y: 428, endPoint x: 965, endPoint y: 322, distance: 478.1
click at [965, 322] on div "Agent Personal Project Manager Task Review and organize user Name 's current pe…" at bounding box center [718, 252] width 674 height 441
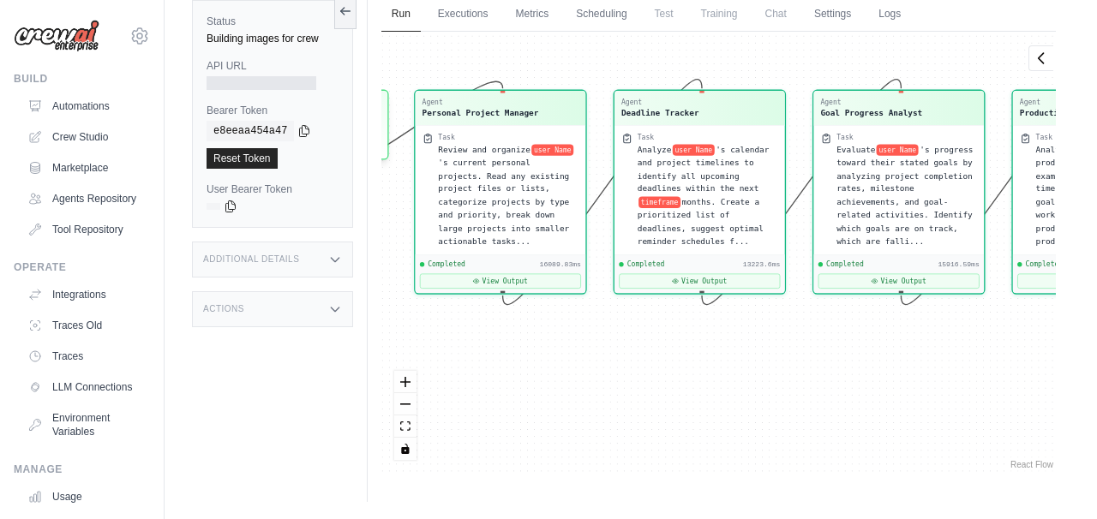
drag, startPoint x: 774, startPoint y: 336, endPoint x: 865, endPoint y: 386, distance: 103.9
click at [865, 386] on div "Agent Personal Project Manager Task Review and organize user Name 's current pe…" at bounding box center [718, 252] width 674 height 441
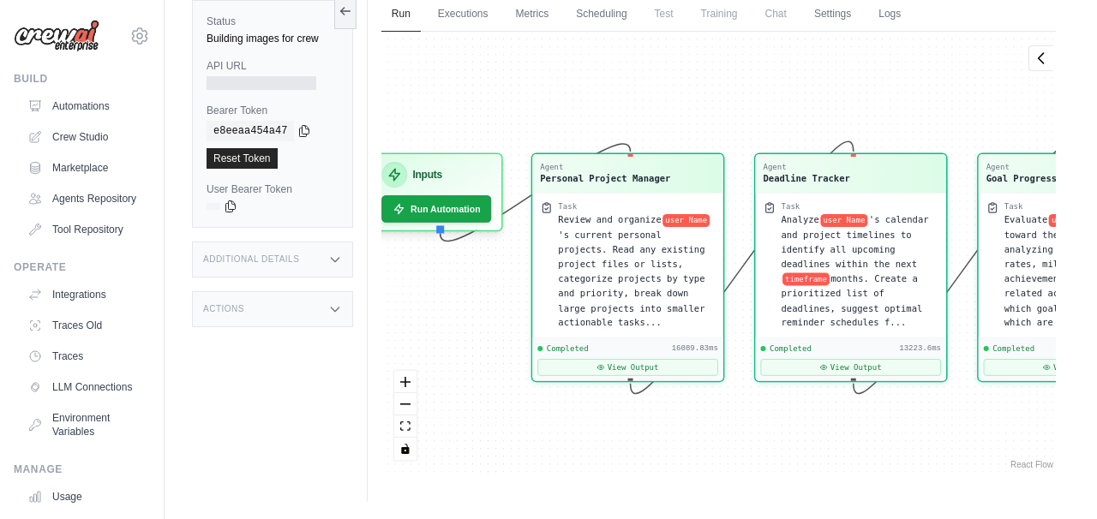
drag, startPoint x: 627, startPoint y: 401, endPoint x: 701, endPoint y: 451, distance: 88.9
click at [701, 451] on div "Agent Personal Project Manager Task Review and organize user Name 's current pe…" at bounding box center [718, 252] width 674 height 441
